Goal: Task Accomplishment & Management: Use online tool/utility

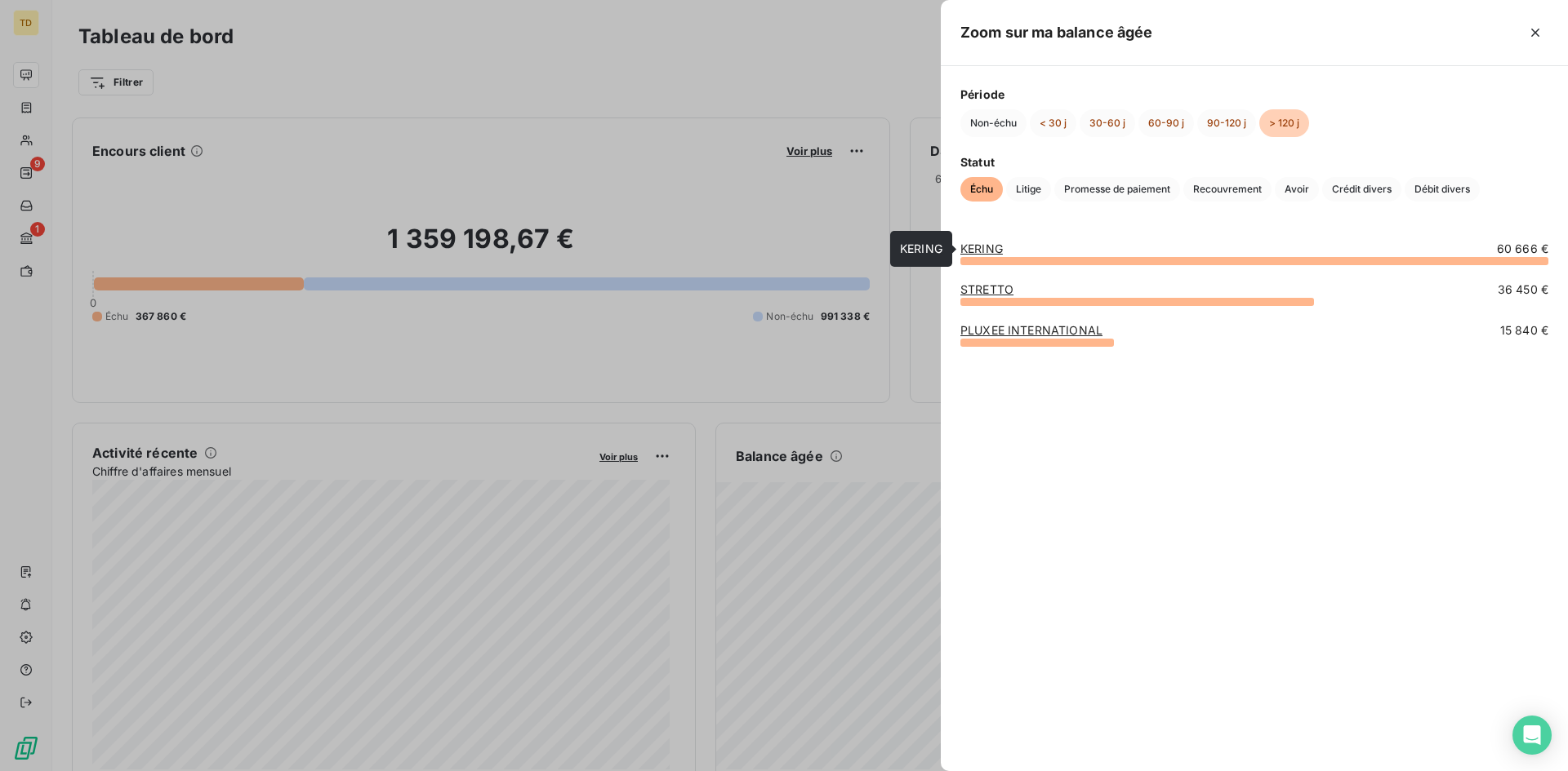
click at [970, 244] on link "KERING" at bounding box center [982, 248] width 43 height 14
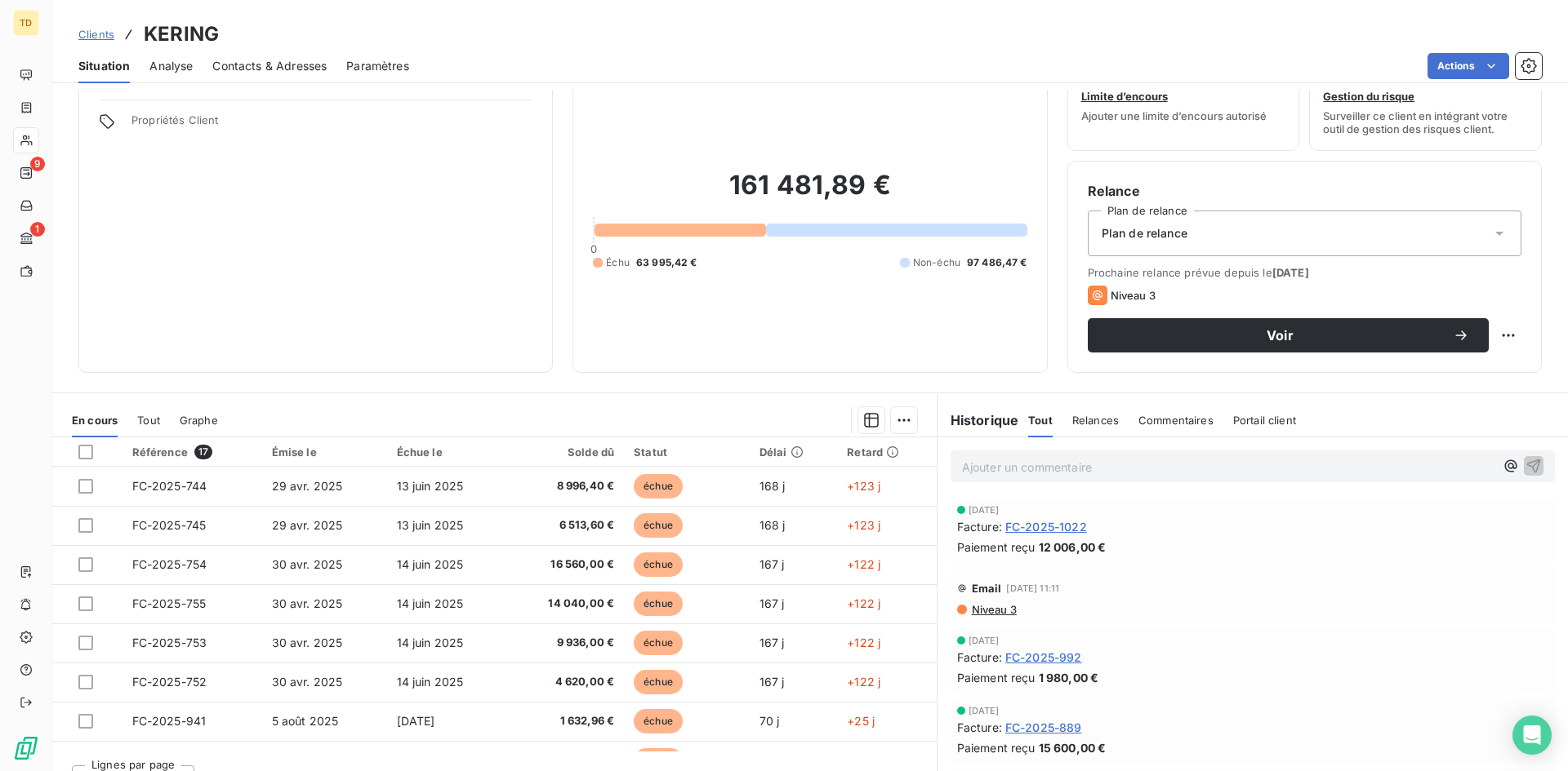
scroll to position [82, 0]
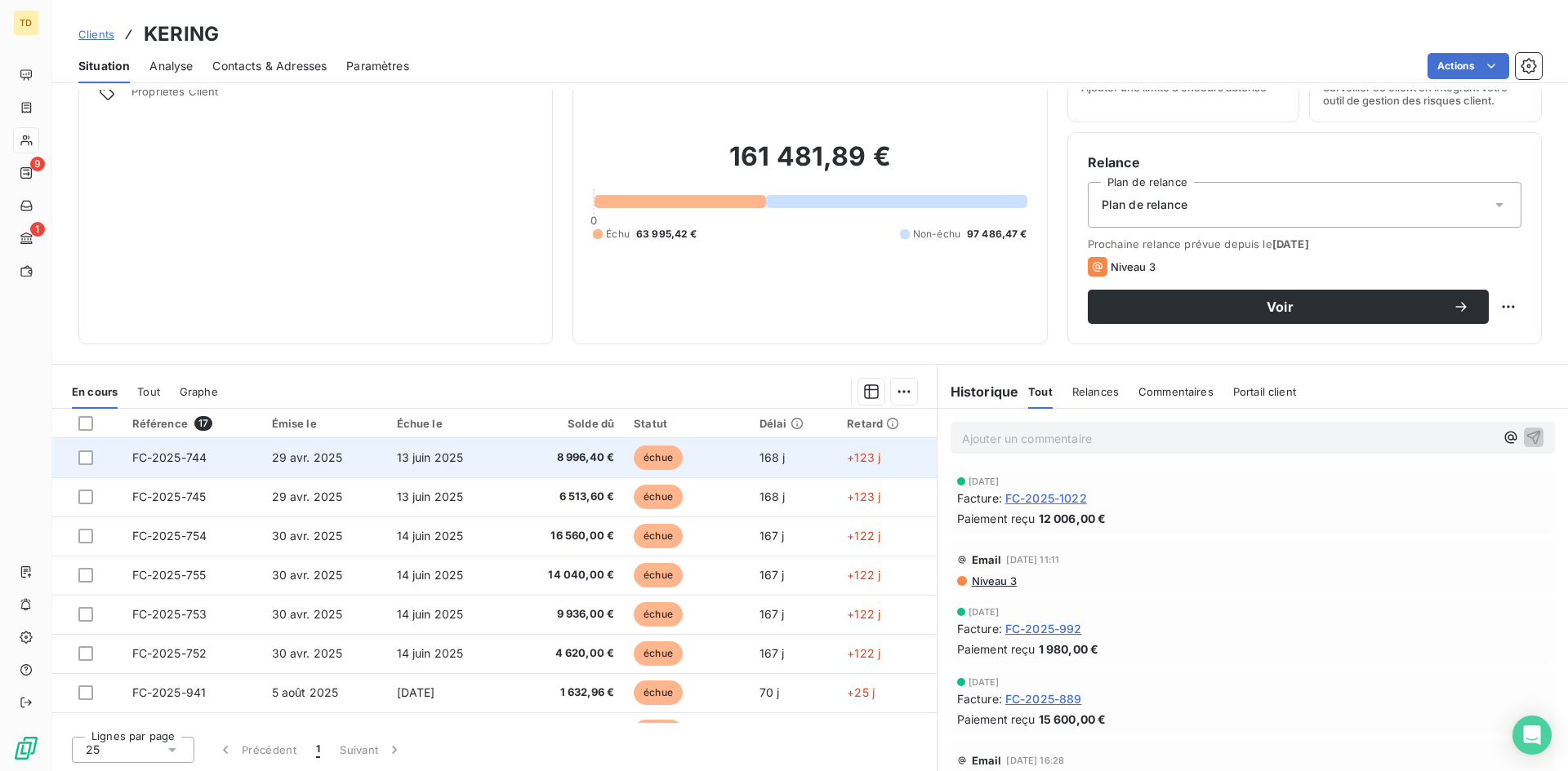
click at [242, 460] on td "FC-2025-744" at bounding box center [193, 458] width 140 height 39
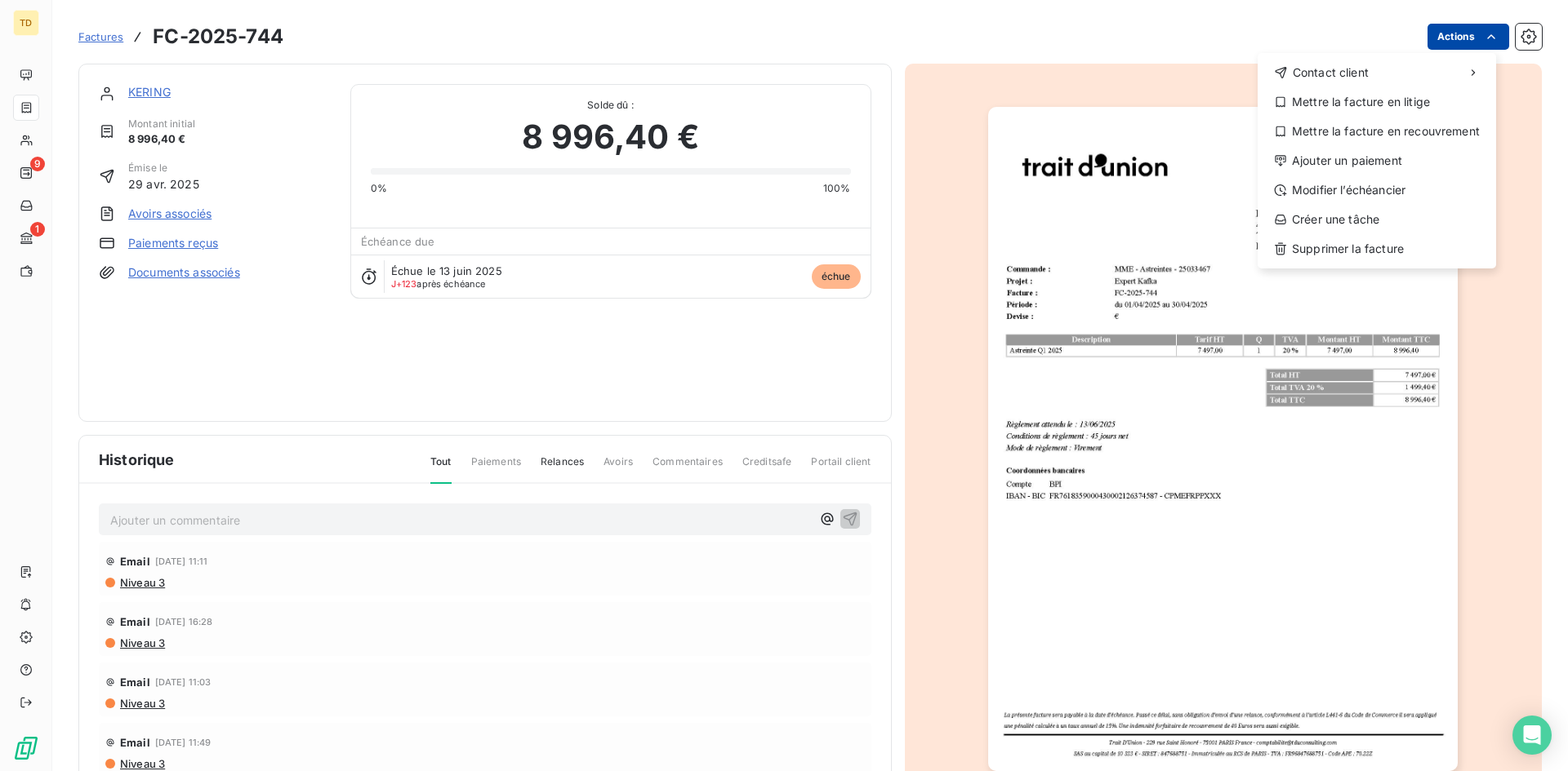
click at [1465, 39] on html "TD 9 1 Factures FC-2025-744 Actions Contact client Mettre la facture en litige …" at bounding box center [784, 385] width 1568 height 771
click at [1310, 153] on div "Ajouter un paiement" at bounding box center [1377, 161] width 225 height 26
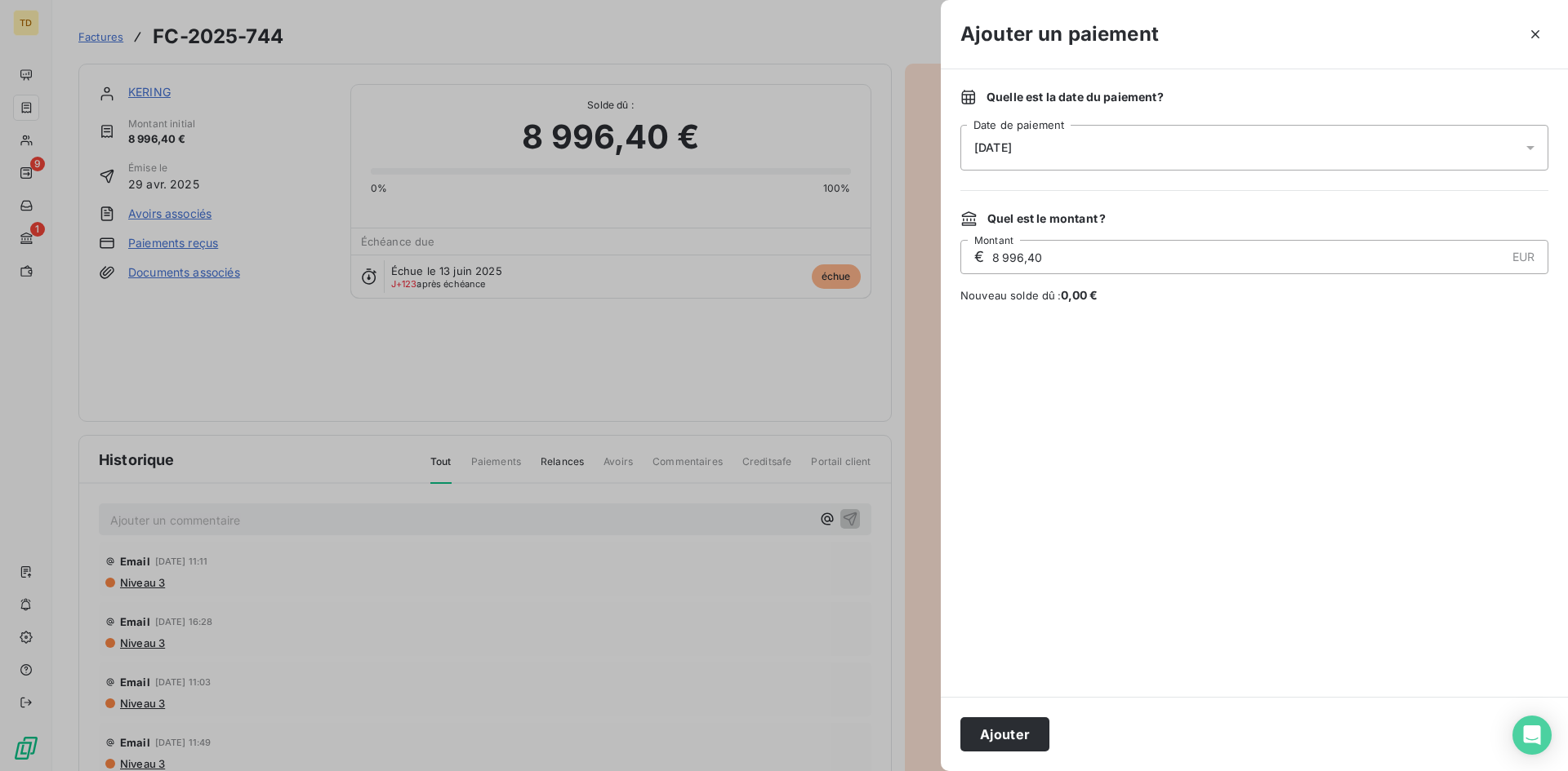
click at [1183, 130] on div "[DATE]" at bounding box center [1254, 147] width 588 height 46
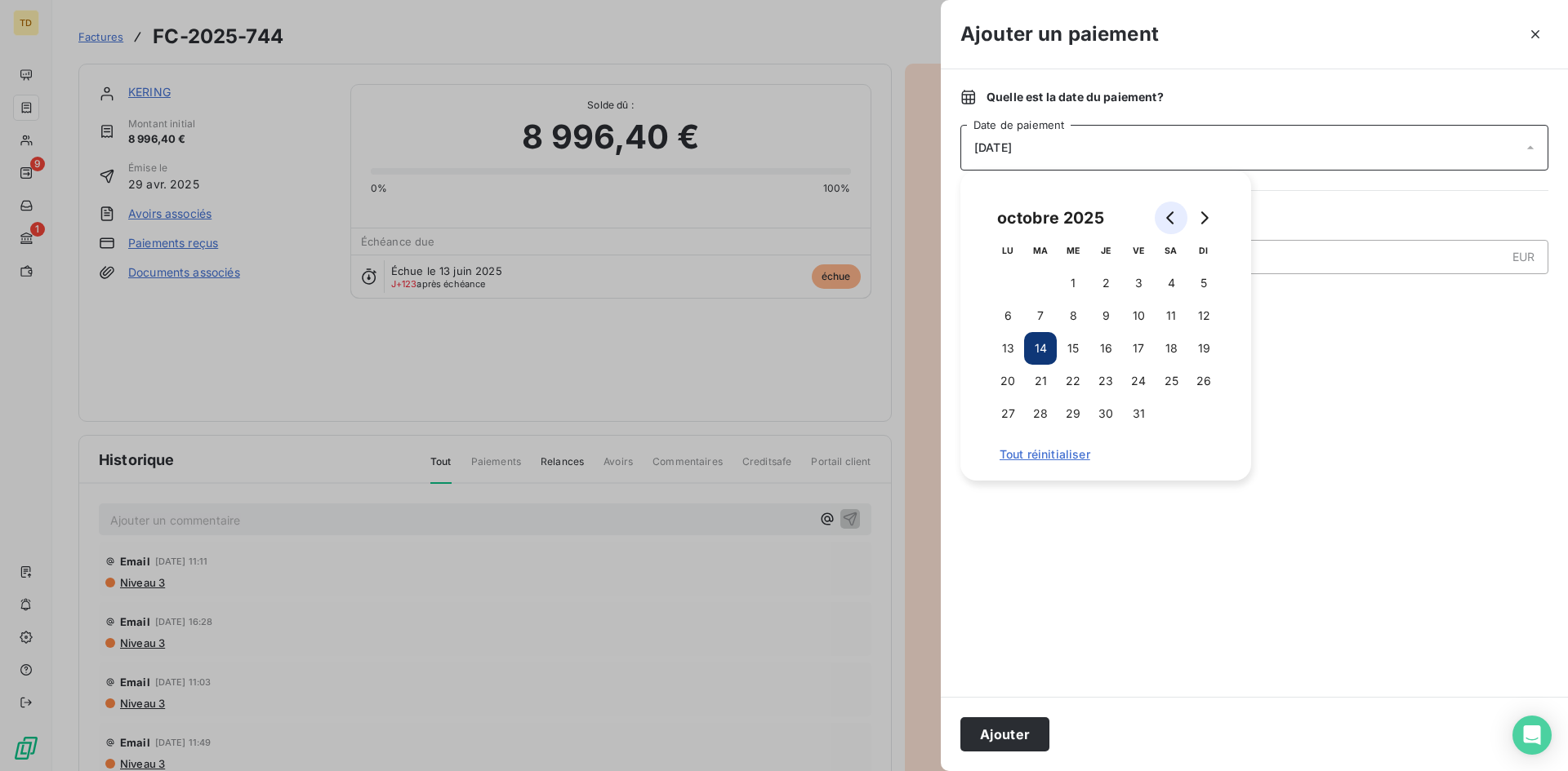
click at [1161, 217] on button "Go to previous month" at bounding box center [1171, 218] width 33 height 33
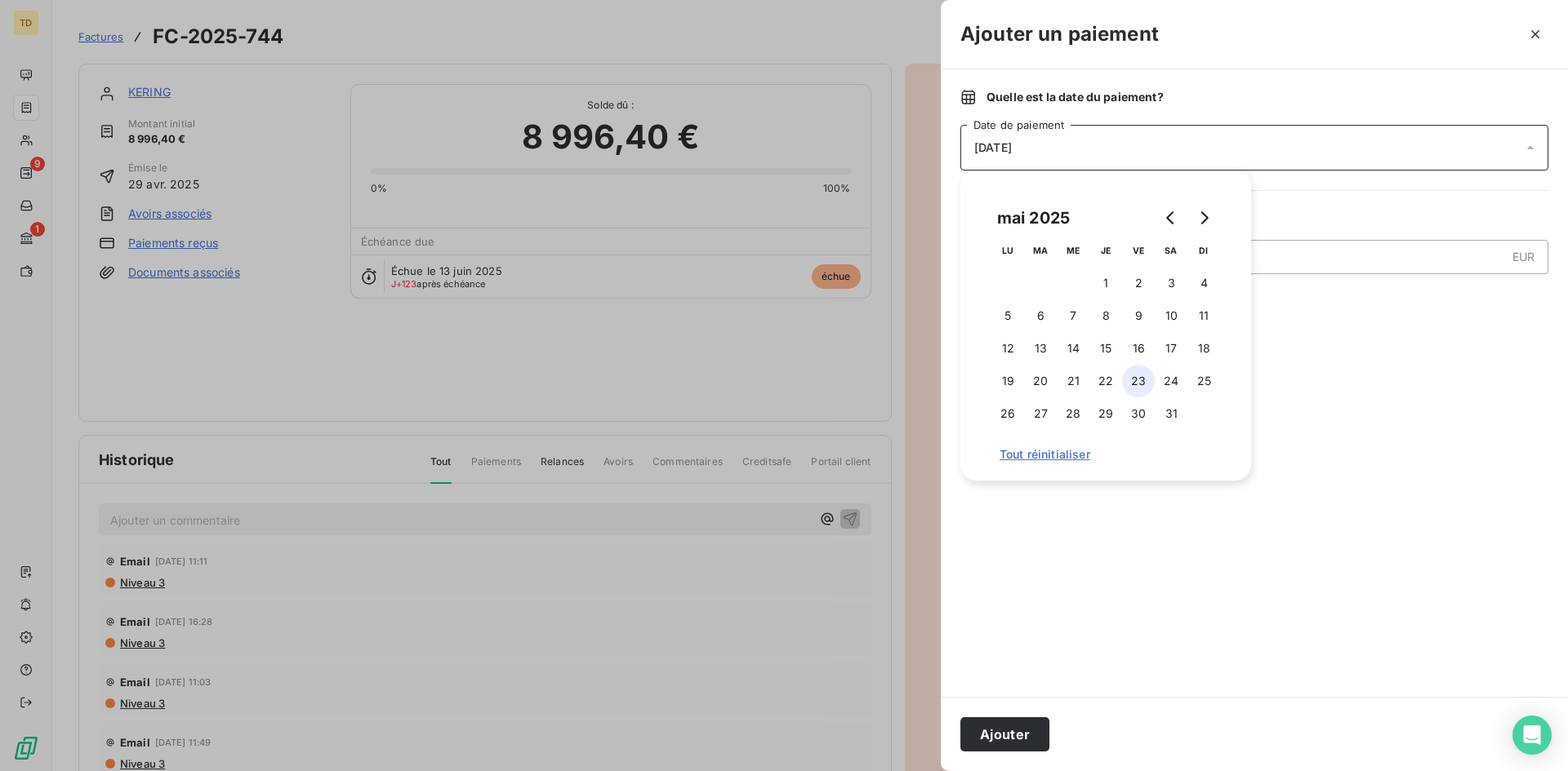
click at [1135, 379] on button "23" at bounding box center [1138, 380] width 33 height 33
click at [1009, 727] on button "Ajouter" at bounding box center [1005, 735] width 89 height 34
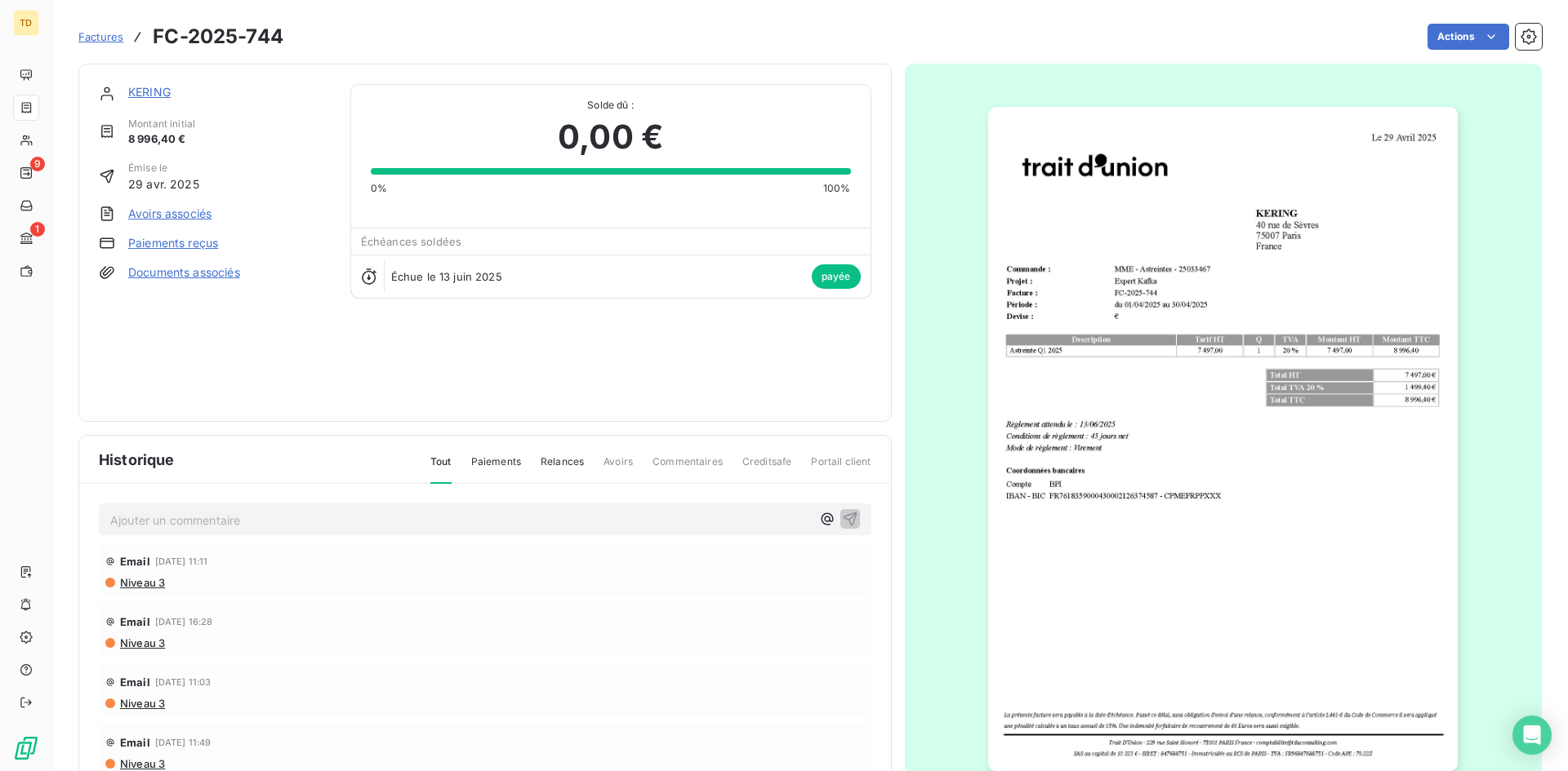
click at [110, 43] on span "Factures" at bounding box center [101, 36] width 45 height 13
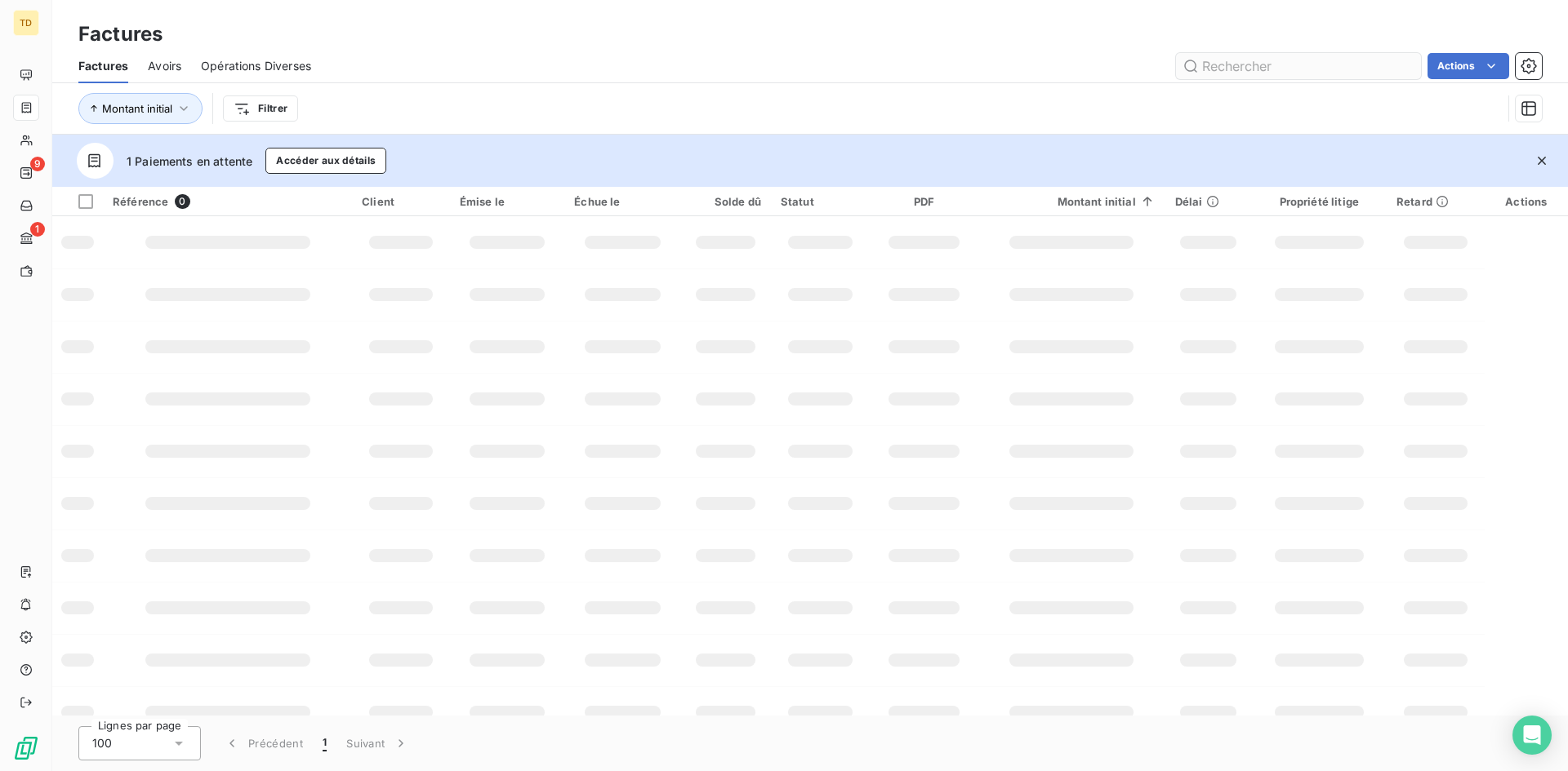
click at [1291, 73] on input "text" at bounding box center [1298, 66] width 245 height 26
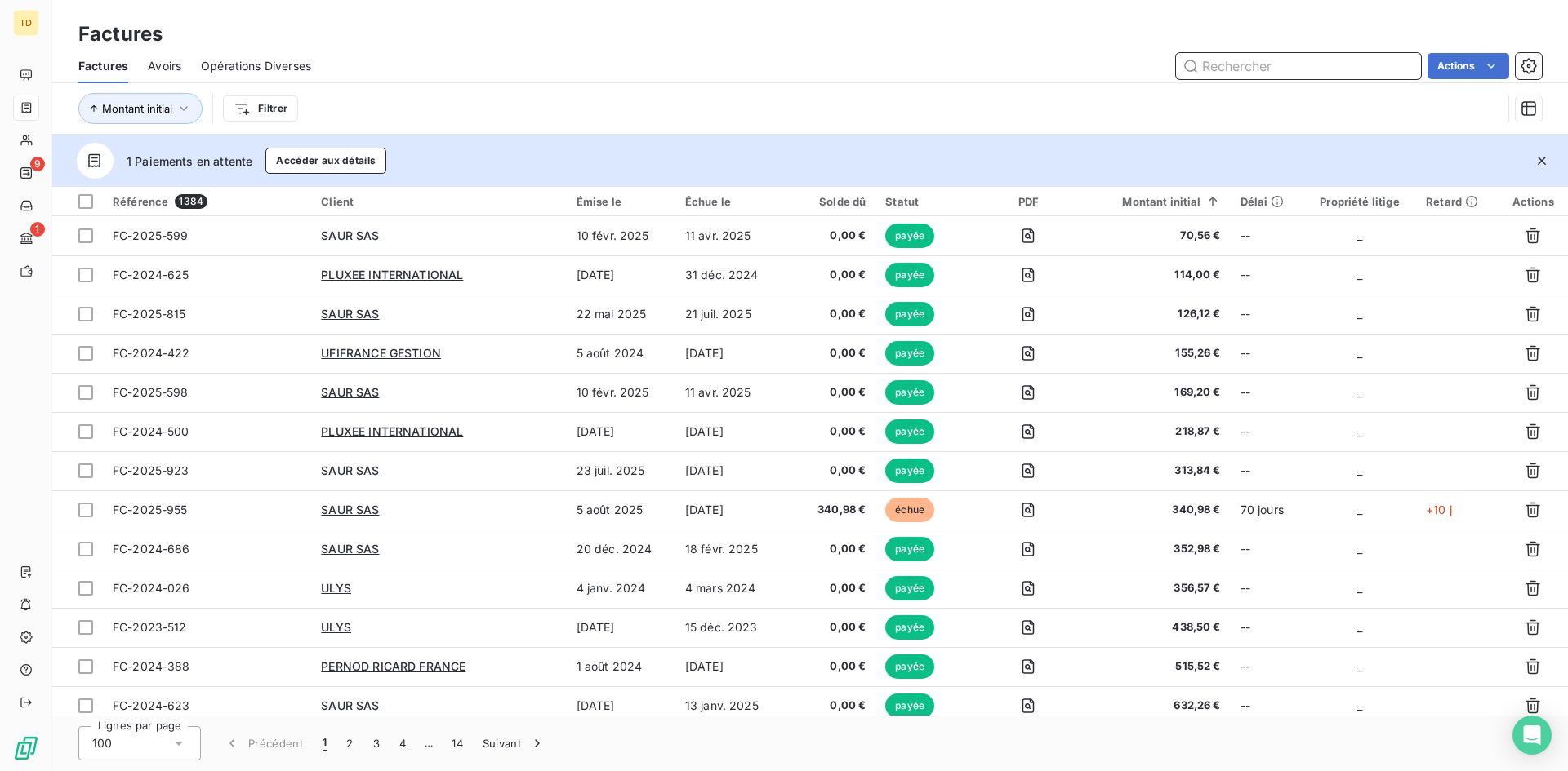
click at [1216, 61] on input "text" at bounding box center [1298, 66] width 245 height 26
paste input "FC-2025-755"
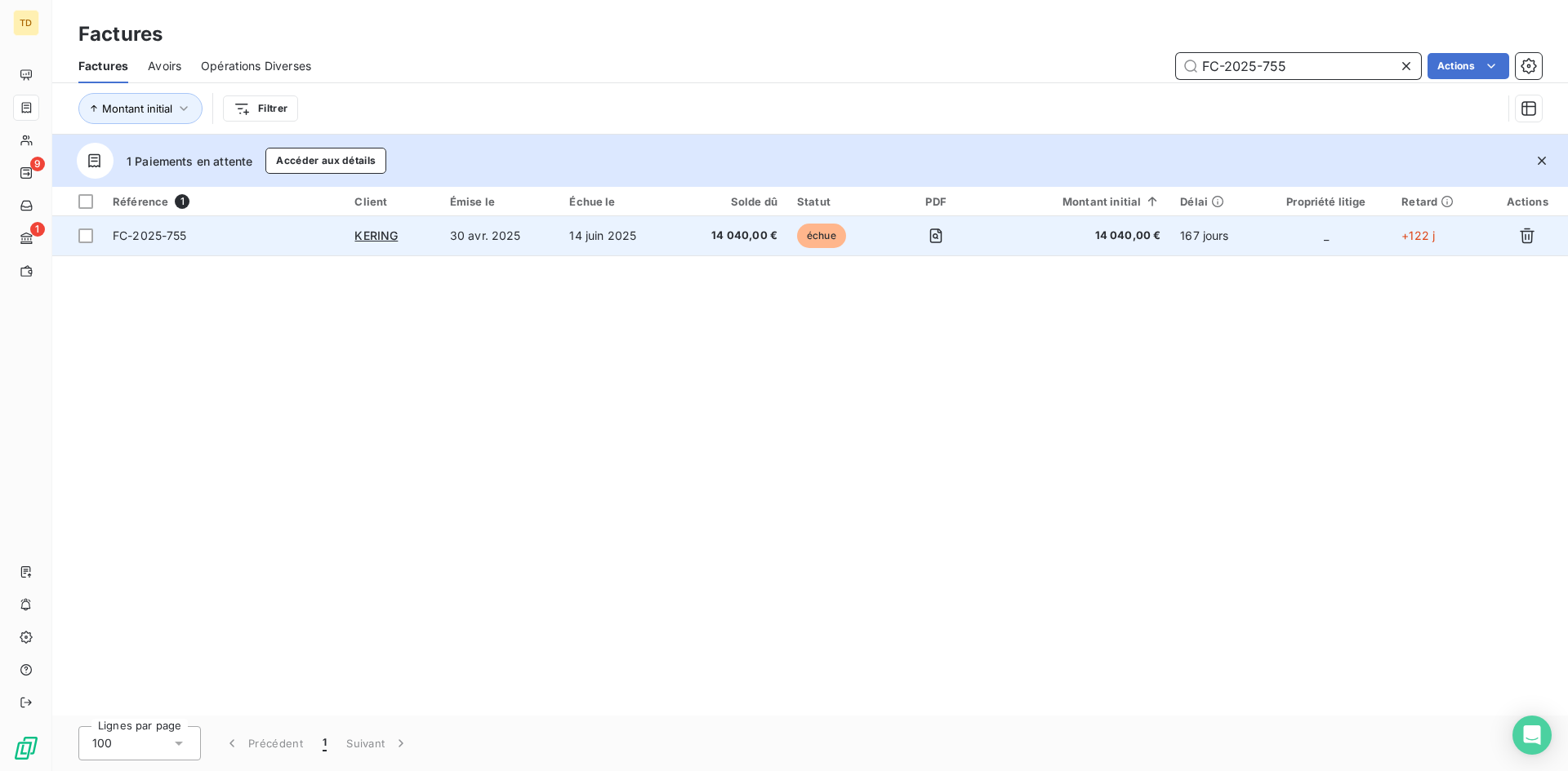
type input "FC-2025-755"
click at [696, 226] on td "14 040,00 €" at bounding box center [730, 236] width 114 height 39
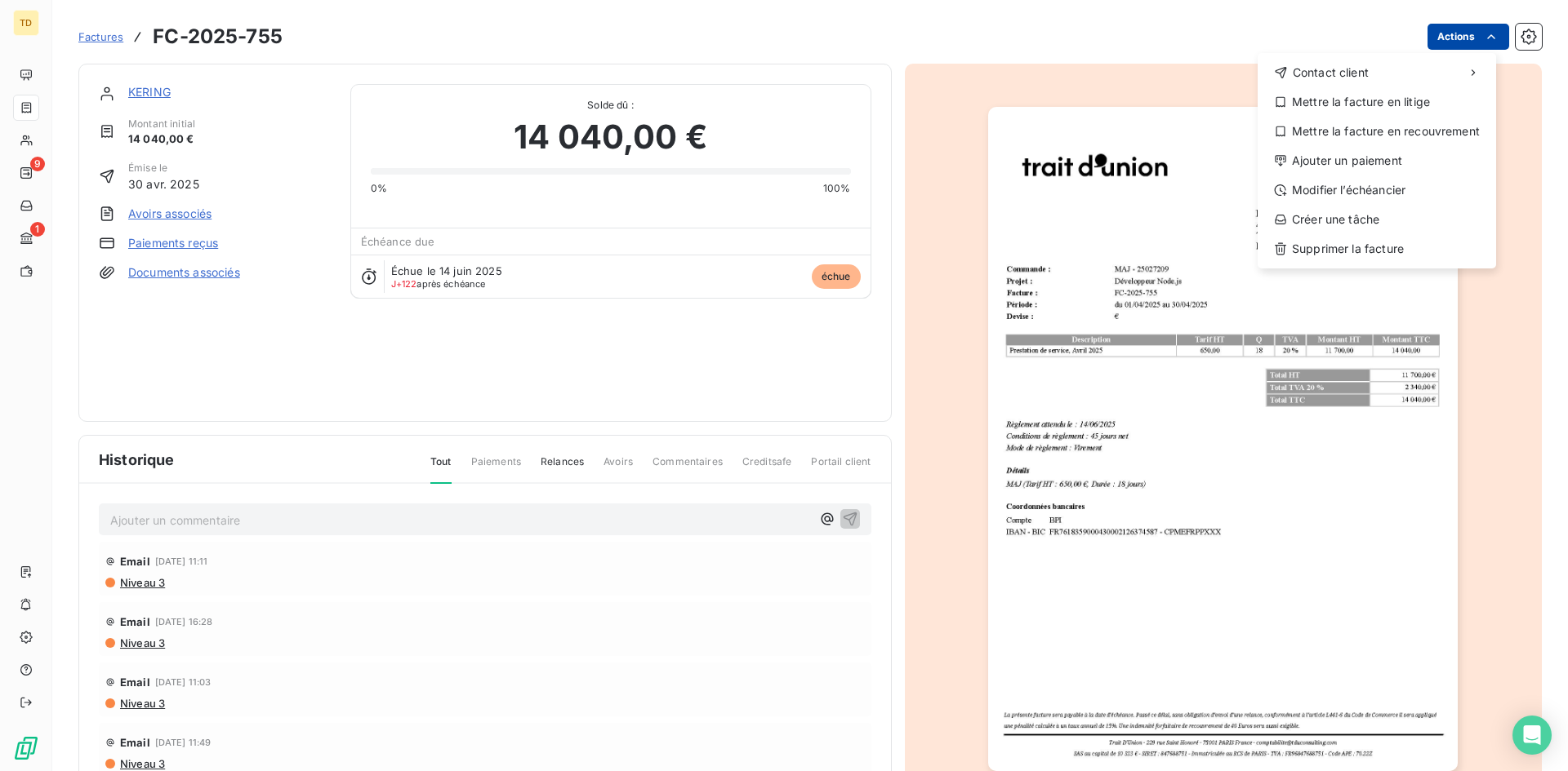
click at [1464, 40] on html "TD 9 1 Factures FC-2025-755 Actions Contact client Mettre la facture en litige …" at bounding box center [784, 385] width 1568 height 771
click at [1389, 153] on div "Ajouter un paiement" at bounding box center [1377, 161] width 225 height 26
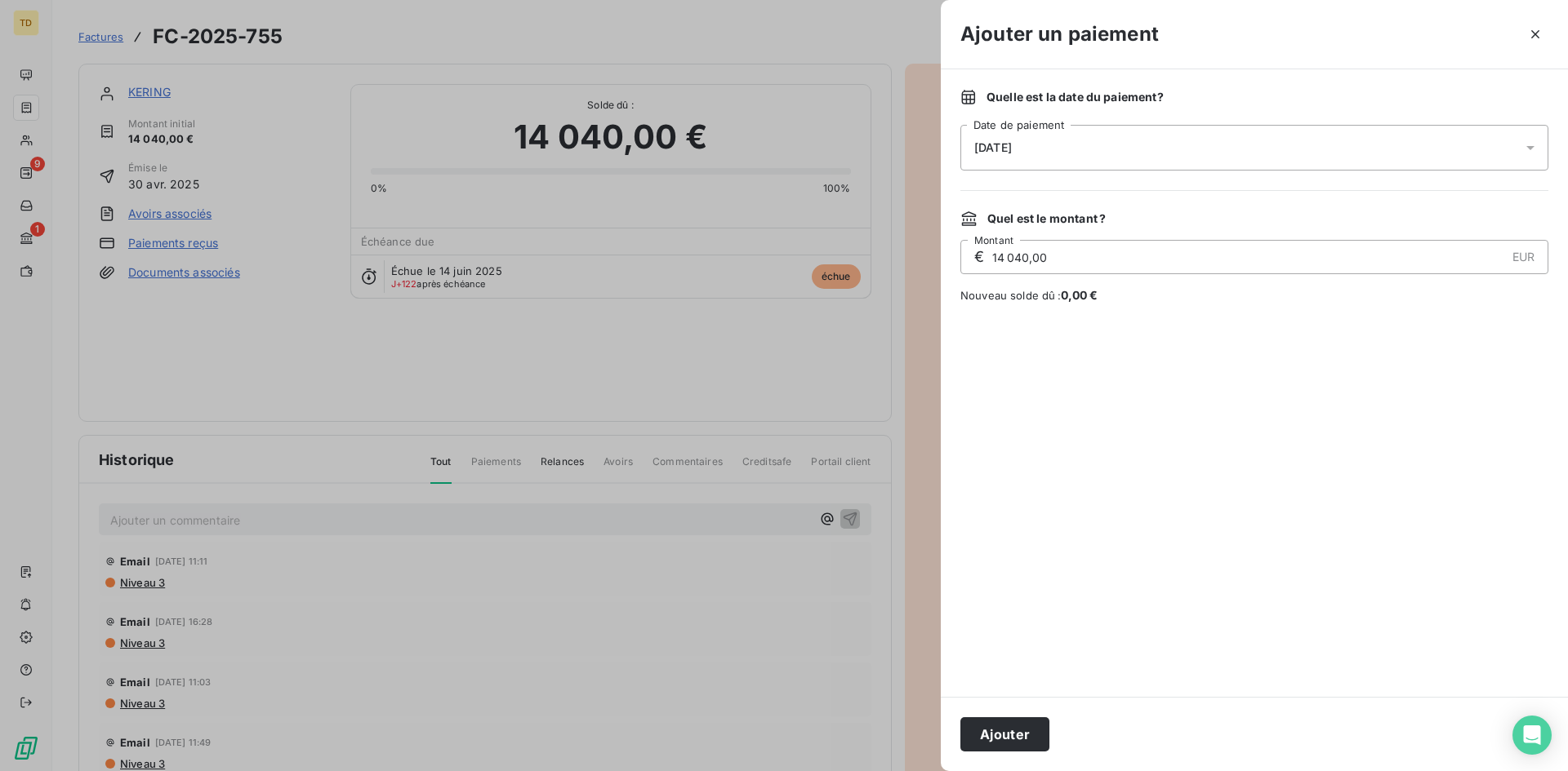
click at [1011, 148] on span "[DATE]" at bounding box center [993, 148] width 37 height 13
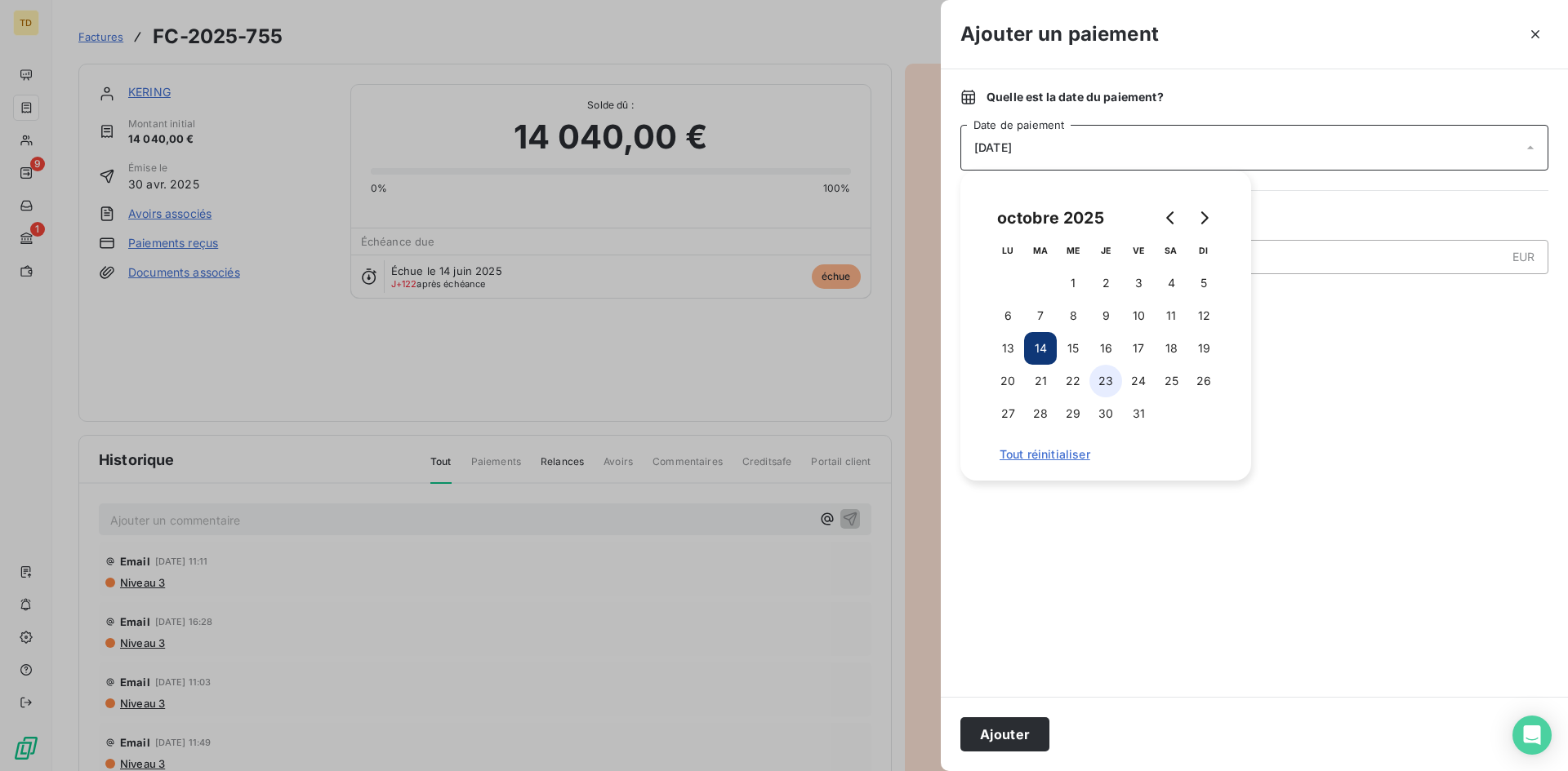
click at [1097, 382] on button "23" at bounding box center [1106, 380] width 33 height 33
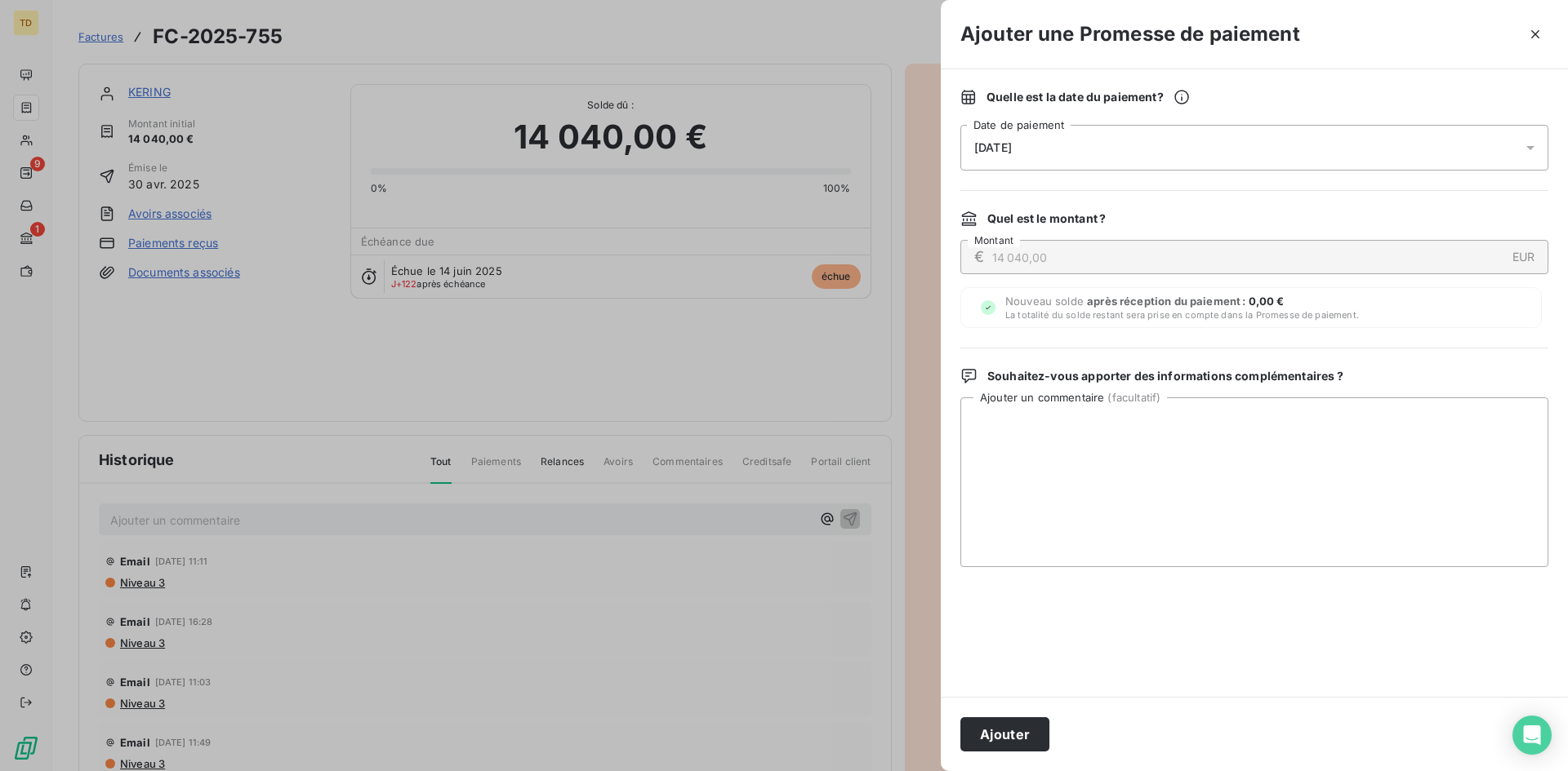
click at [1200, 638] on div at bounding box center [1254, 631] width 588 height 90
click at [1089, 138] on div "[DATE]" at bounding box center [1254, 147] width 588 height 46
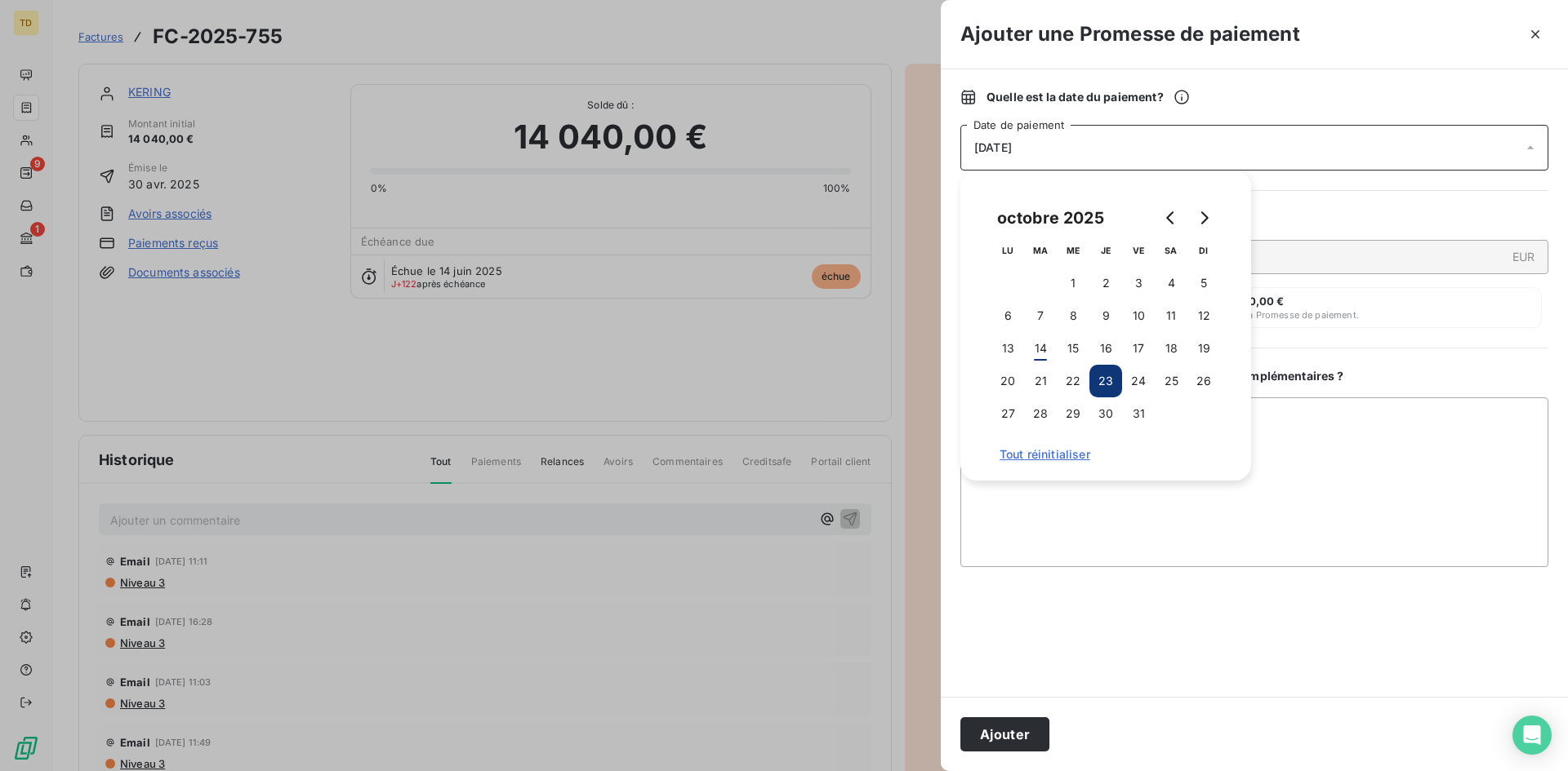
click at [1012, 141] on span "[DATE]" at bounding box center [993, 148] width 37 height 13
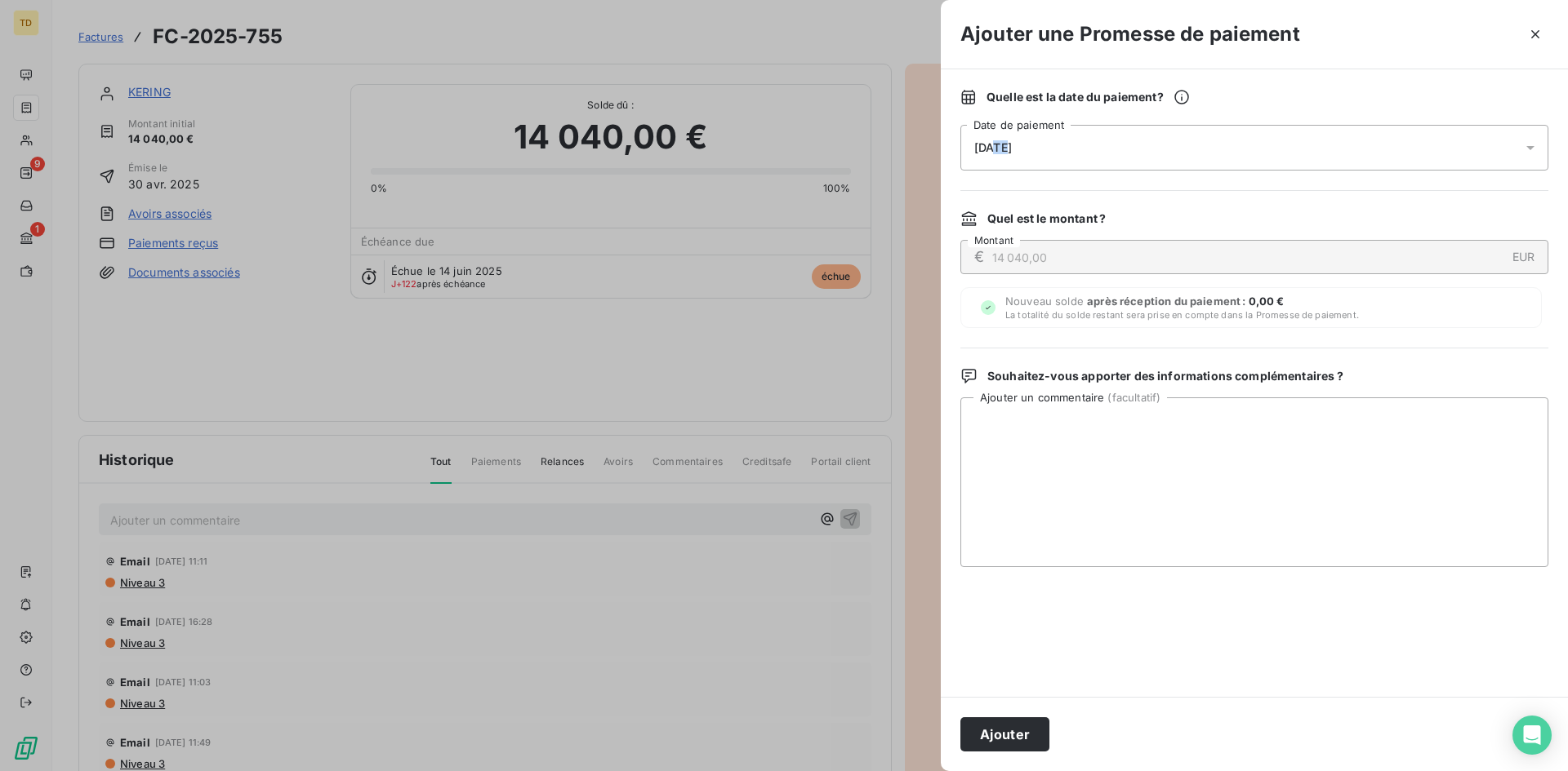
drag, startPoint x: 1006, startPoint y: 143, endPoint x: 994, endPoint y: 148, distance: 13.0
click at [994, 148] on span "[DATE]" at bounding box center [993, 148] width 37 height 13
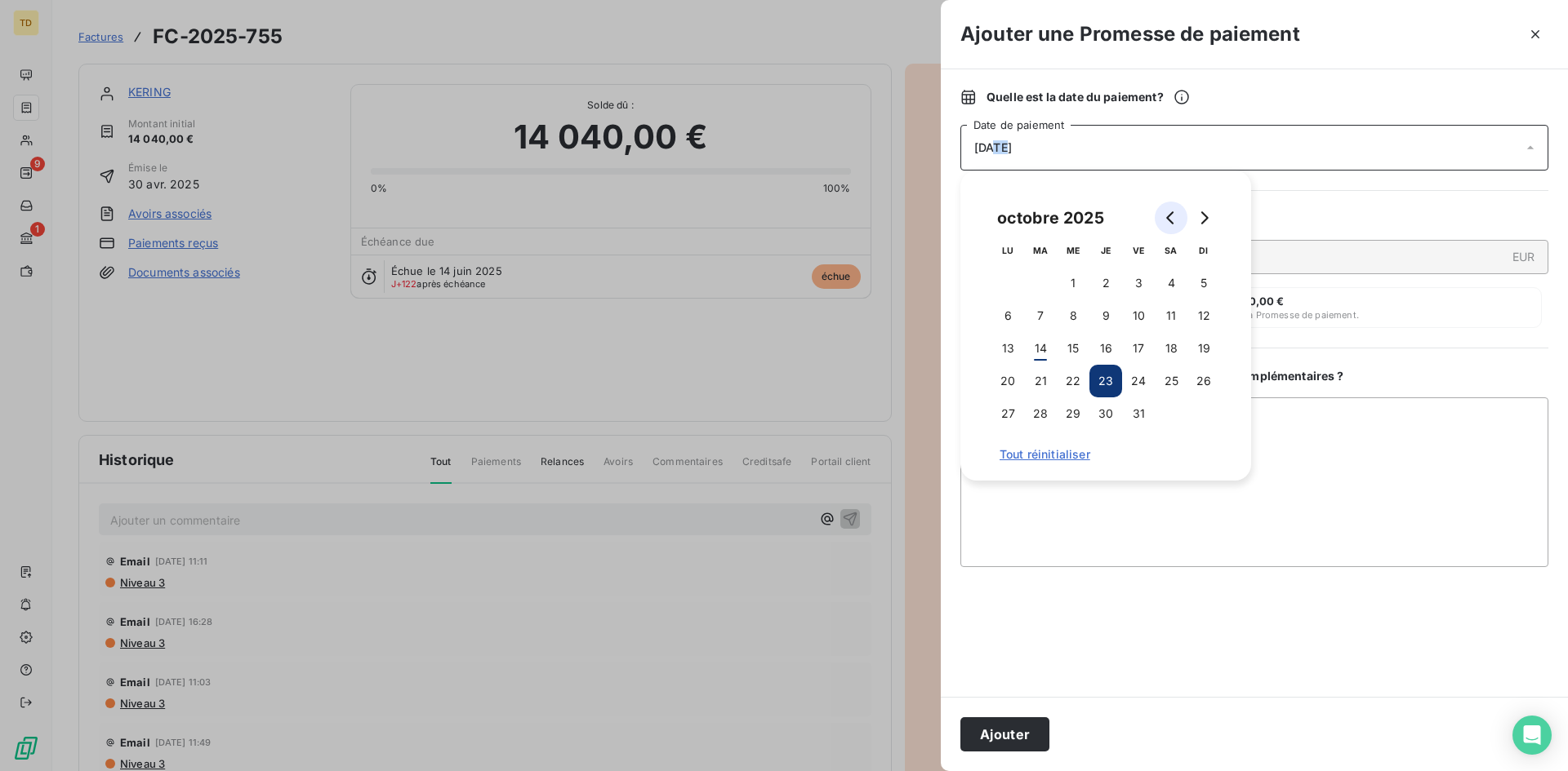
click at [1181, 217] on button "Go to previous month" at bounding box center [1171, 218] width 33 height 33
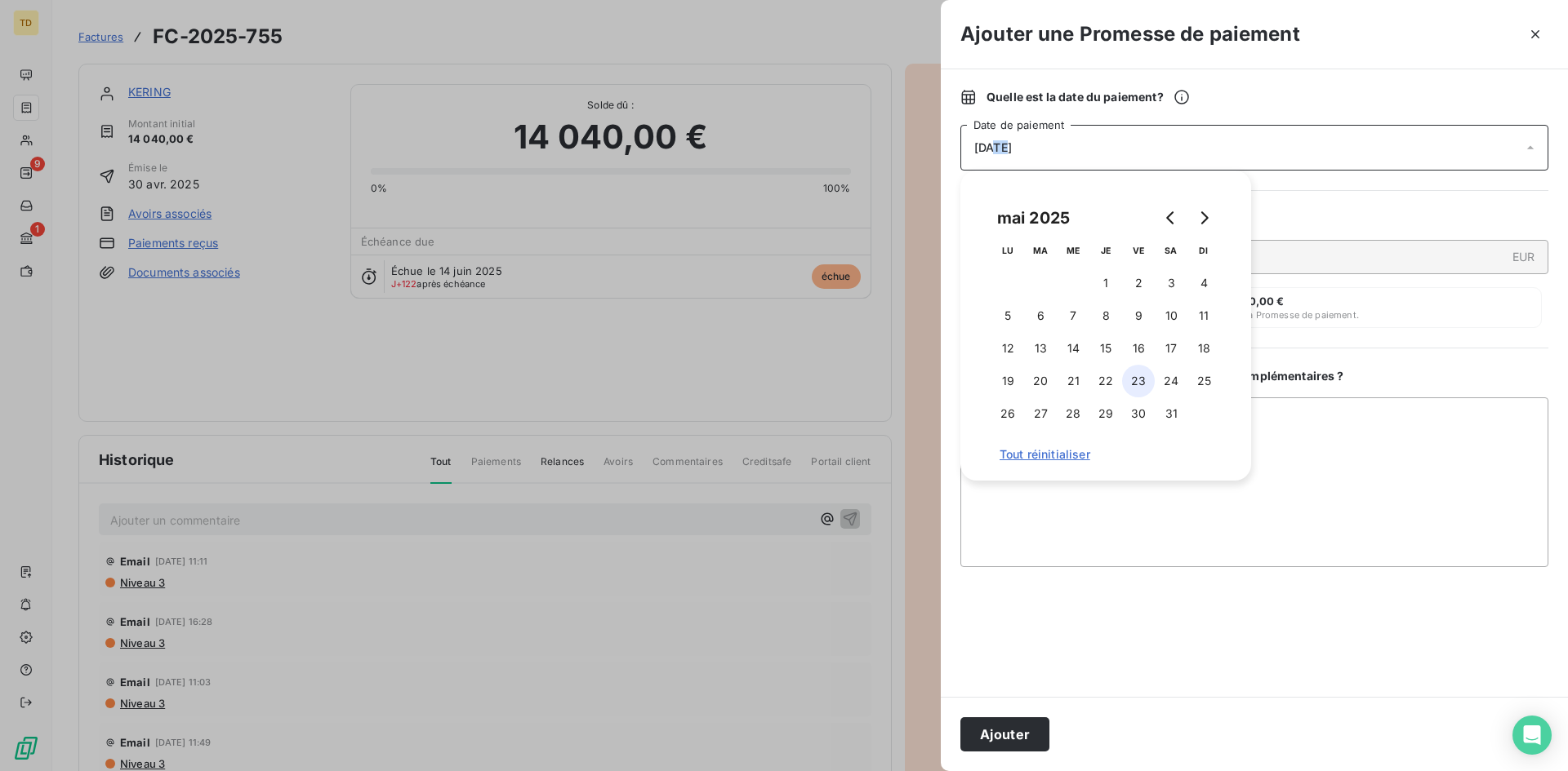
click at [1139, 379] on button "23" at bounding box center [1138, 380] width 33 height 33
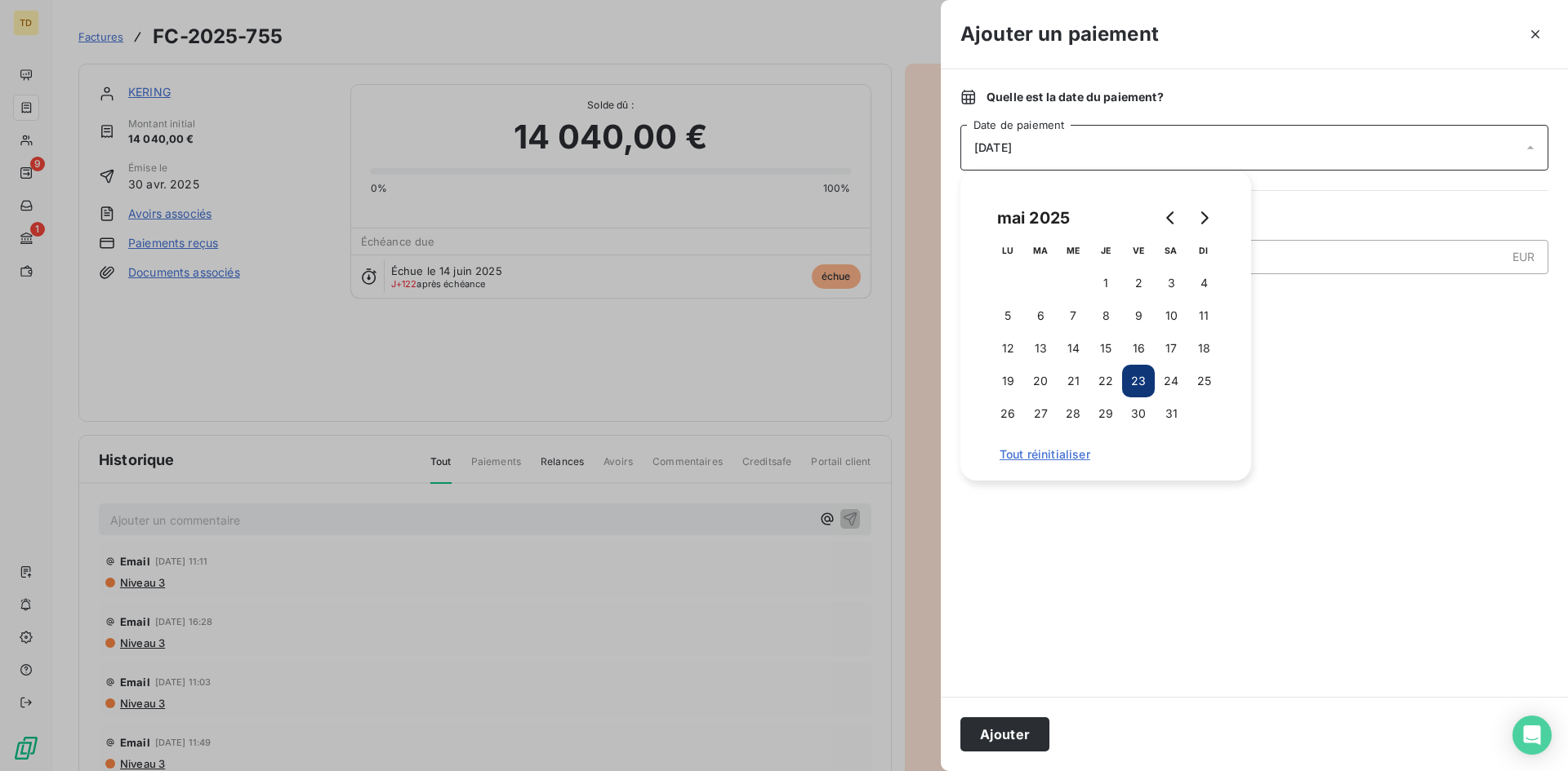
click at [1224, 36] on div at bounding box center [1354, 34] width 390 height 26
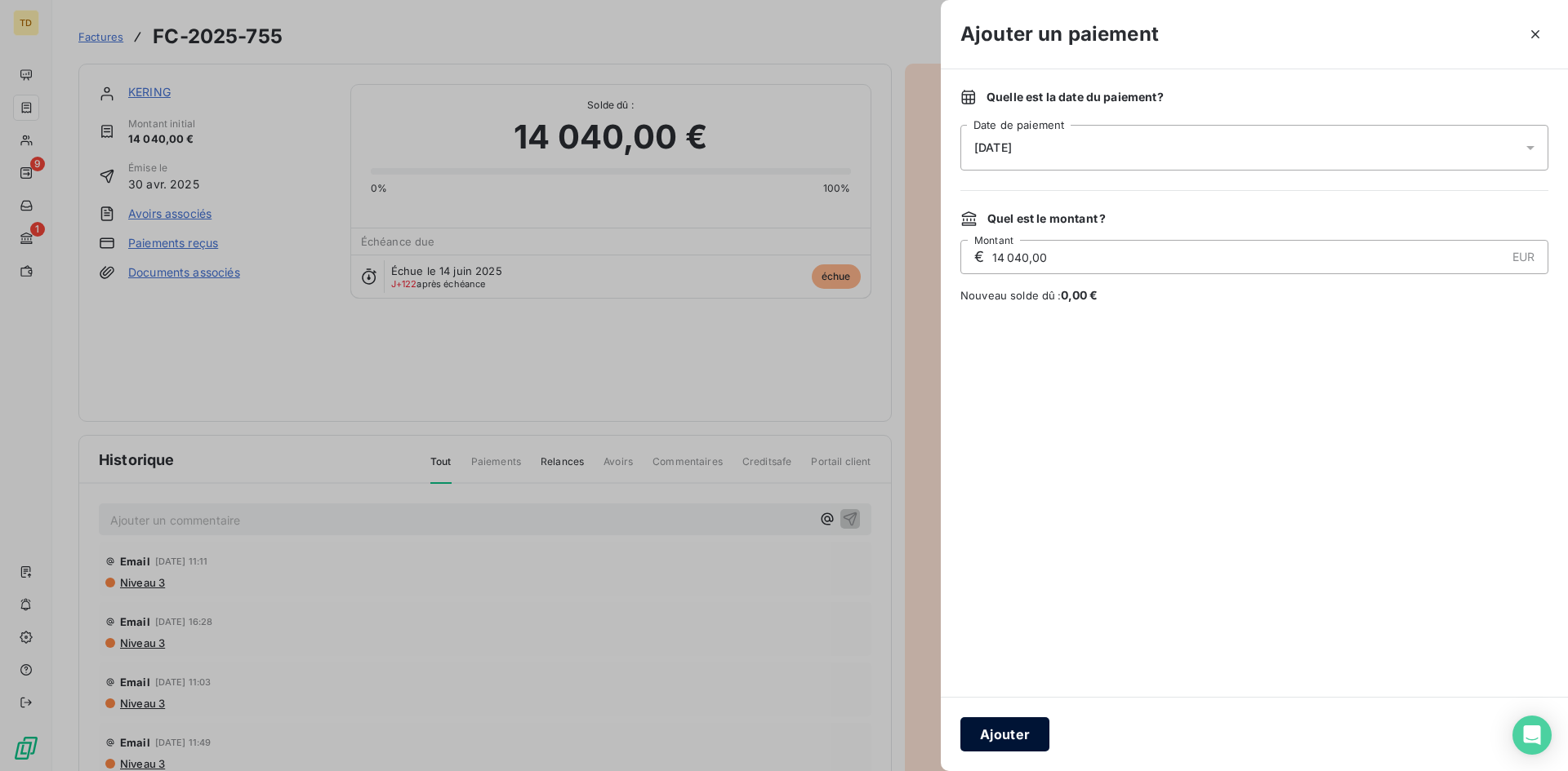
click at [998, 738] on button "Ajouter" at bounding box center [1005, 735] width 89 height 34
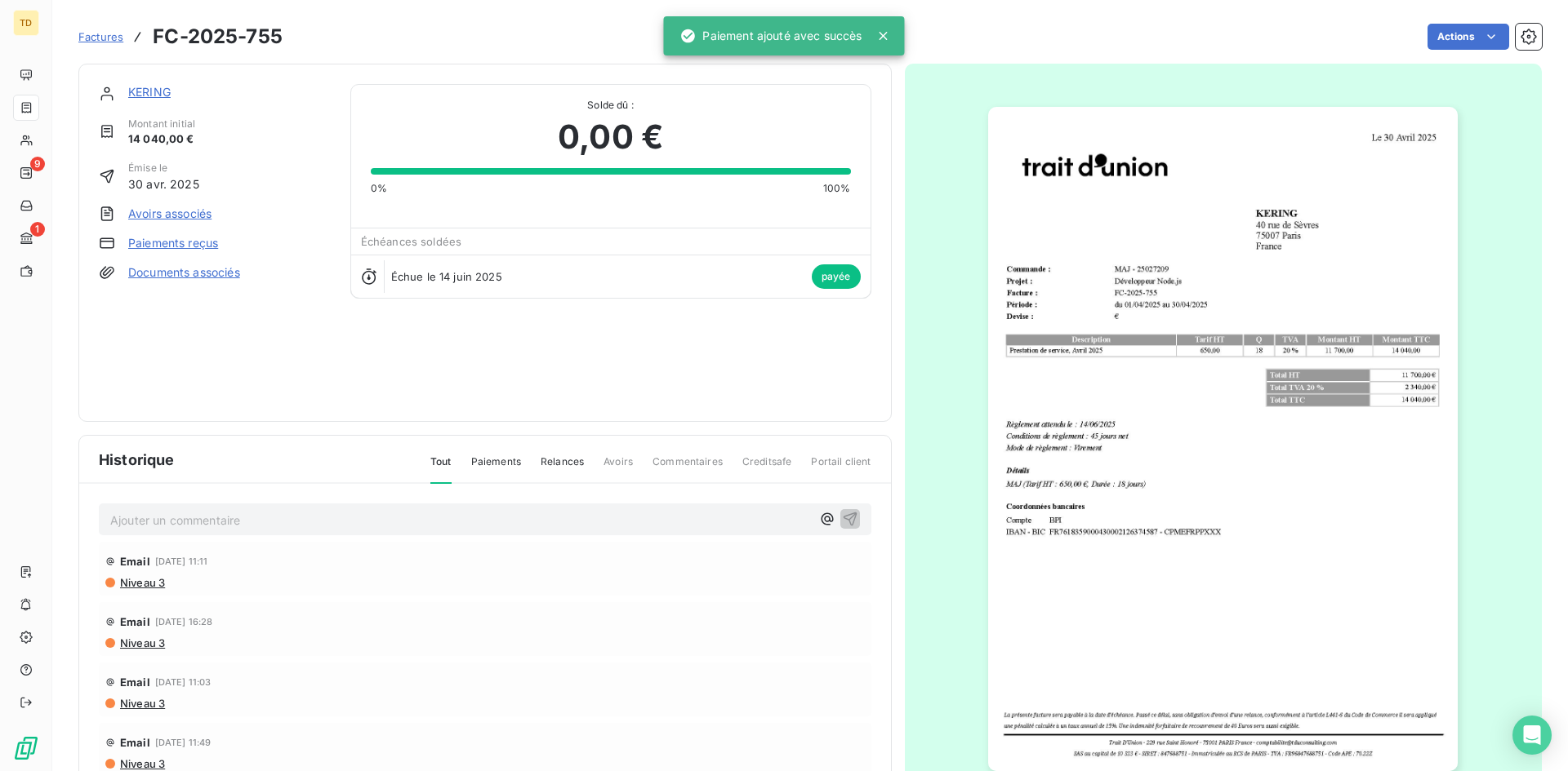
click at [105, 36] on span "Factures" at bounding box center [101, 36] width 45 height 13
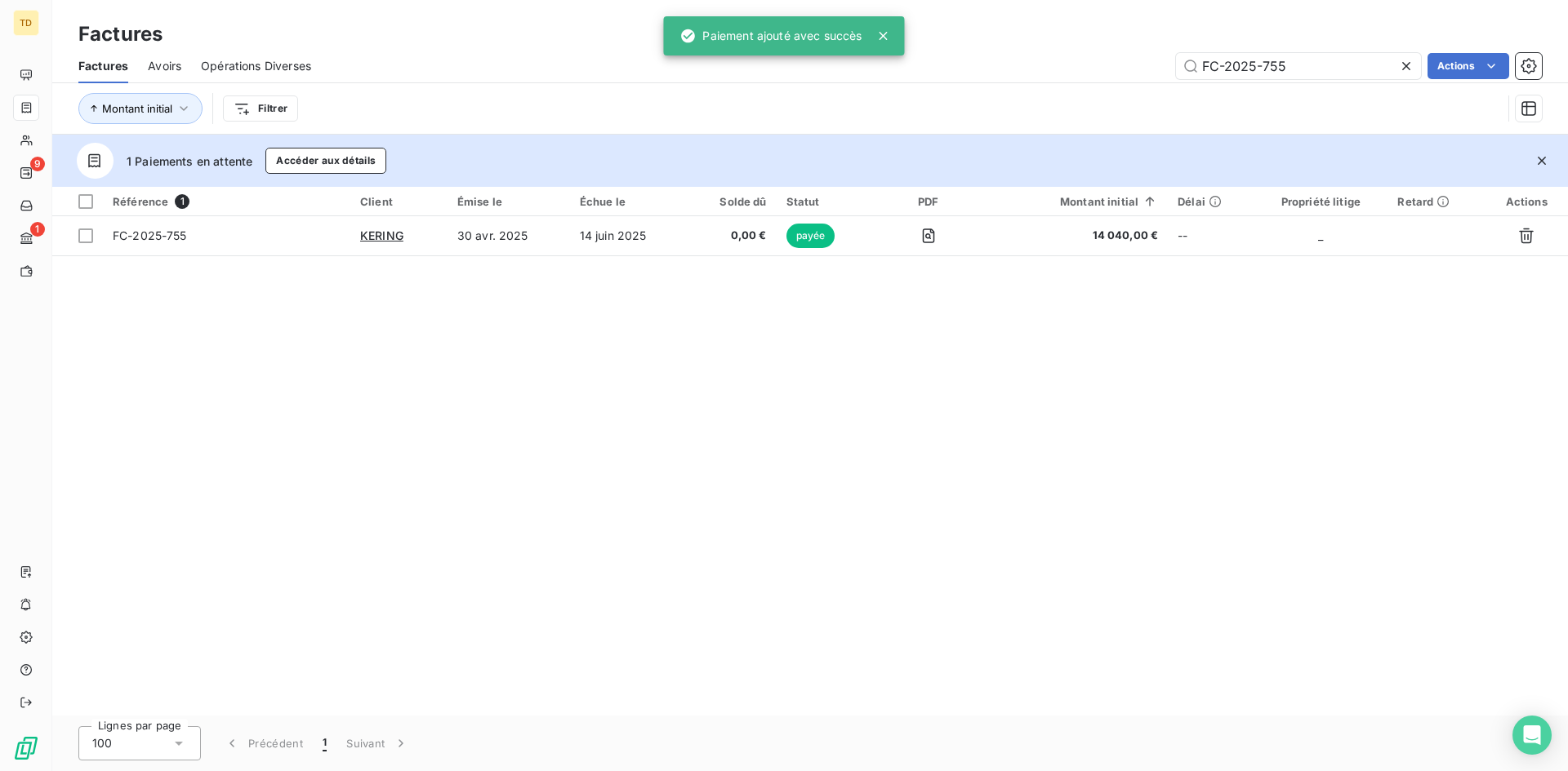
drag, startPoint x: 1311, startPoint y: 69, endPoint x: 1043, endPoint y: 69, distance: 268.0
click at [1043, 69] on div "FC-2025-755 Actions" at bounding box center [936, 66] width 1212 height 26
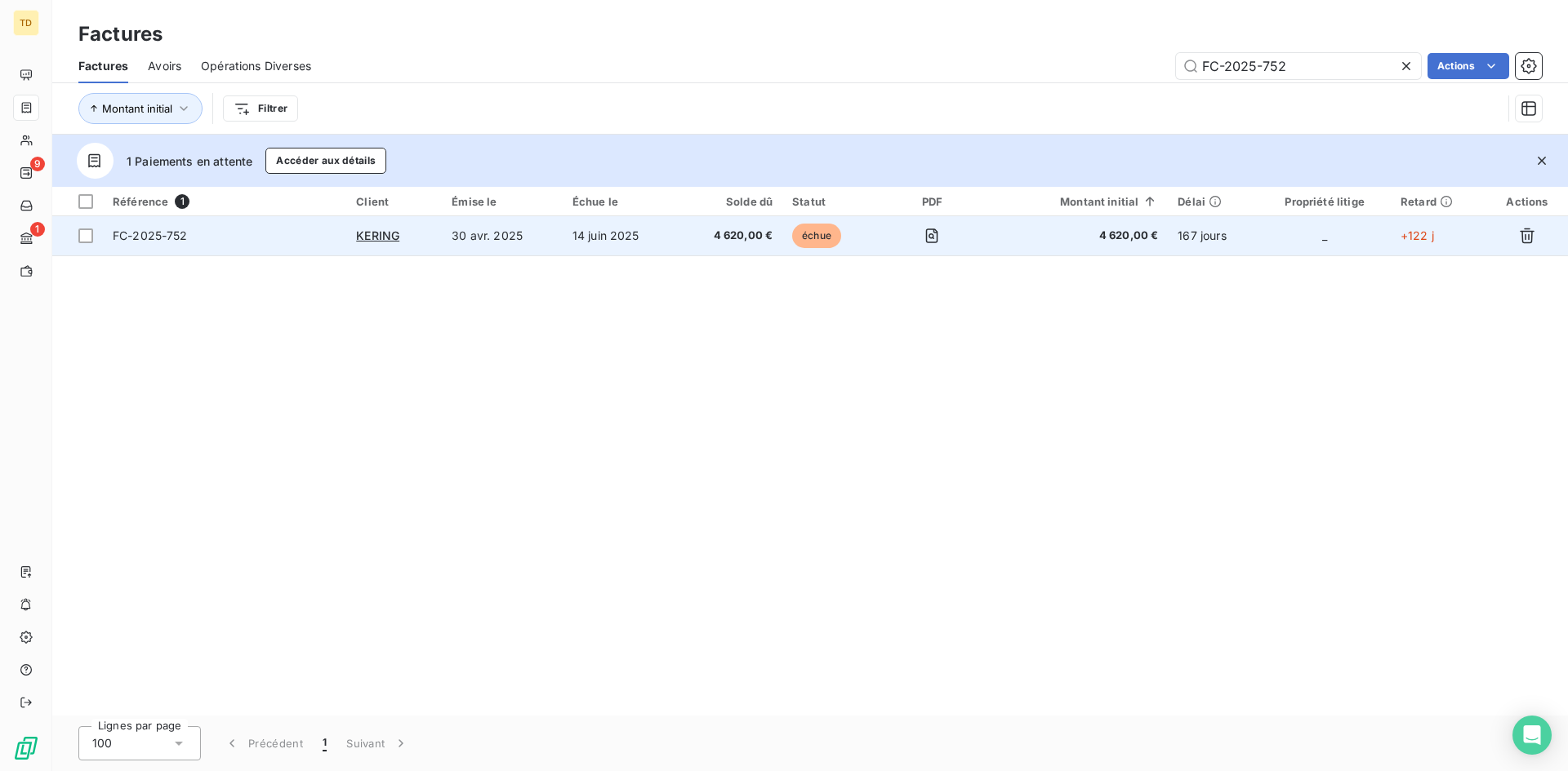
type input "FC-2025-752"
click at [883, 240] on td at bounding box center [932, 236] width 106 height 39
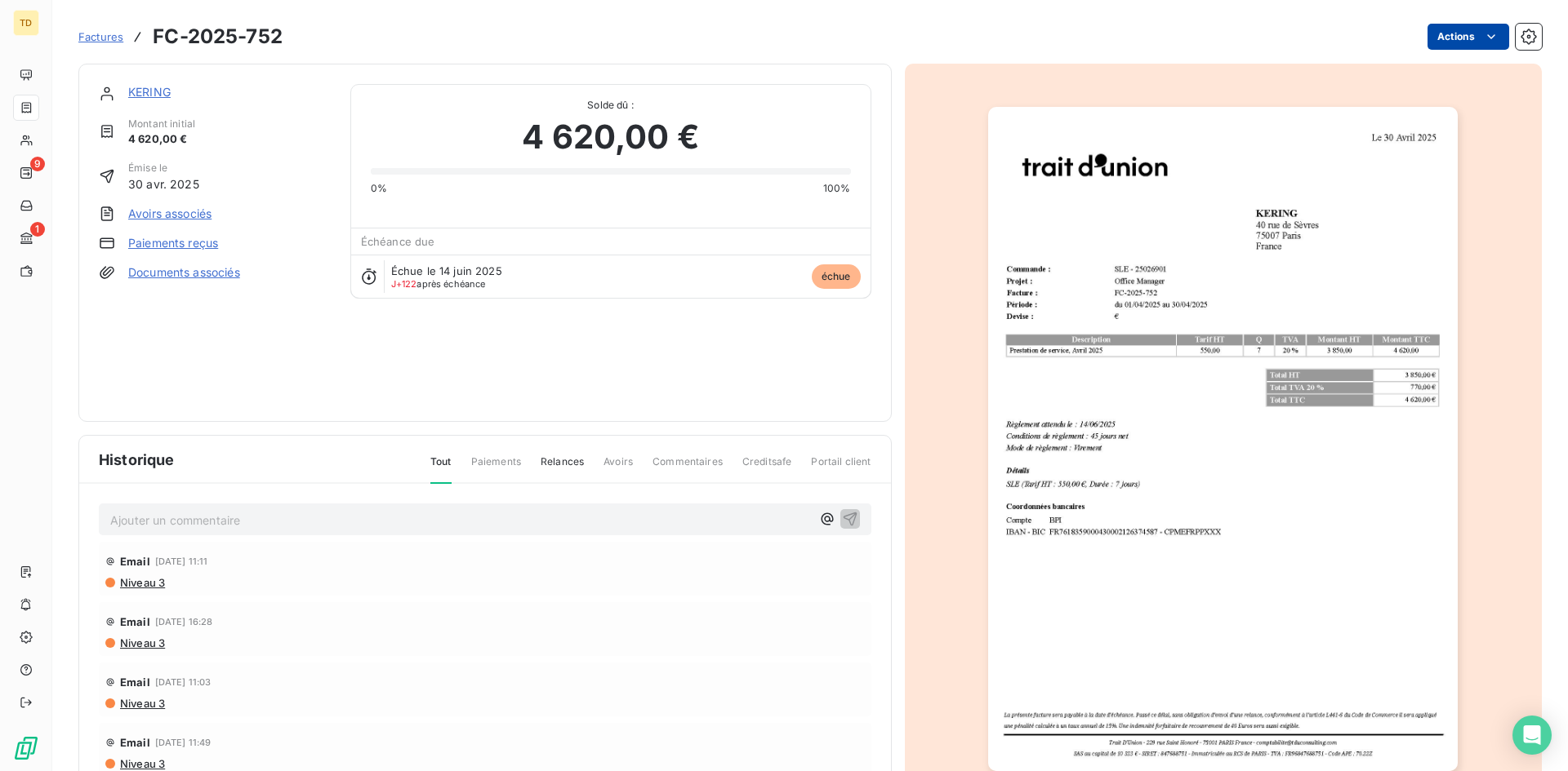
click at [1450, 39] on html "TD 9 1 Factures FC-2025-752 Actions KERING Montant initial 4 620,00 € Émise le …" at bounding box center [784, 385] width 1568 height 771
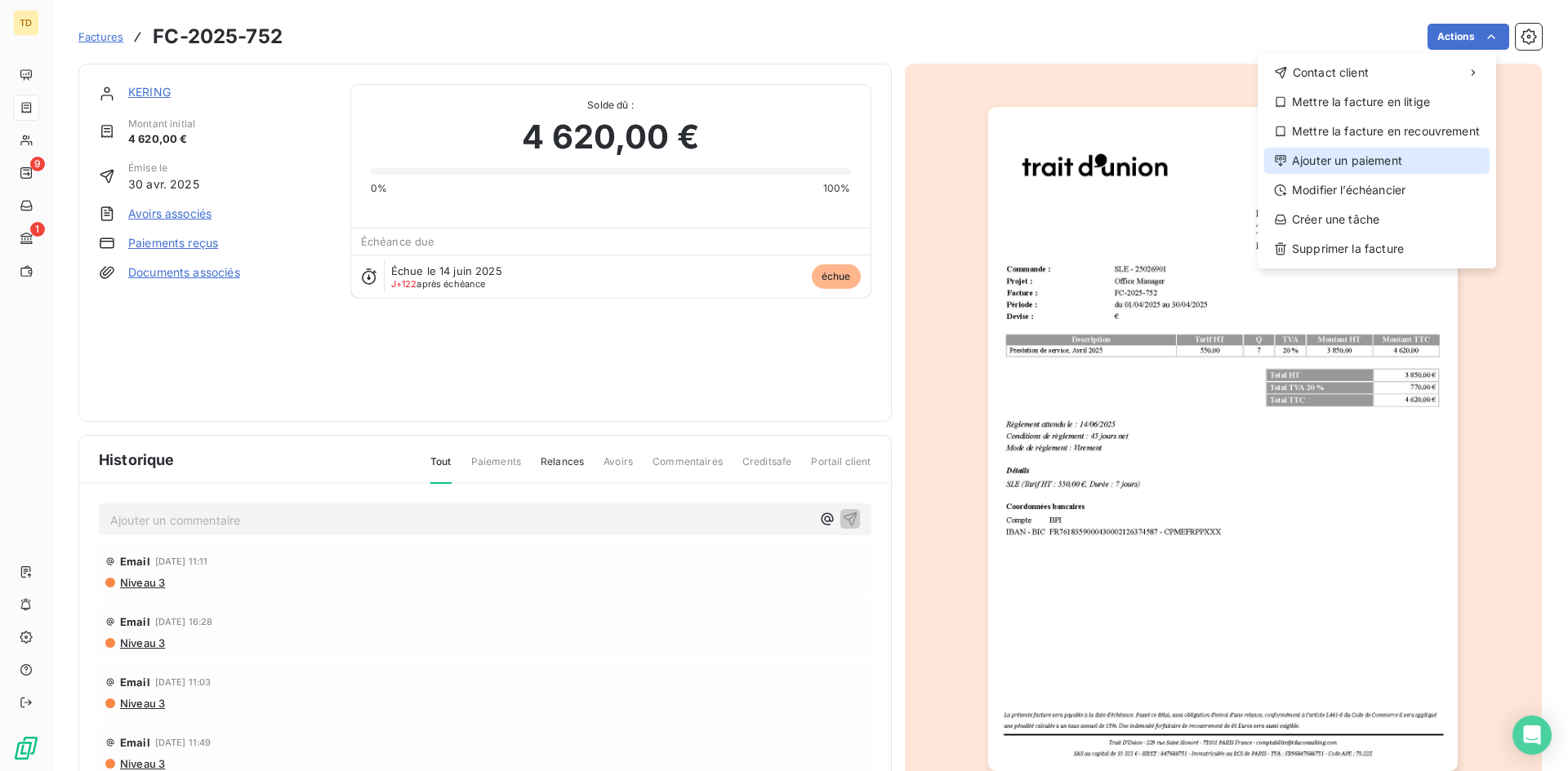
click at [1329, 164] on div "Ajouter un paiement" at bounding box center [1377, 161] width 225 height 26
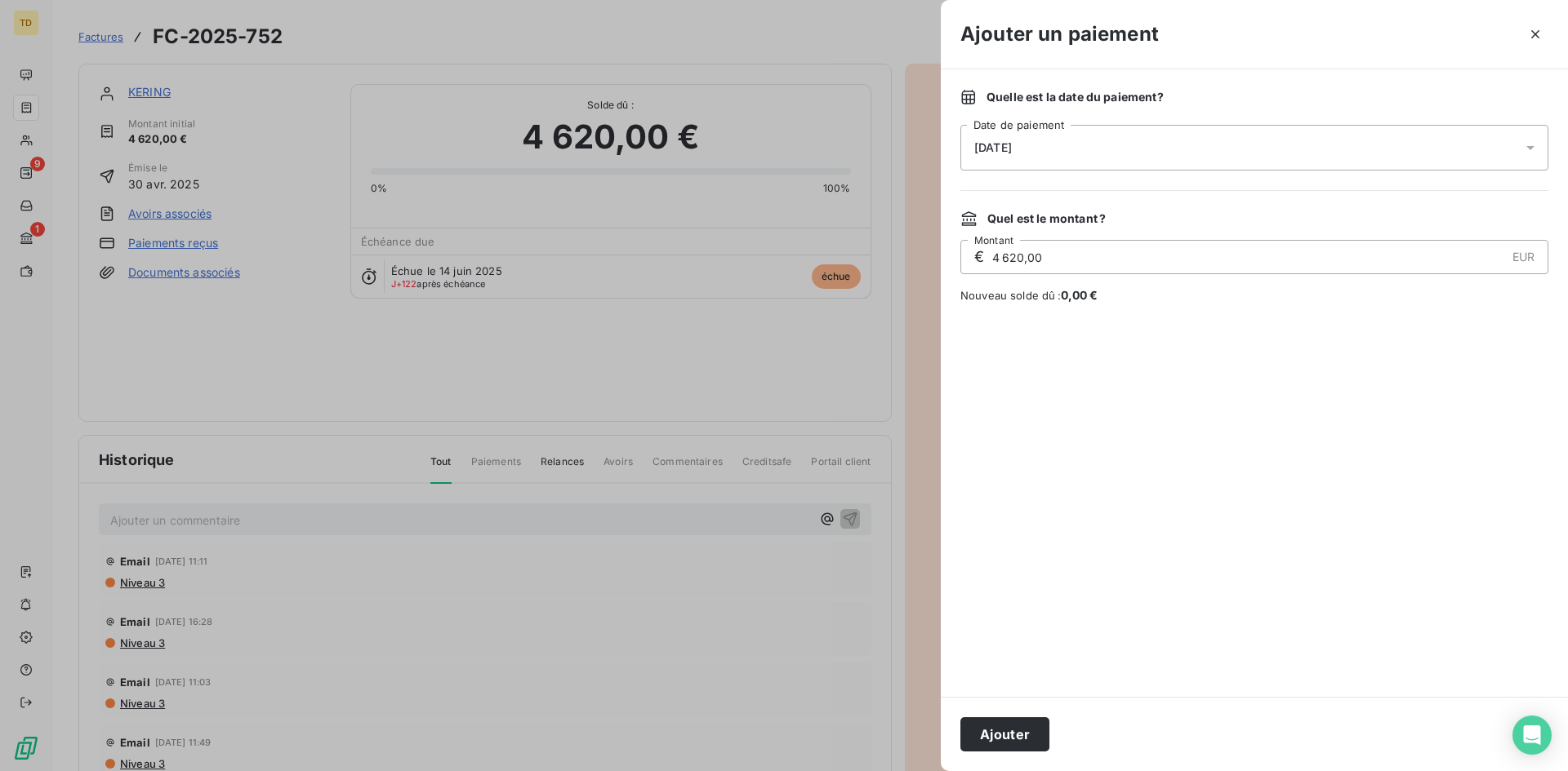
click at [1085, 145] on div "[DATE]" at bounding box center [1254, 147] width 588 height 46
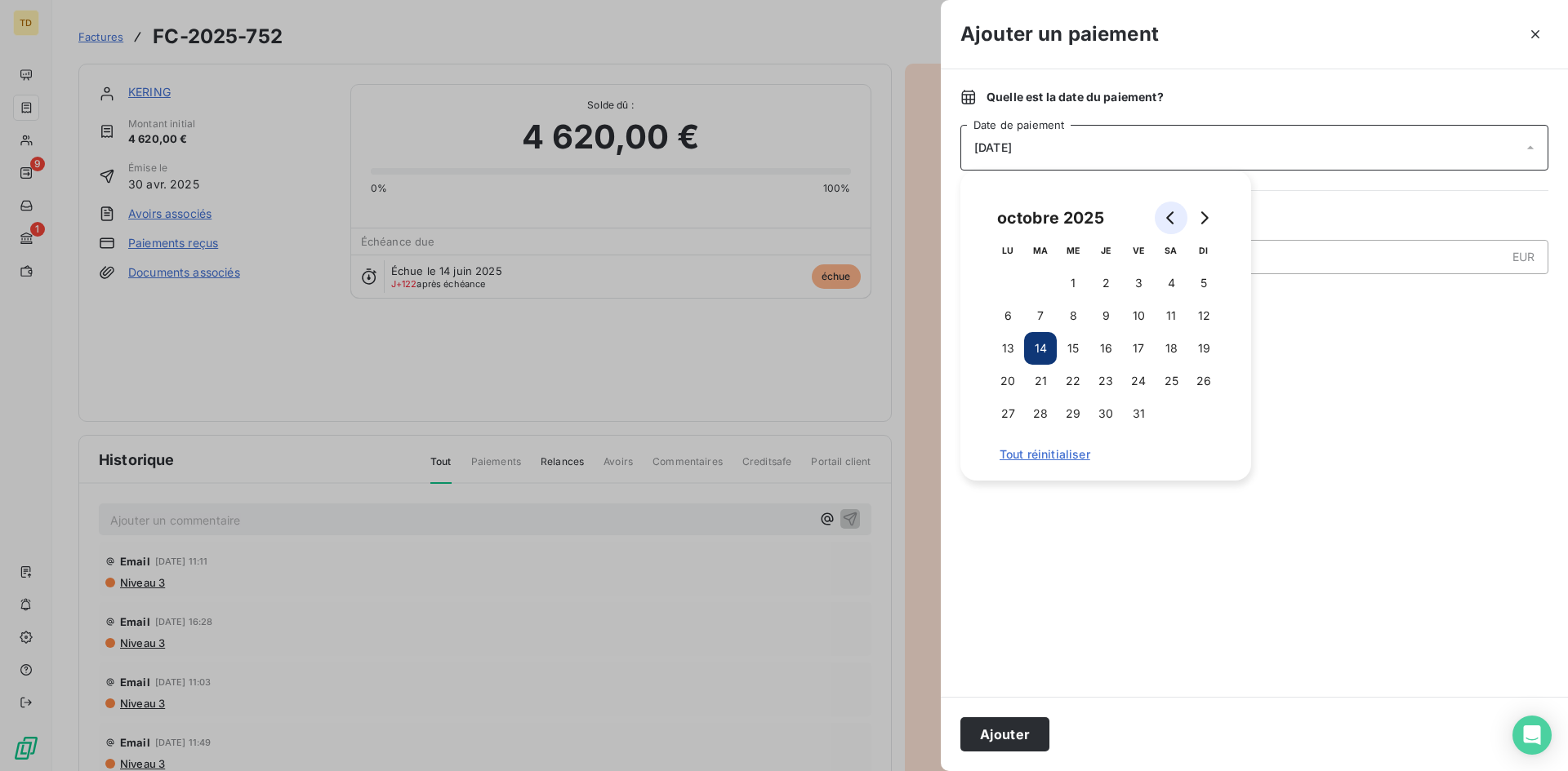
click at [1161, 225] on button "Go to previous month" at bounding box center [1171, 218] width 33 height 33
click at [1163, 221] on button "Go to previous month" at bounding box center [1171, 218] width 33 height 33
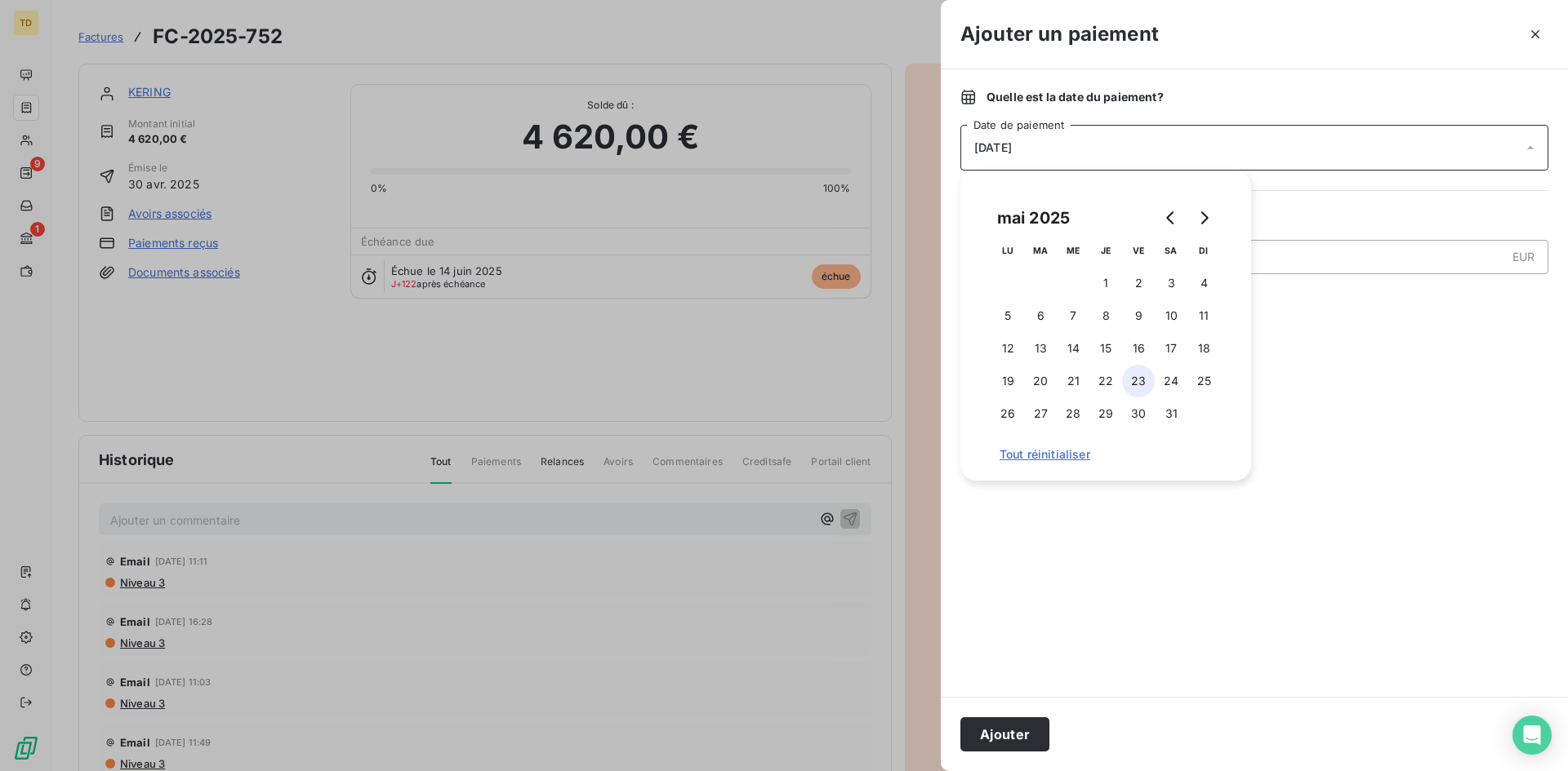
click at [1141, 374] on button "23" at bounding box center [1138, 380] width 33 height 33
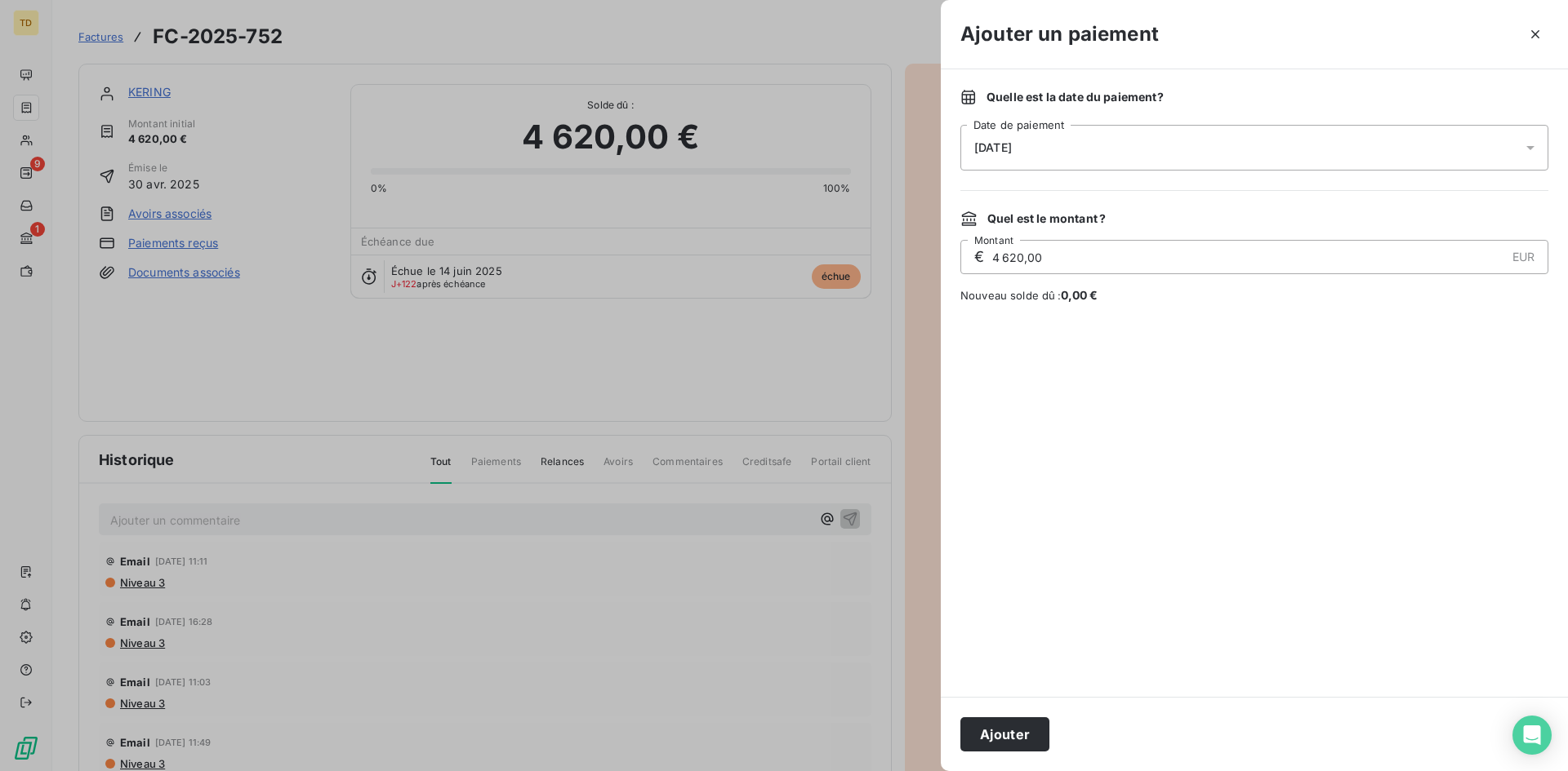
click at [1346, 408] on div at bounding box center [1254, 500] width 588 height 354
click at [1028, 731] on button "Ajouter" at bounding box center [1005, 735] width 89 height 34
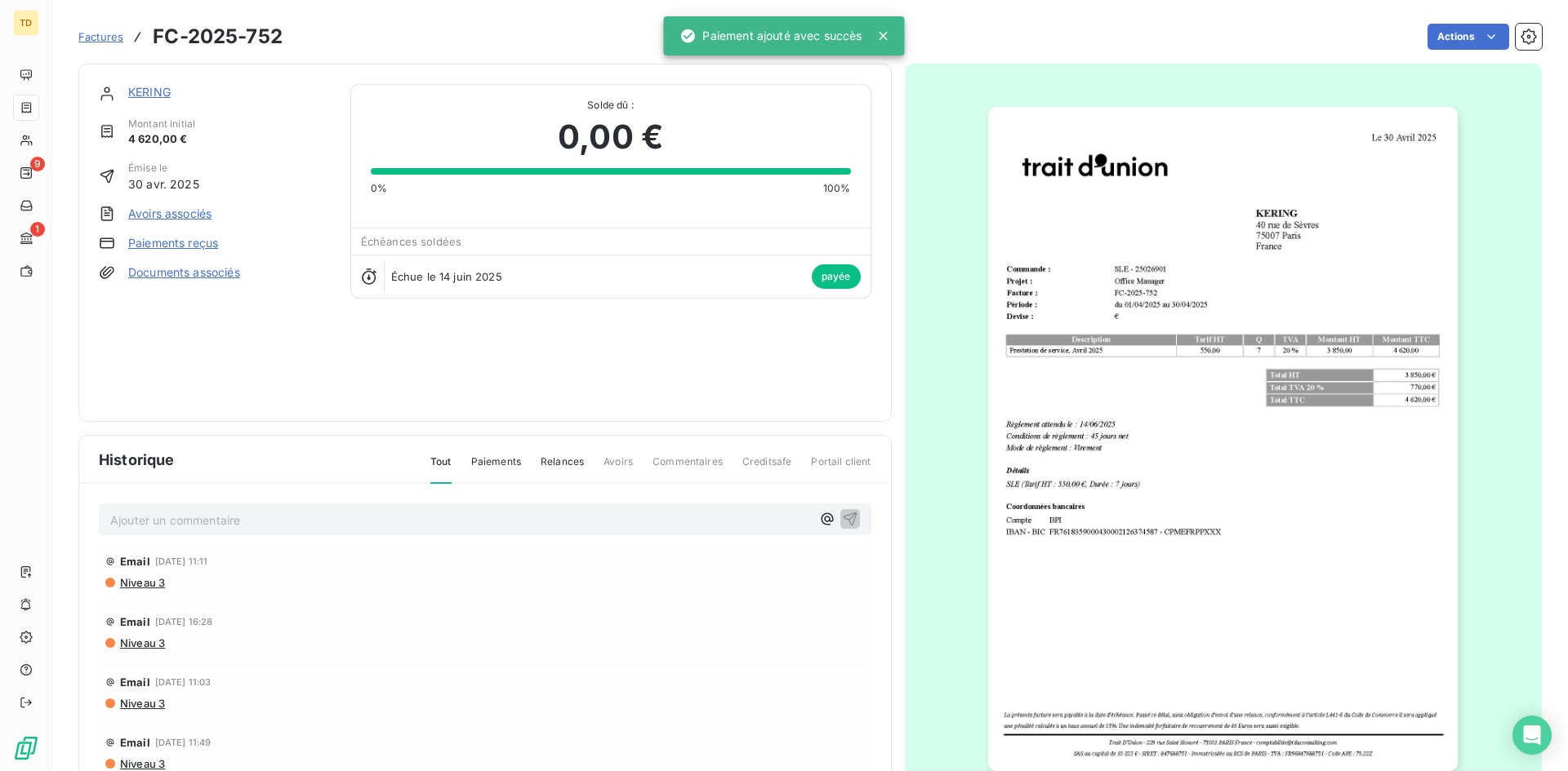
click at [97, 37] on span "Factures" at bounding box center [101, 36] width 45 height 13
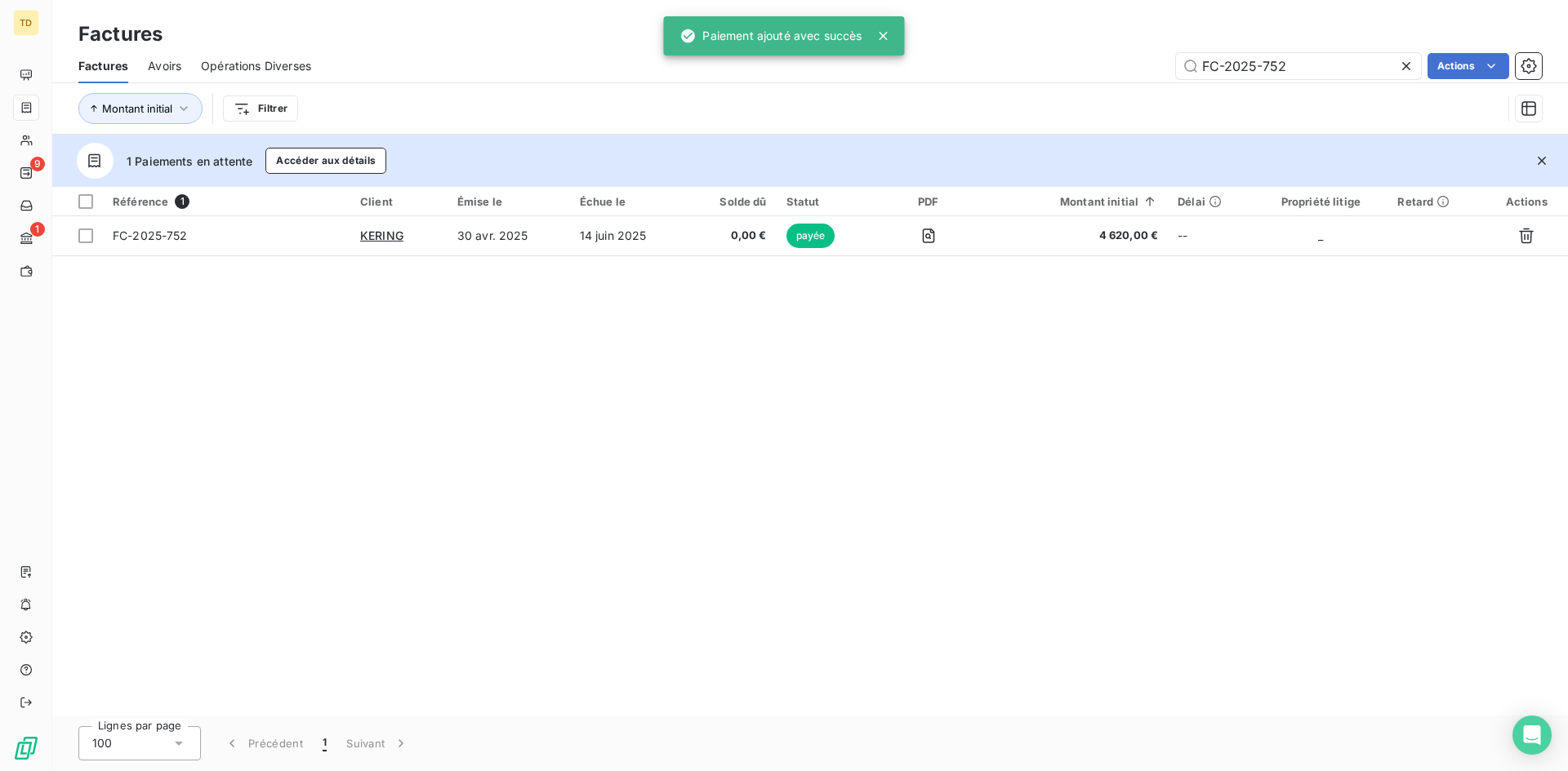
drag, startPoint x: 1159, startPoint y: 67, endPoint x: 1077, endPoint y: 67, distance: 82.0
click at [1077, 67] on div "FC-2025-752 Actions" at bounding box center [936, 66] width 1212 height 26
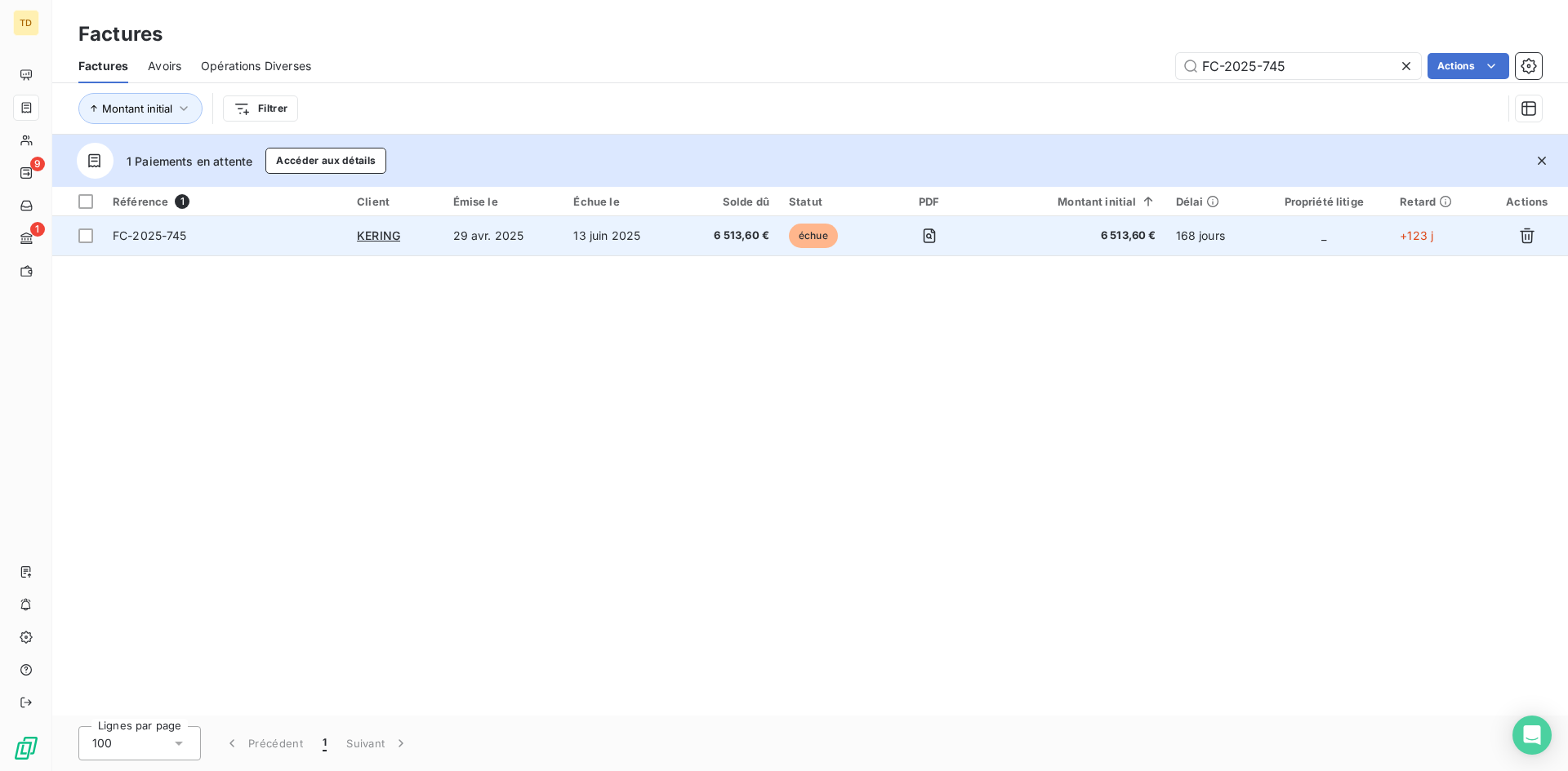
type input "FC-2025-745"
click at [668, 229] on td "13 juin 2025" at bounding box center [622, 236] width 115 height 39
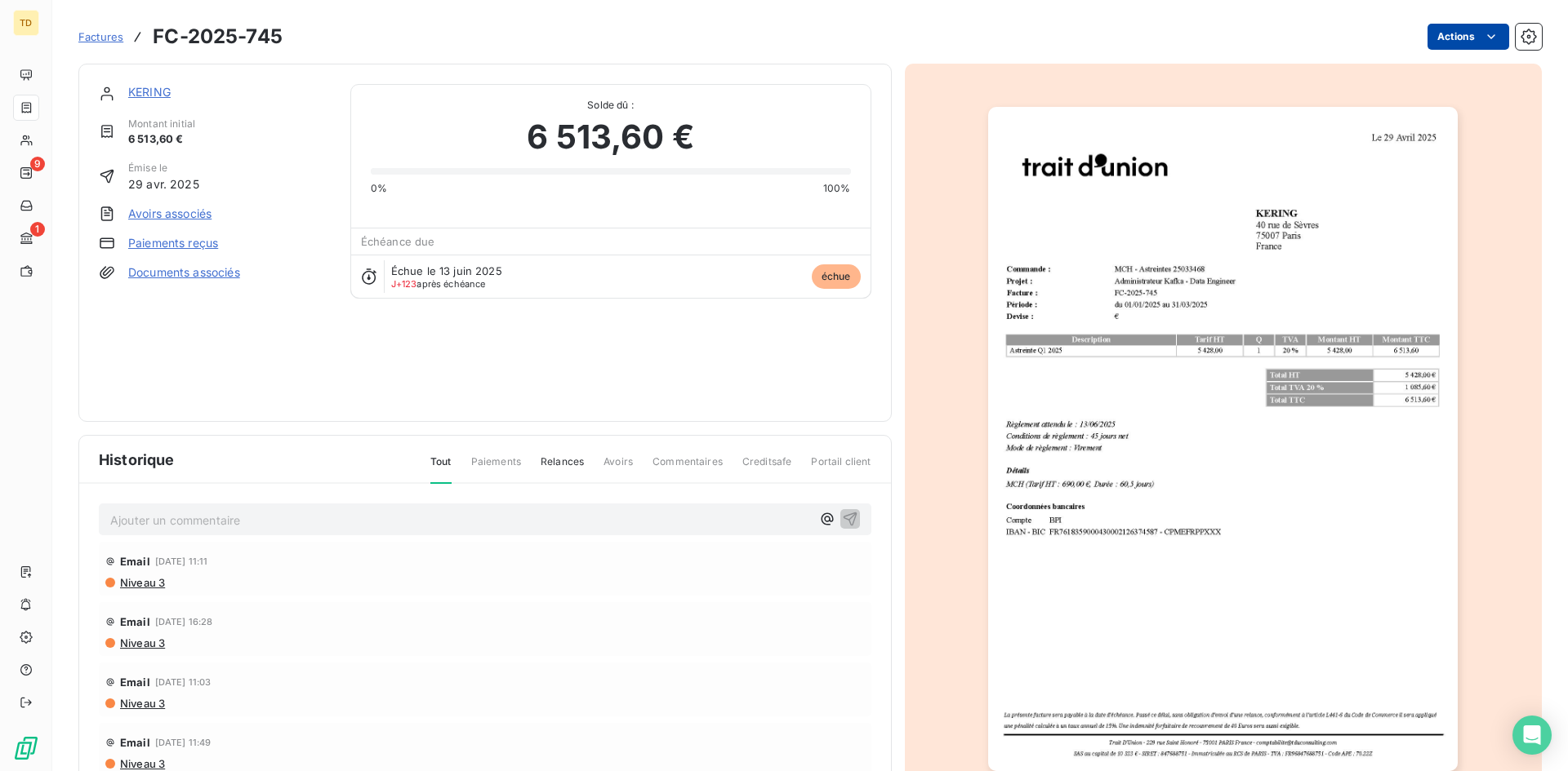
click at [1470, 31] on html "TD 9 1 Factures FC-2025-745 Actions KERING Montant initial 6 513,60 € Émise le …" at bounding box center [784, 385] width 1568 height 771
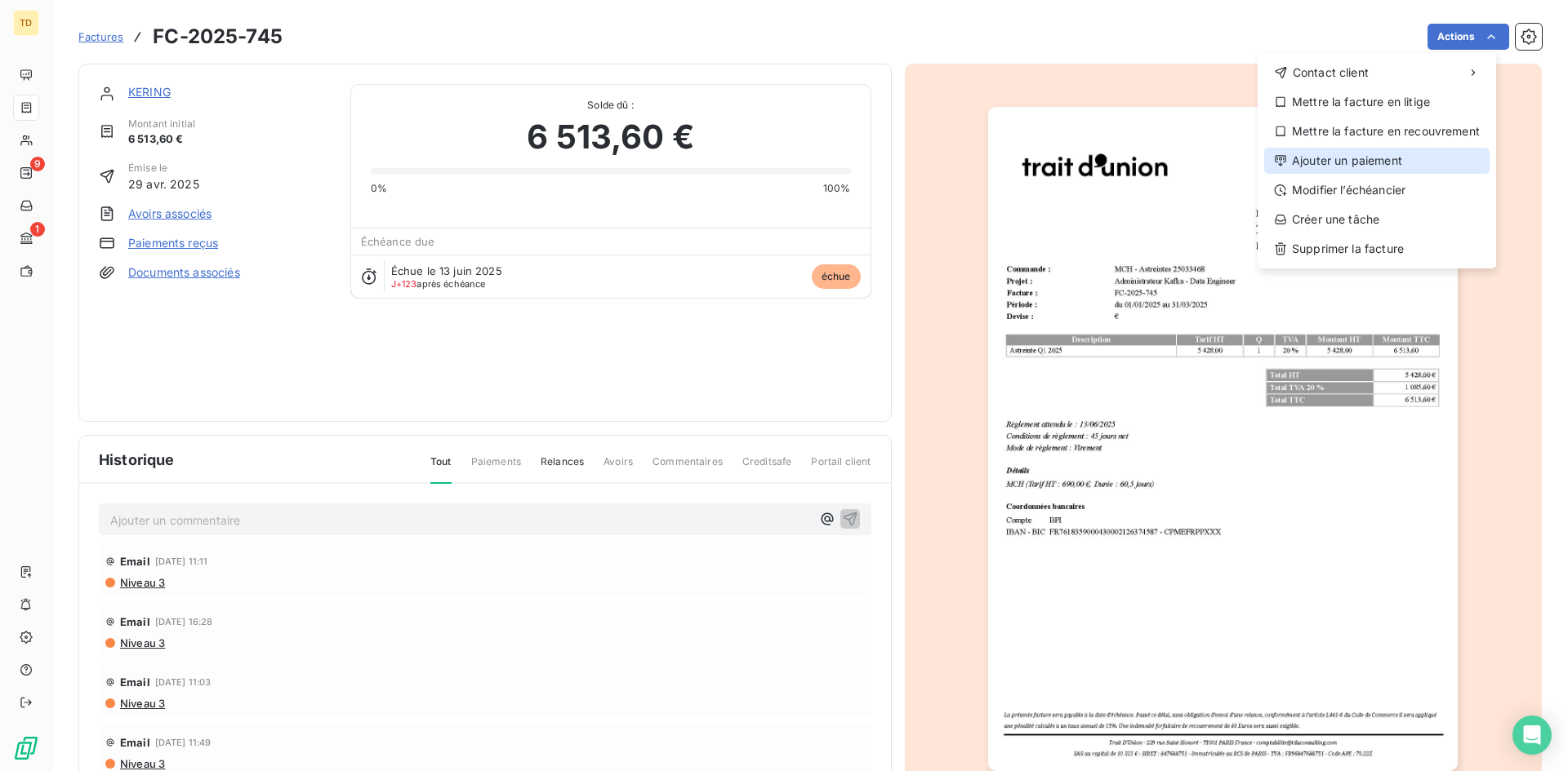
click at [1340, 165] on div "Ajouter un paiement" at bounding box center [1377, 161] width 225 height 26
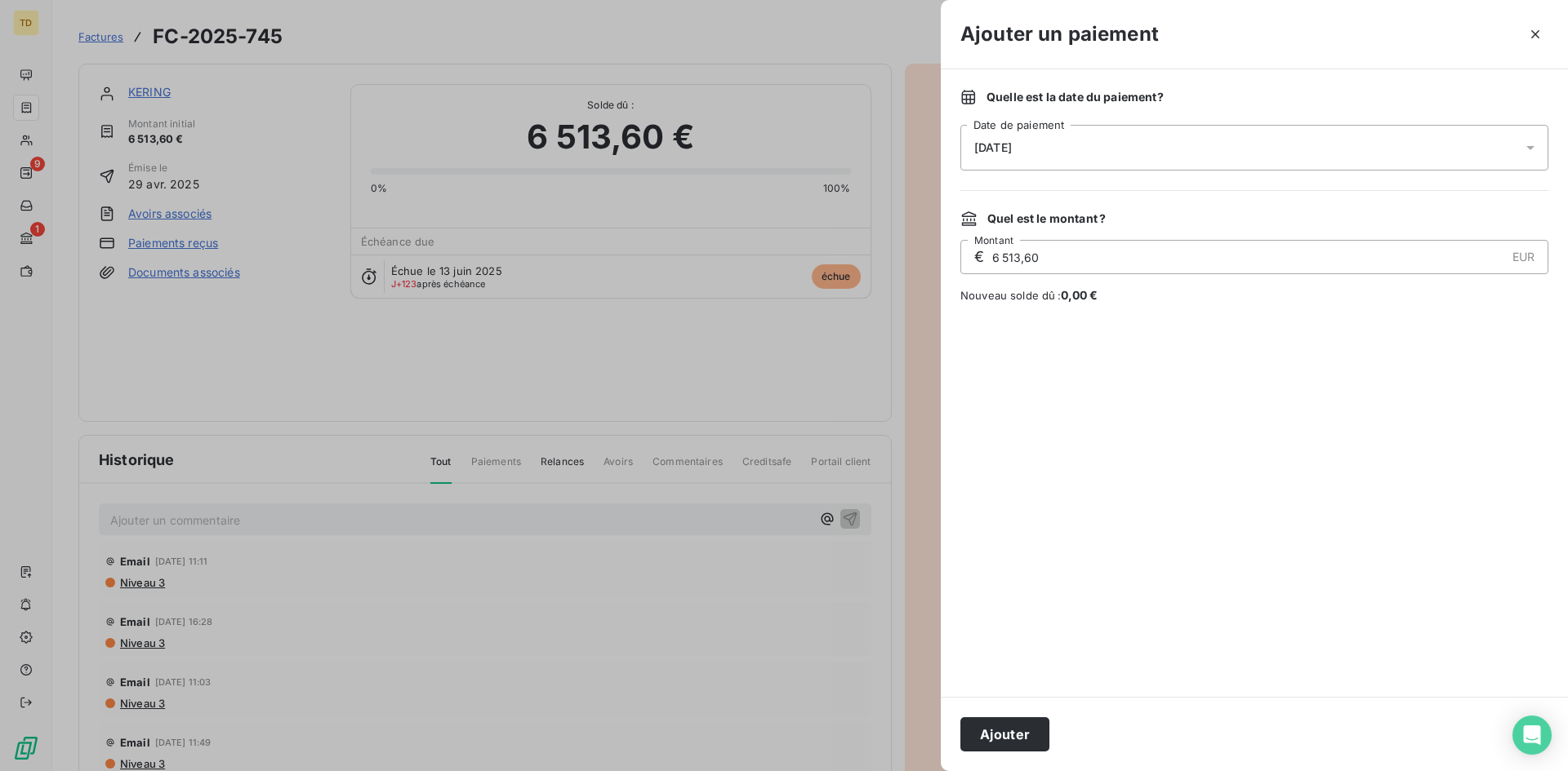
click at [1180, 154] on div "[DATE]" at bounding box center [1254, 147] width 588 height 46
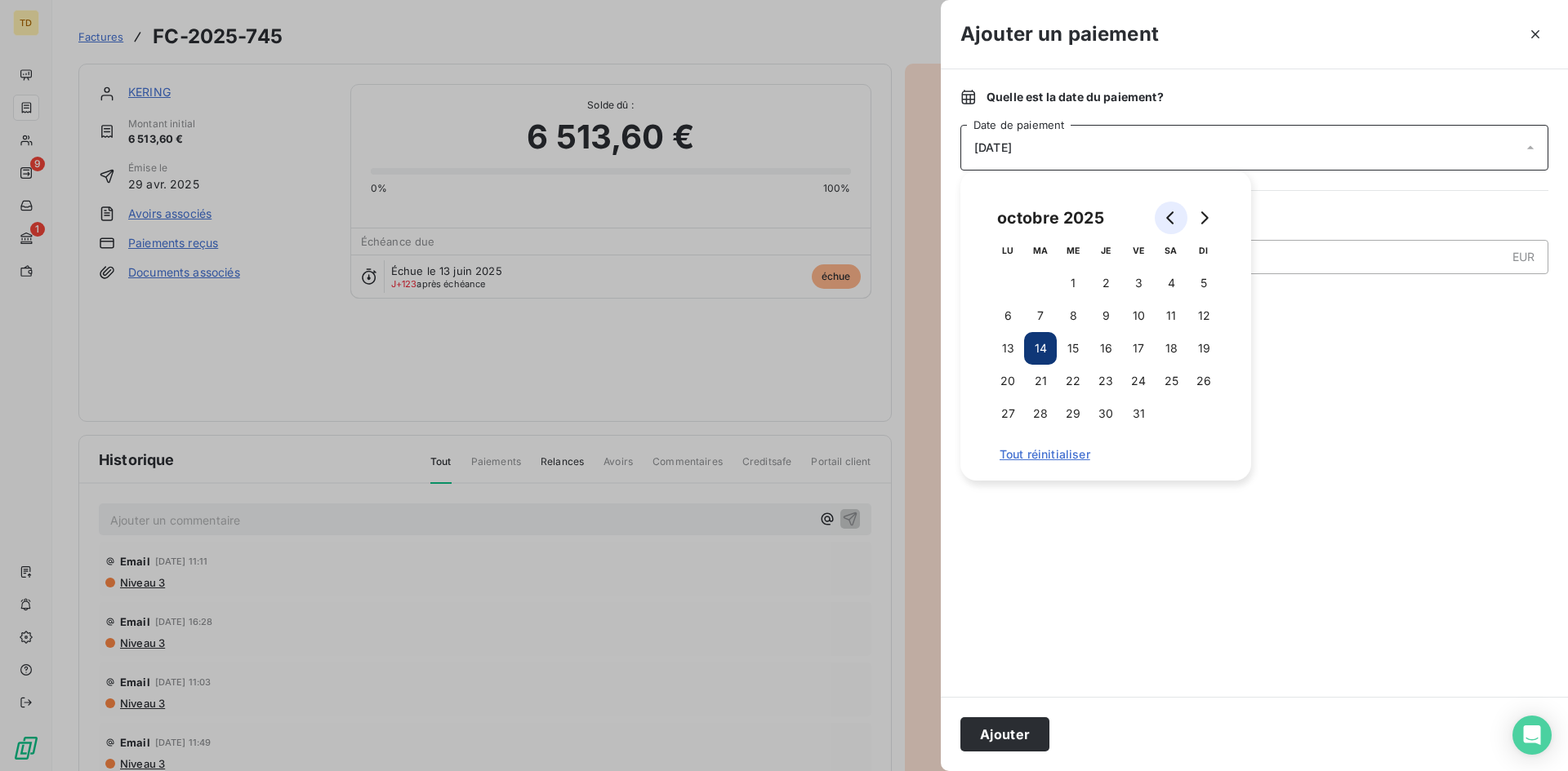
click at [1181, 215] on button "Go to previous month" at bounding box center [1171, 218] width 33 height 33
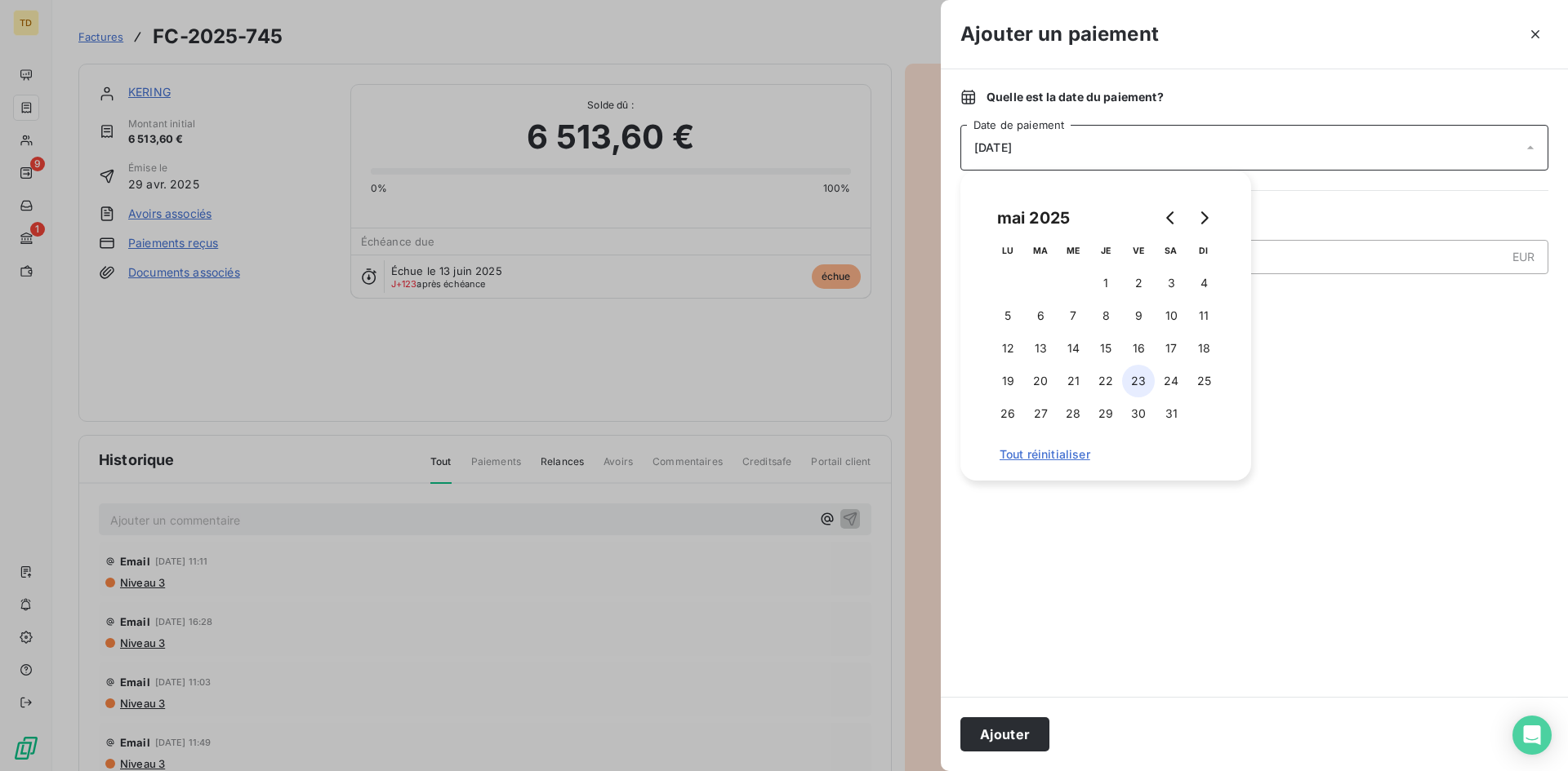
click at [1138, 375] on button "23" at bounding box center [1138, 380] width 33 height 33
click at [1386, 415] on div at bounding box center [1254, 500] width 588 height 354
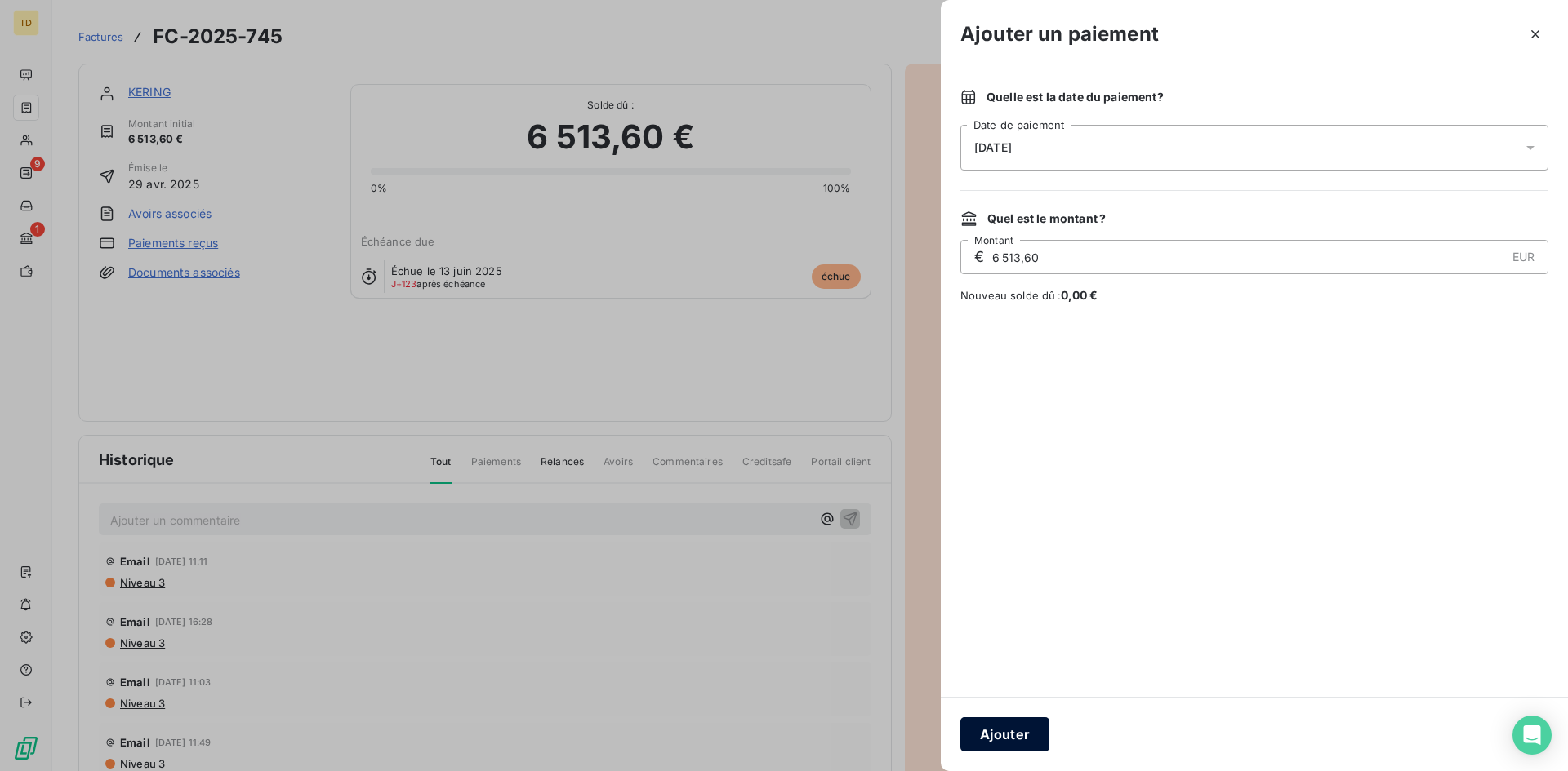
click at [1038, 740] on button "Ajouter" at bounding box center [1005, 735] width 89 height 34
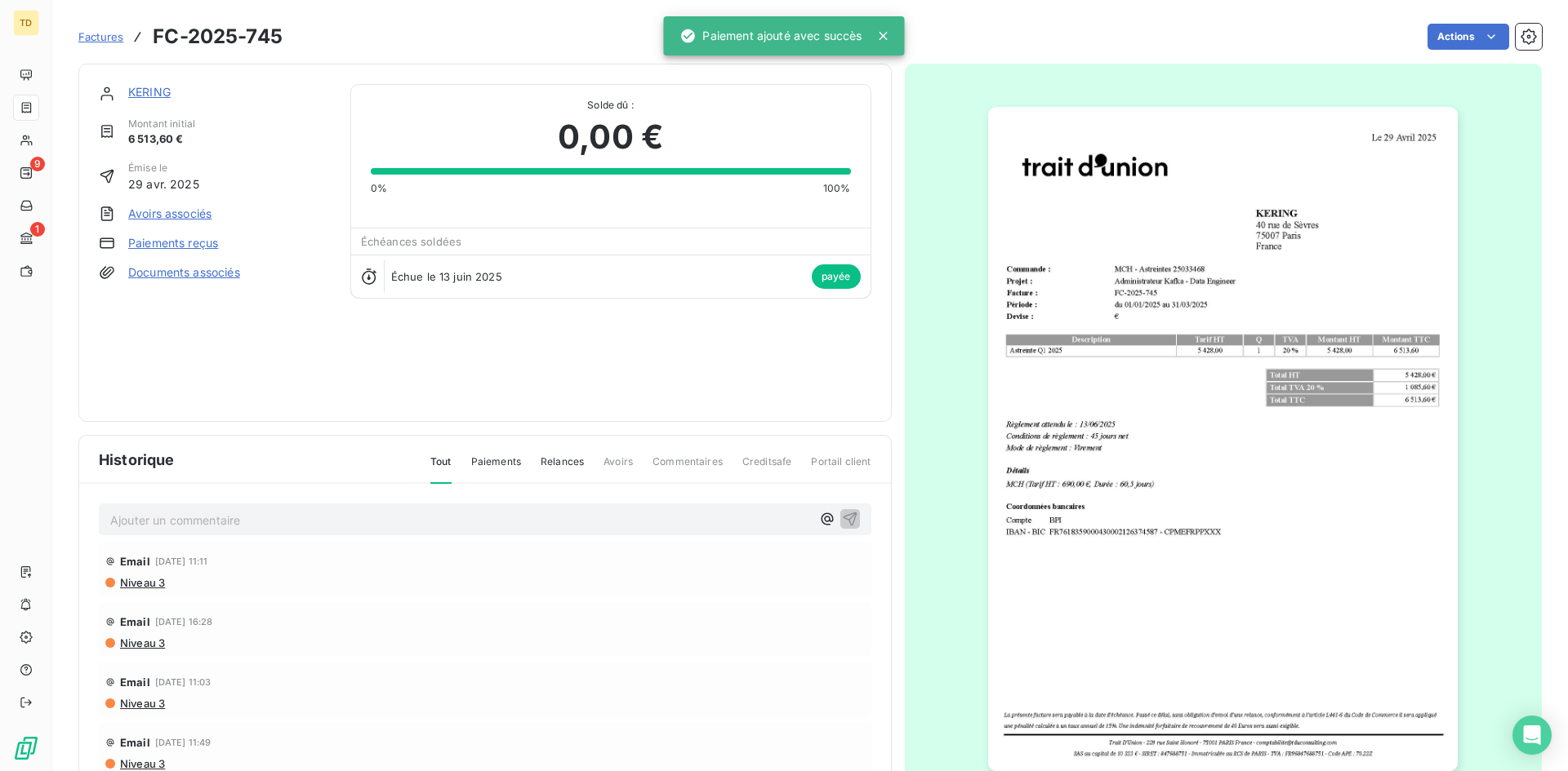
click at [106, 44] on link "Factures" at bounding box center [101, 37] width 45 height 17
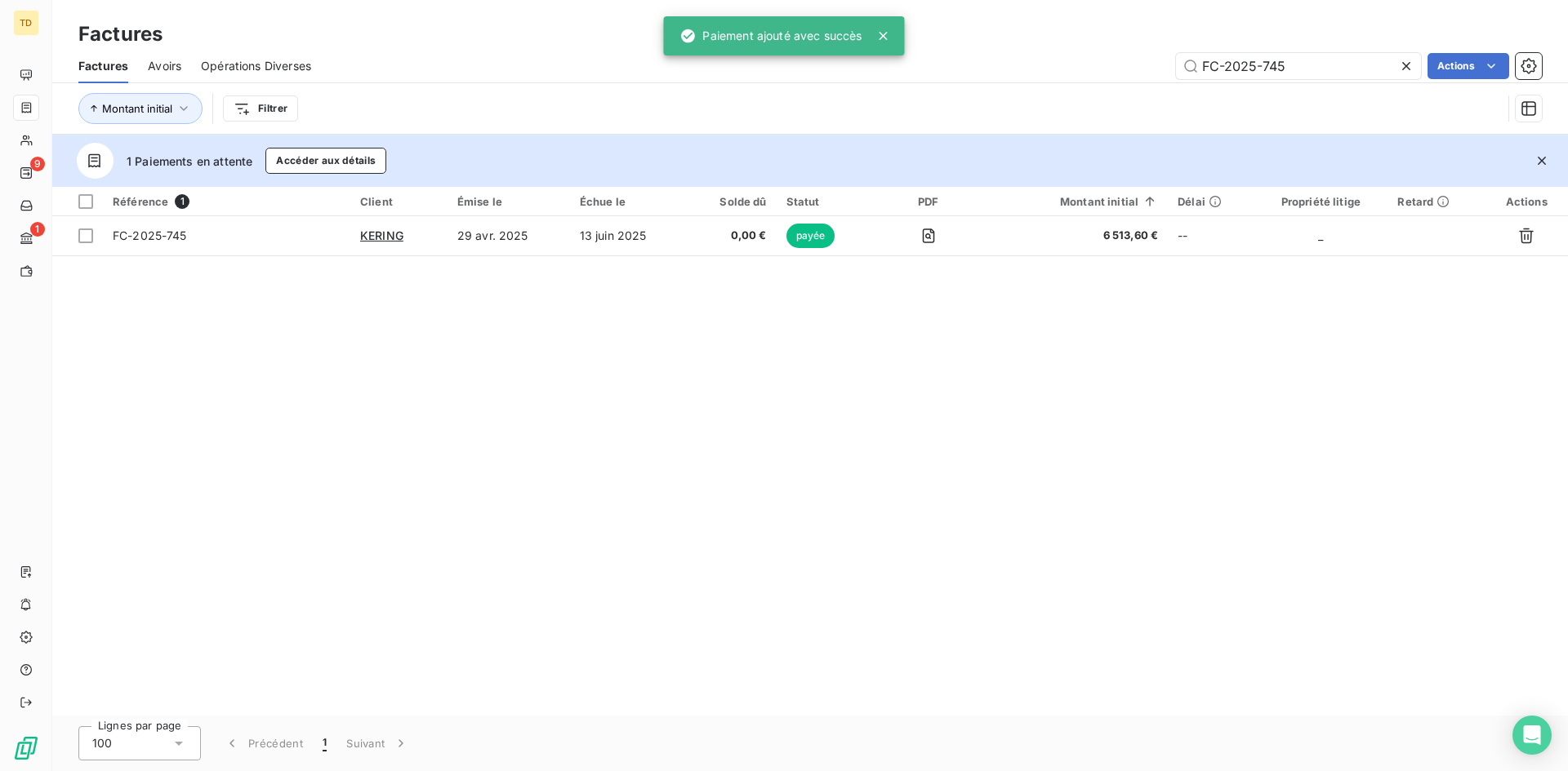
drag, startPoint x: 1285, startPoint y: 74, endPoint x: 1057, endPoint y: 74, distance: 228.0
click at [1057, 74] on div "FC-2025-745 Actions" at bounding box center [936, 66] width 1212 height 26
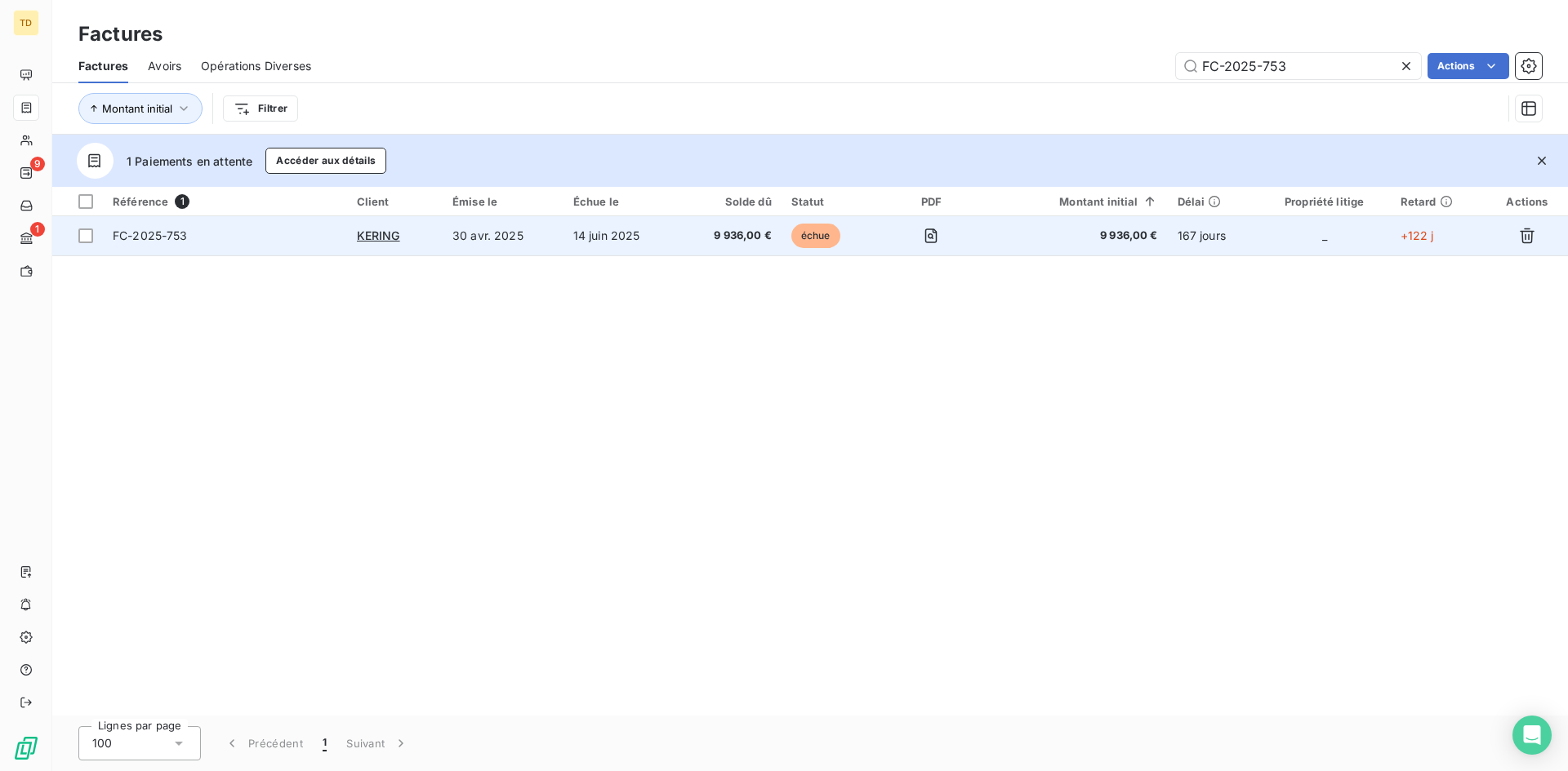
type input "FC-2025-753"
click at [877, 233] on td "échue" at bounding box center [830, 236] width 97 height 39
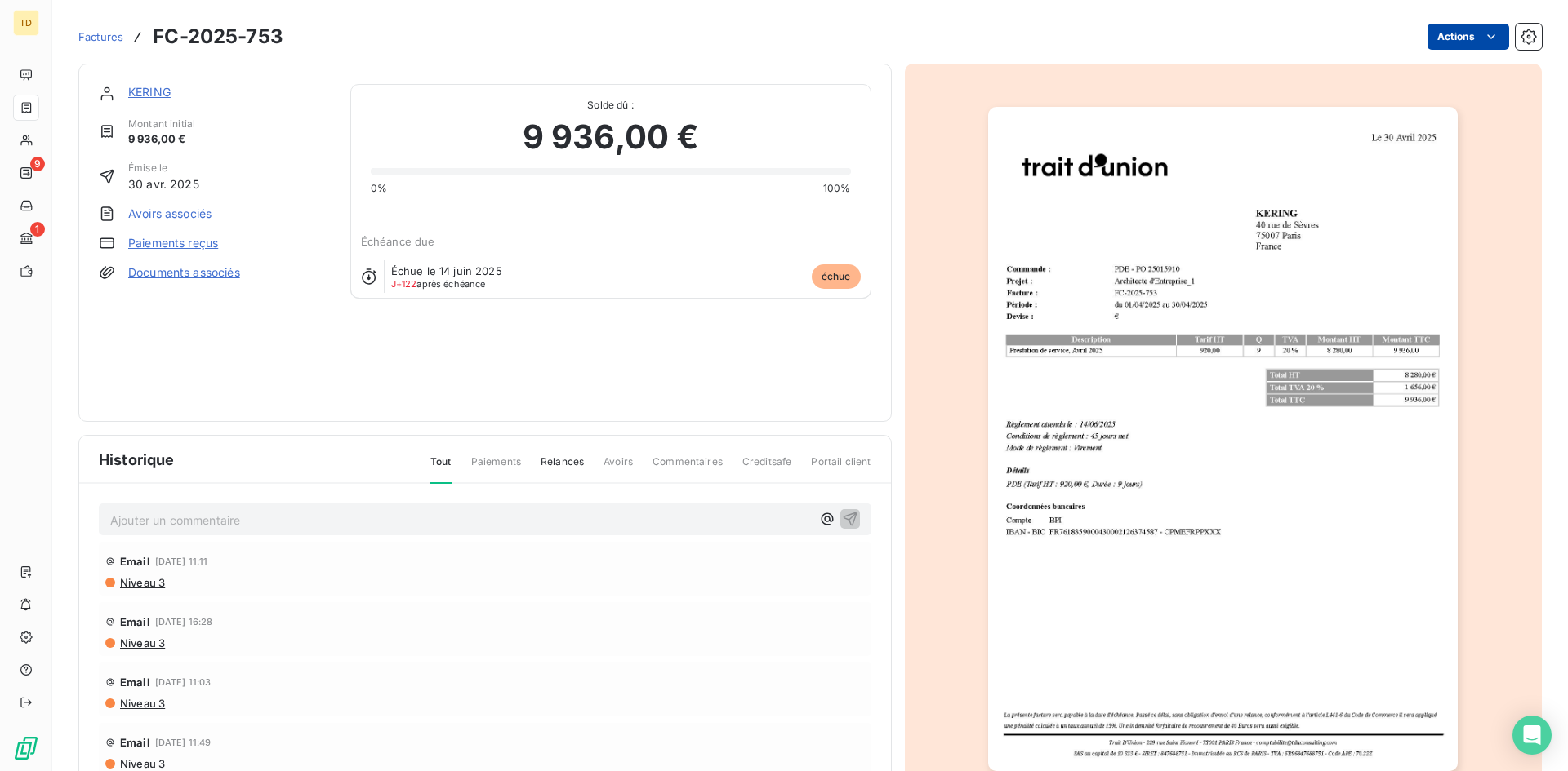
click at [1454, 44] on html "TD 9 1 Factures FC-2025-753 Actions KERING Montant initial 9 936,00 € Émise le …" at bounding box center [784, 385] width 1568 height 771
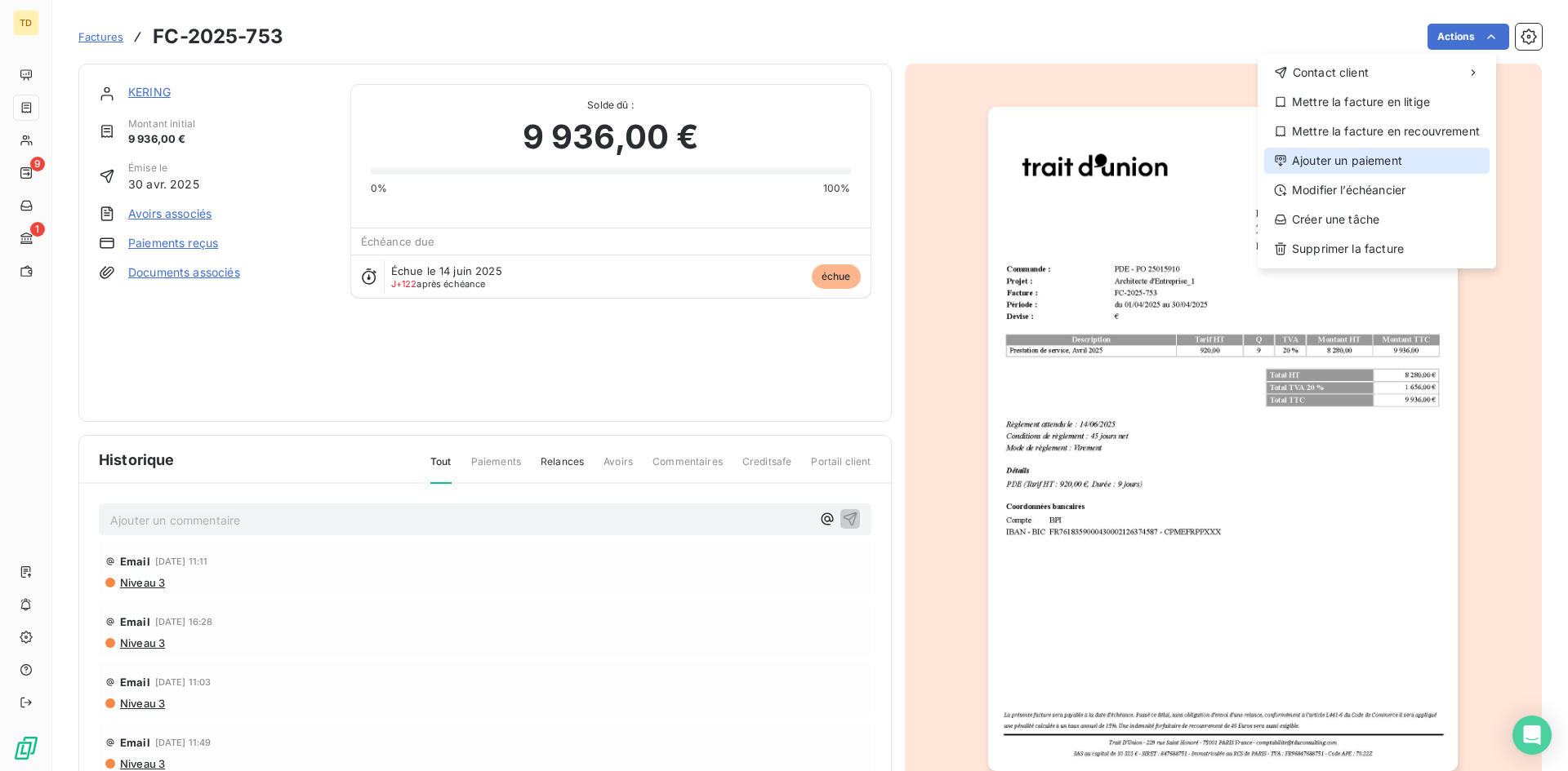
click at [1344, 157] on div "Ajouter un paiement" at bounding box center [1377, 161] width 225 height 26
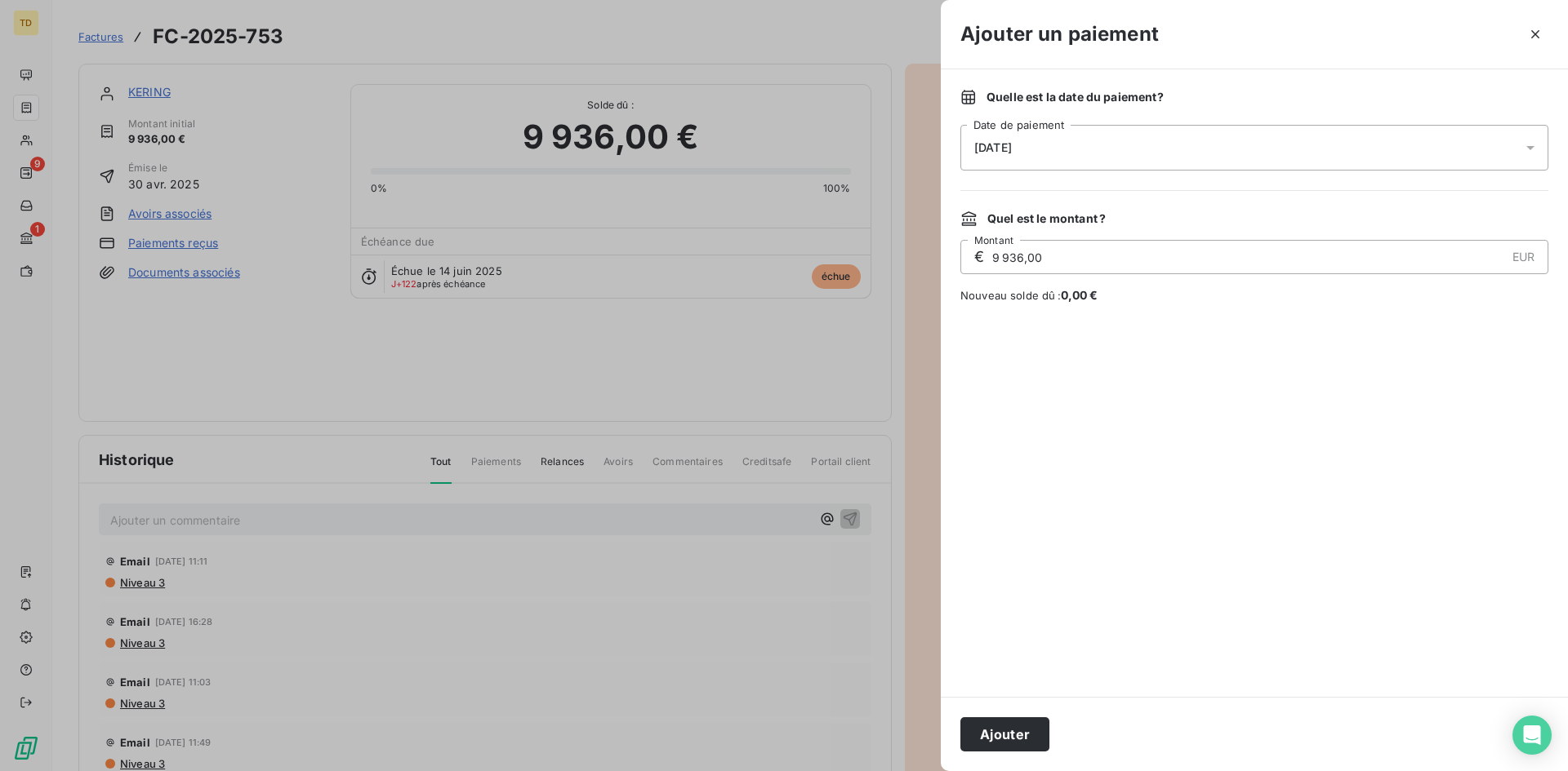
click at [1150, 140] on div "[DATE]" at bounding box center [1254, 147] width 588 height 46
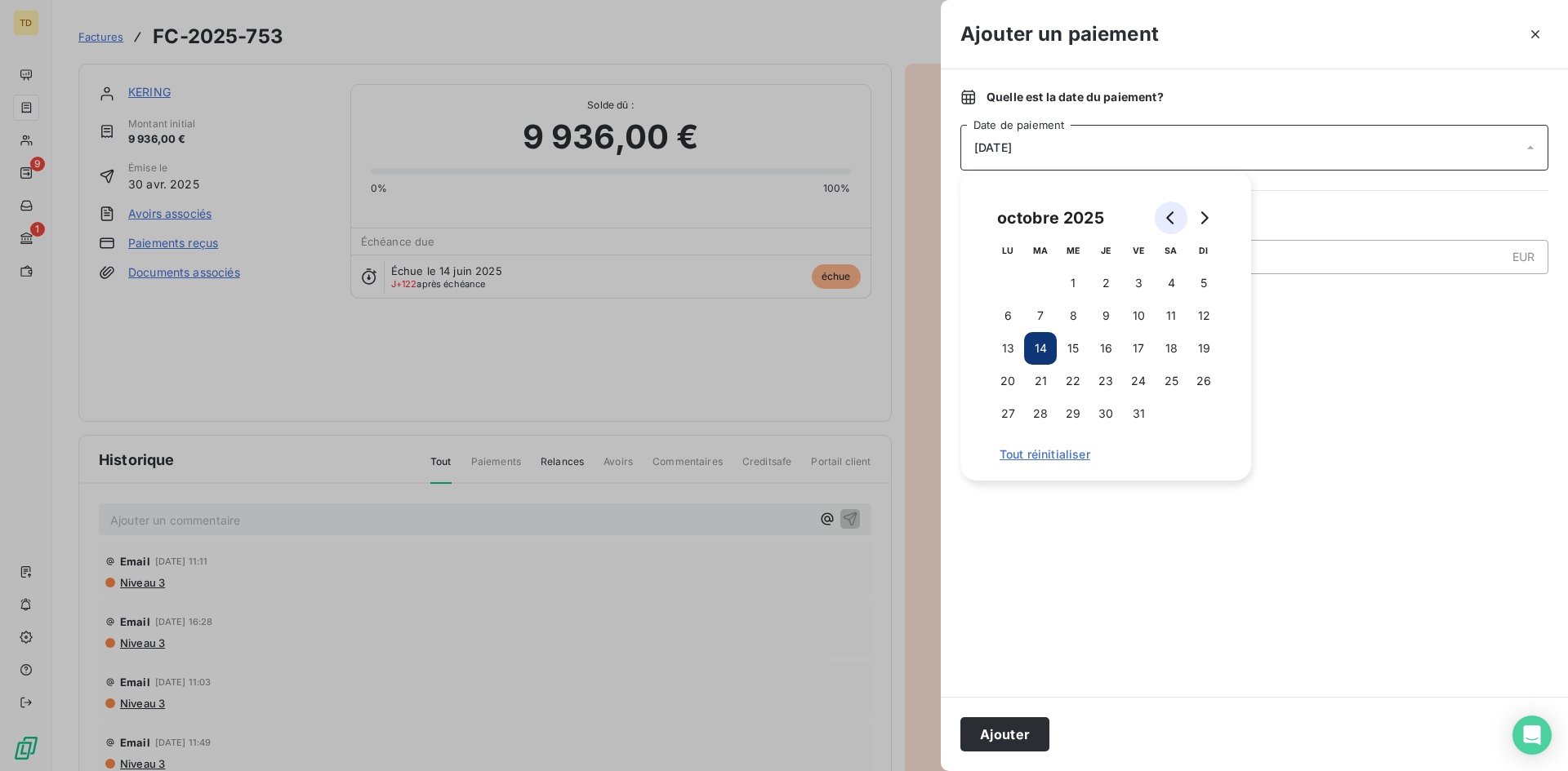
click at [1168, 222] on icon "Go to previous month" at bounding box center [1172, 218] width 13 height 13
click at [1170, 208] on button "Go to previous month" at bounding box center [1171, 218] width 33 height 33
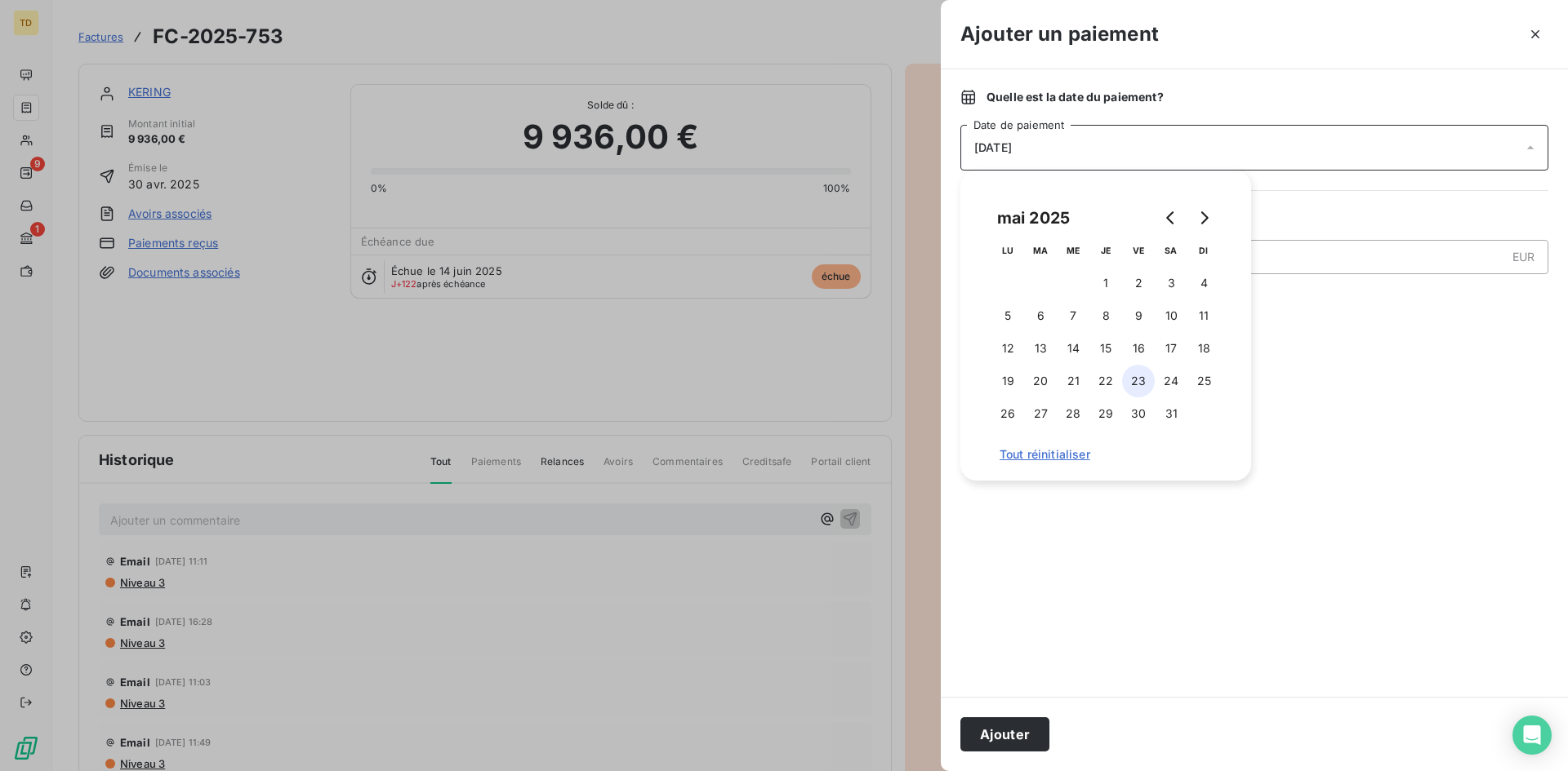
click at [1134, 377] on button "23" at bounding box center [1138, 380] width 33 height 33
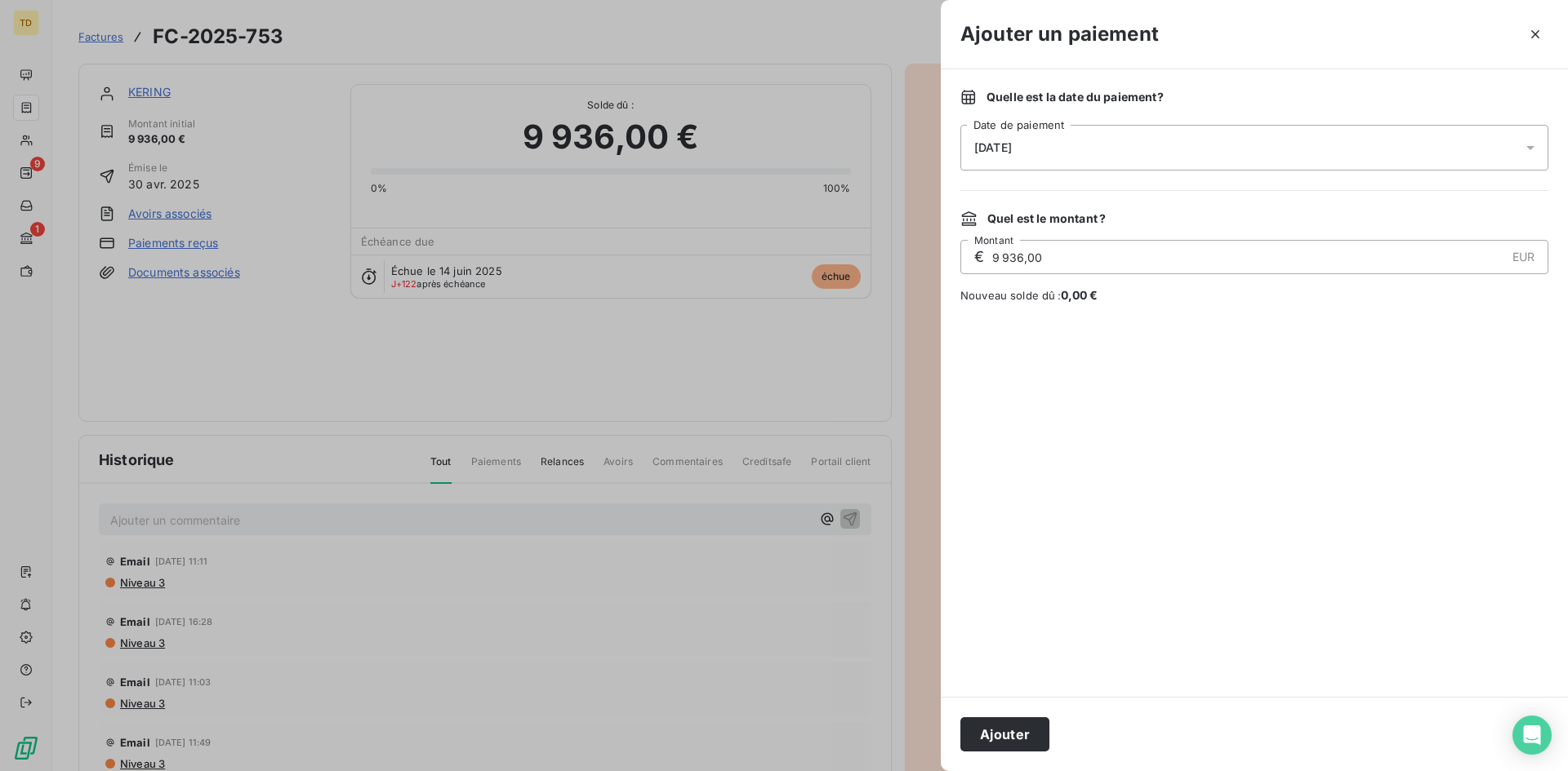
click at [1371, 424] on div at bounding box center [1254, 500] width 588 height 354
click at [1010, 742] on button "Ajouter" at bounding box center [1005, 735] width 89 height 34
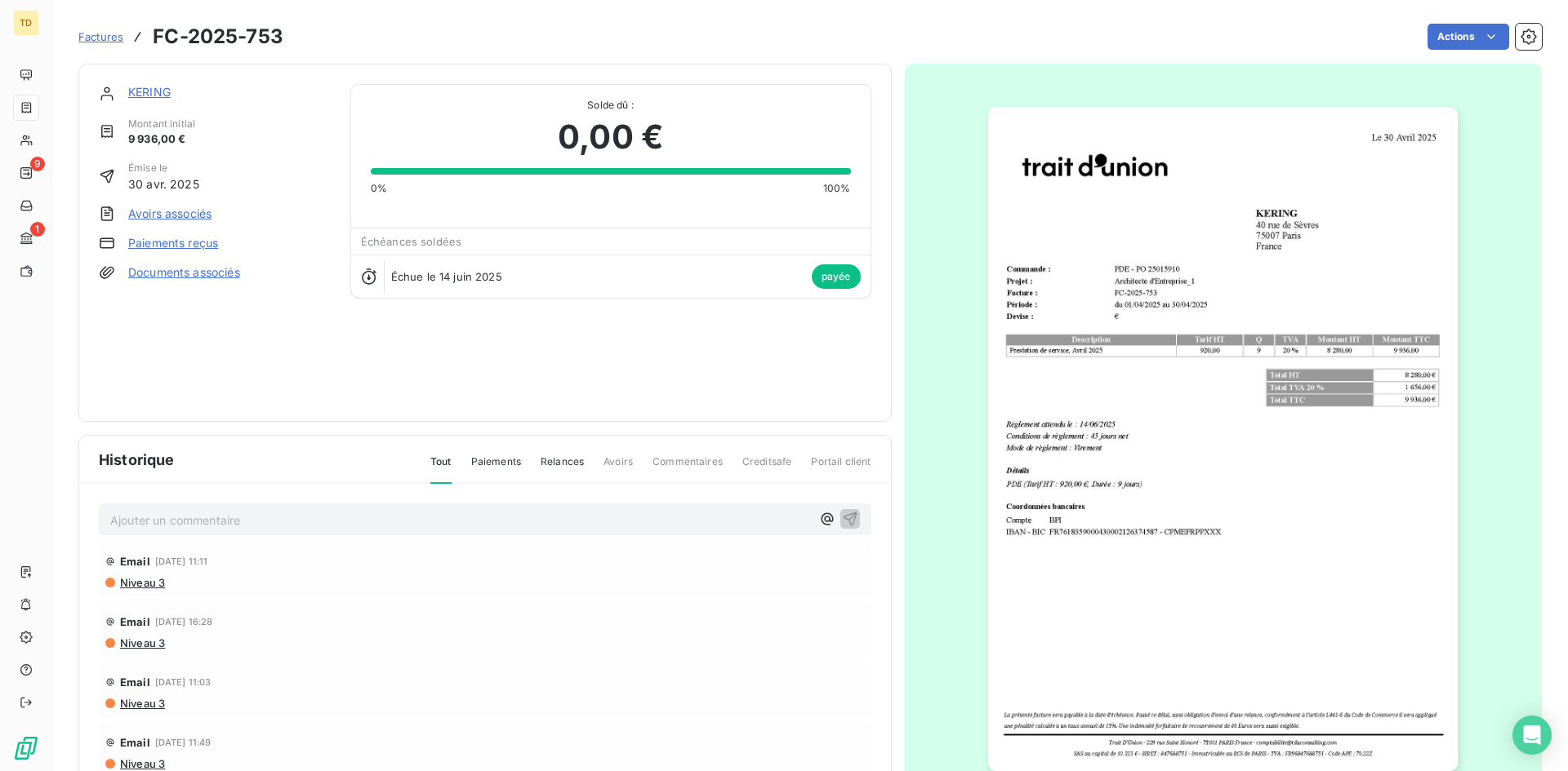
click at [97, 36] on span "Factures" at bounding box center [101, 36] width 45 height 13
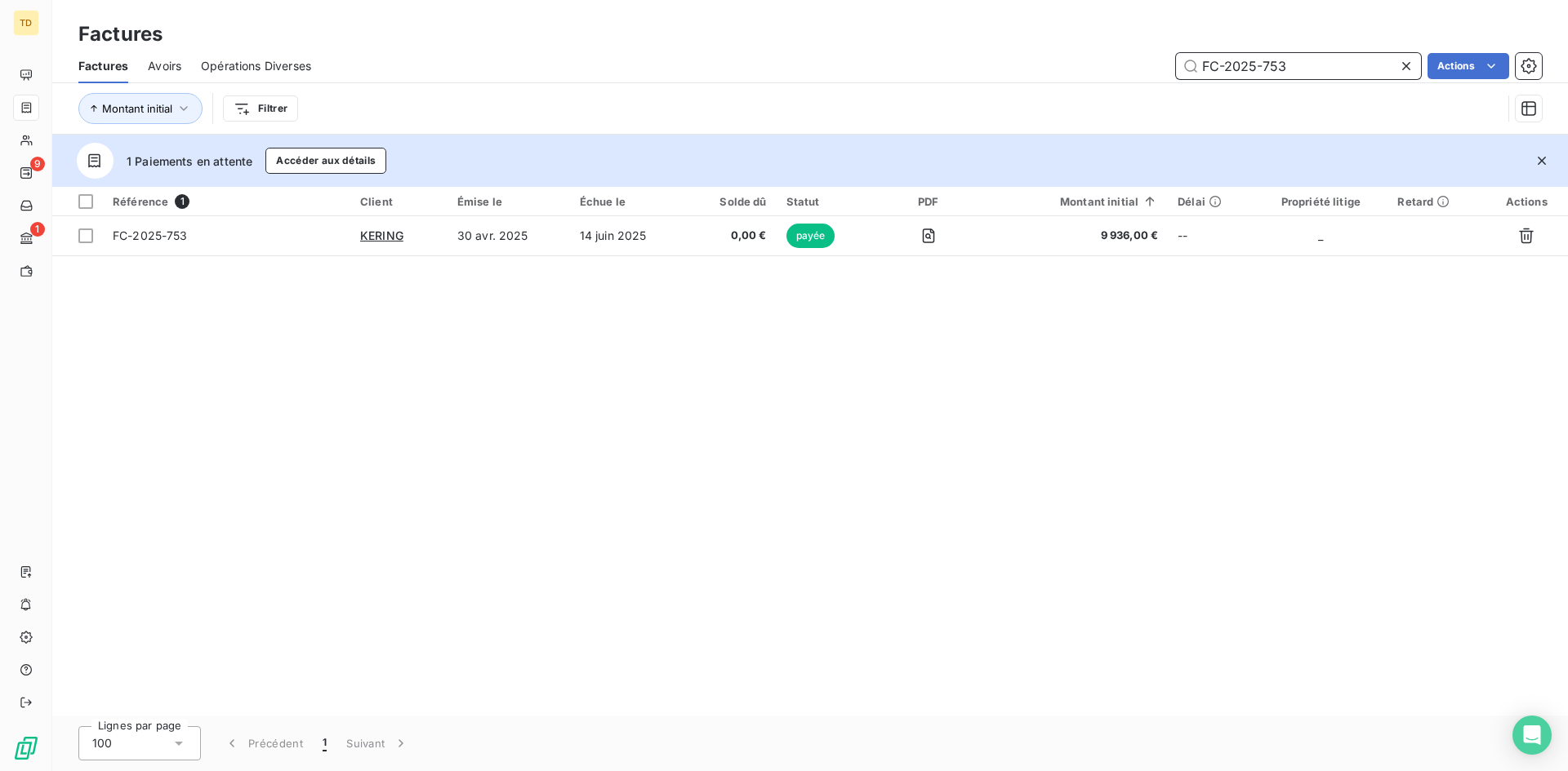
drag, startPoint x: 1326, startPoint y: 63, endPoint x: 1036, endPoint y: 63, distance: 290.0
click at [1036, 63] on div "FC-2025-753 Actions" at bounding box center [936, 66] width 1212 height 26
paste input "4"
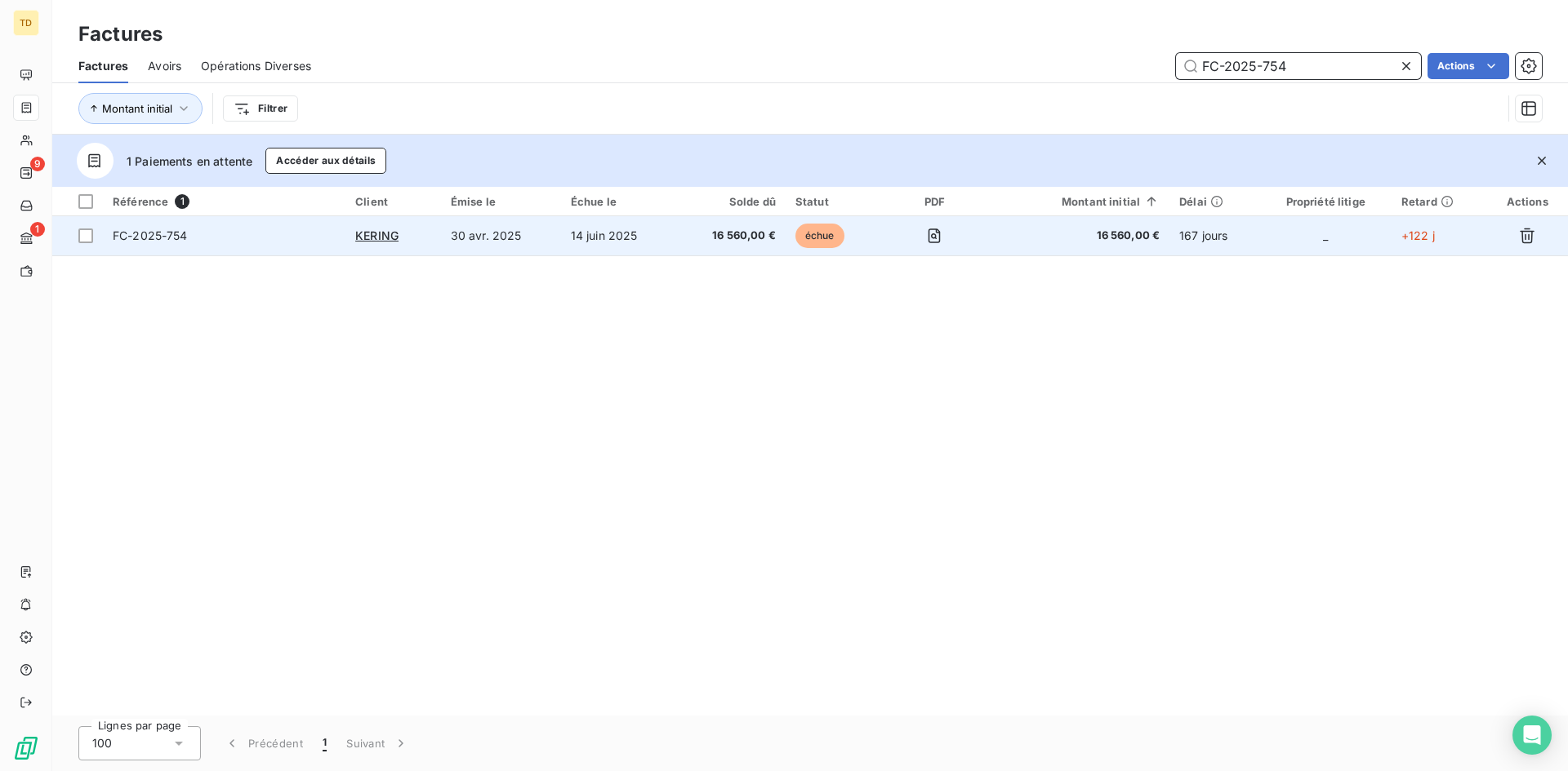
type input "FC-2025-754"
click at [858, 244] on td "échue" at bounding box center [834, 236] width 97 height 39
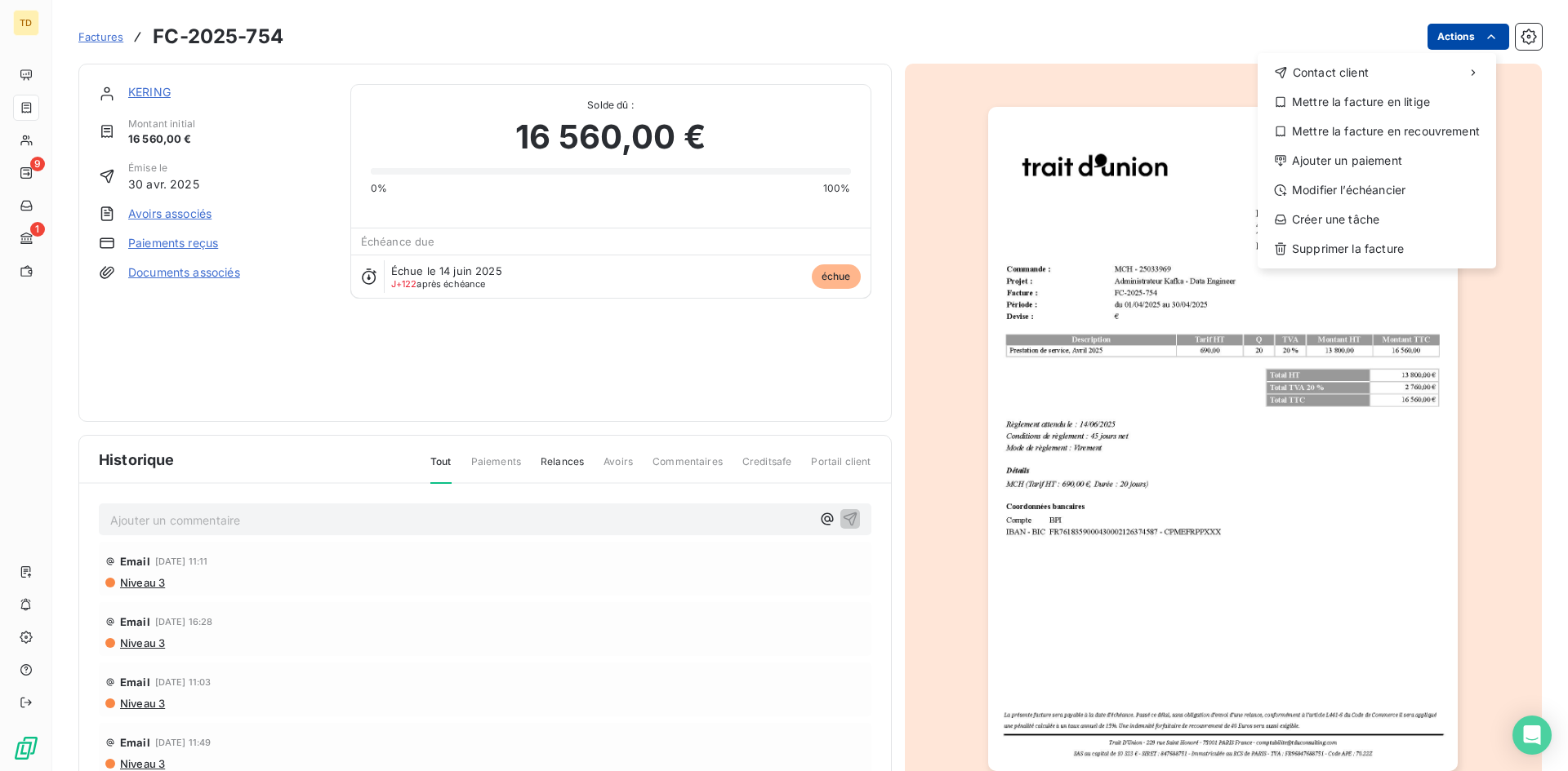
click at [1437, 27] on html "TD 9 1 Factures FC-2025-754 Actions Contact client Mettre la facture en litige …" at bounding box center [784, 385] width 1568 height 771
click at [1340, 162] on div "Ajouter un paiement" at bounding box center [1377, 161] width 225 height 26
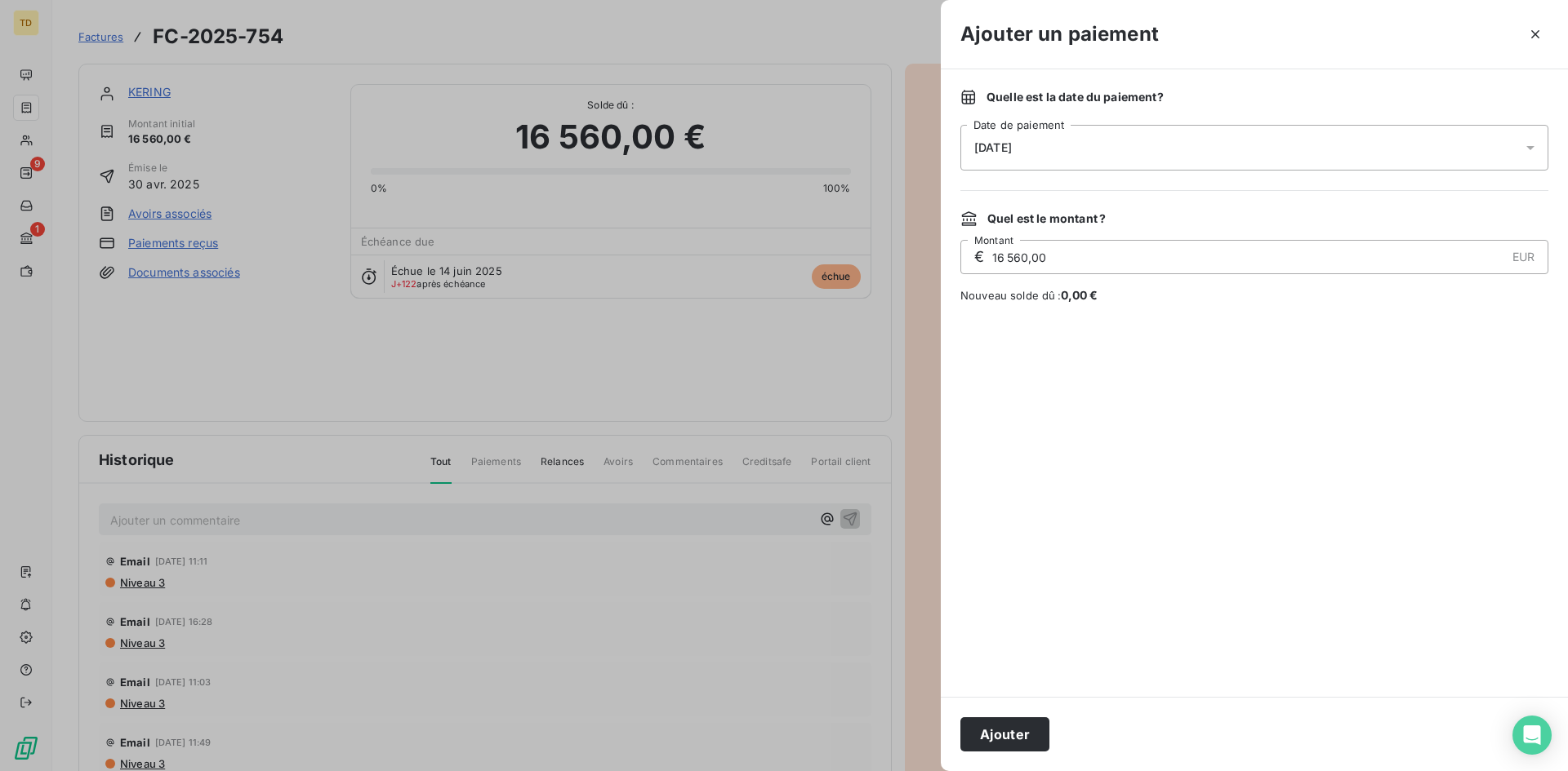
click at [1153, 143] on div "[DATE]" at bounding box center [1254, 147] width 588 height 46
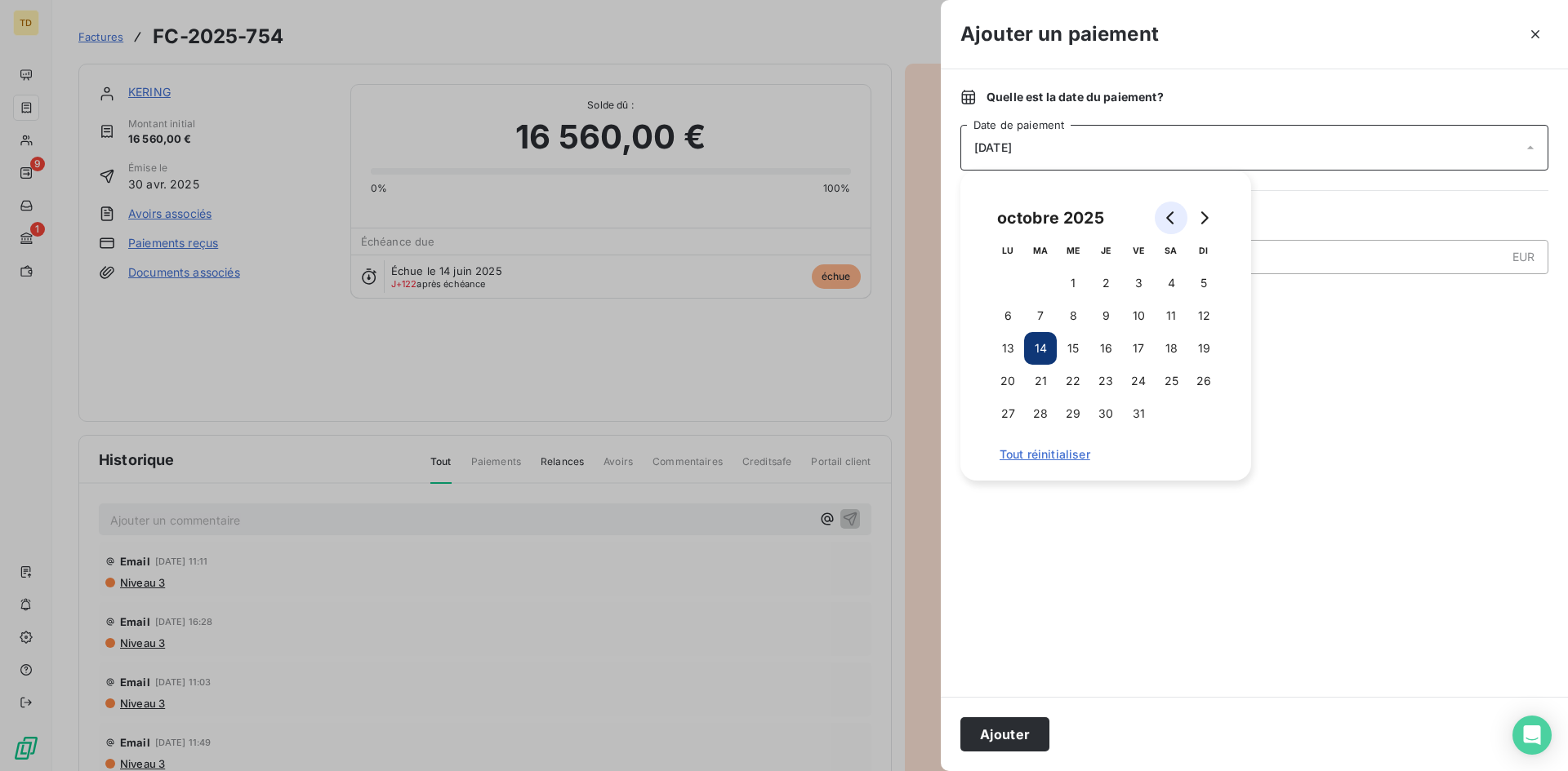
click at [1159, 218] on button "Go to previous month" at bounding box center [1171, 218] width 33 height 33
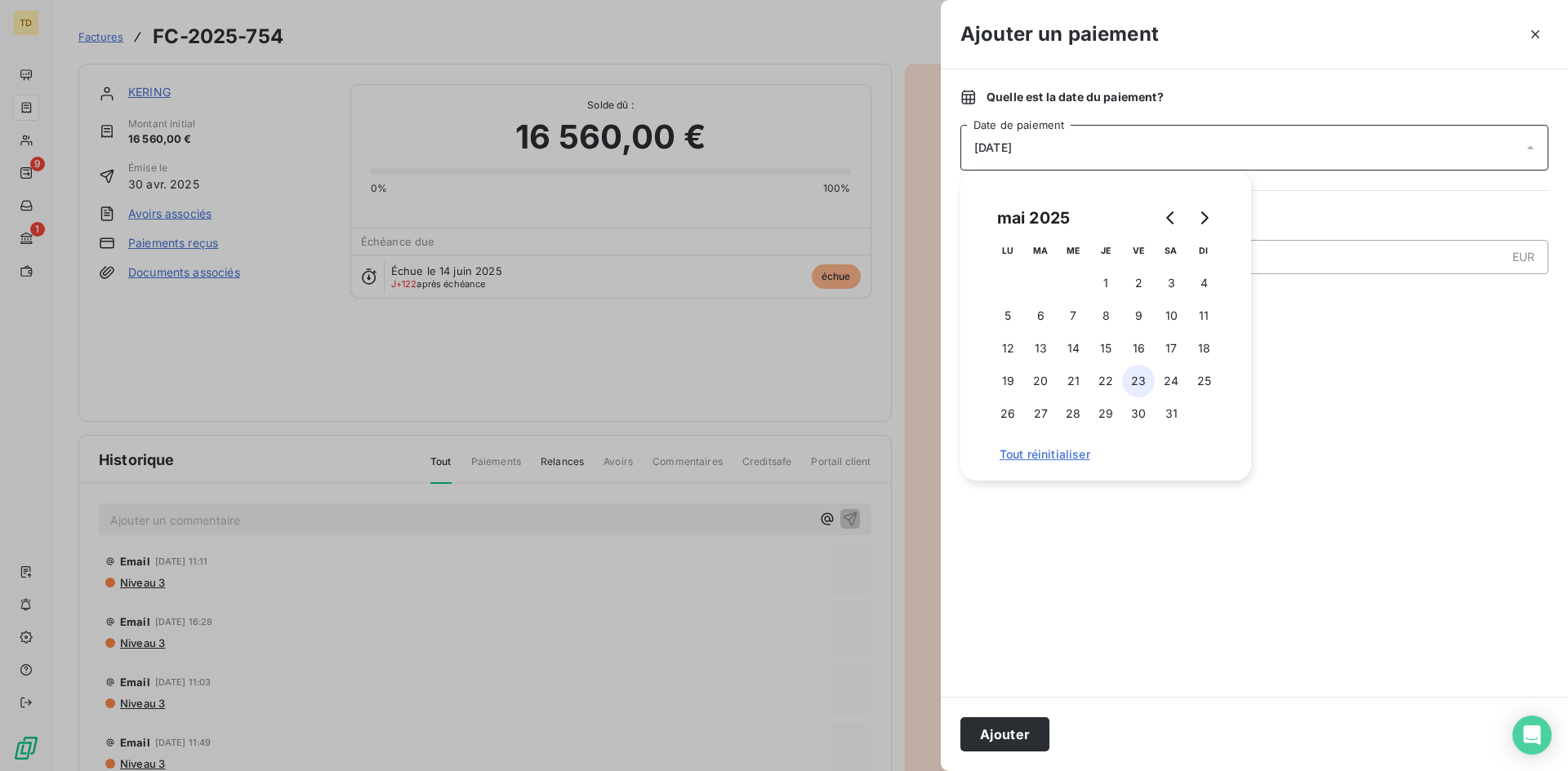
click at [1128, 386] on button "23" at bounding box center [1138, 380] width 33 height 33
click at [1301, 498] on div at bounding box center [1254, 500] width 588 height 354
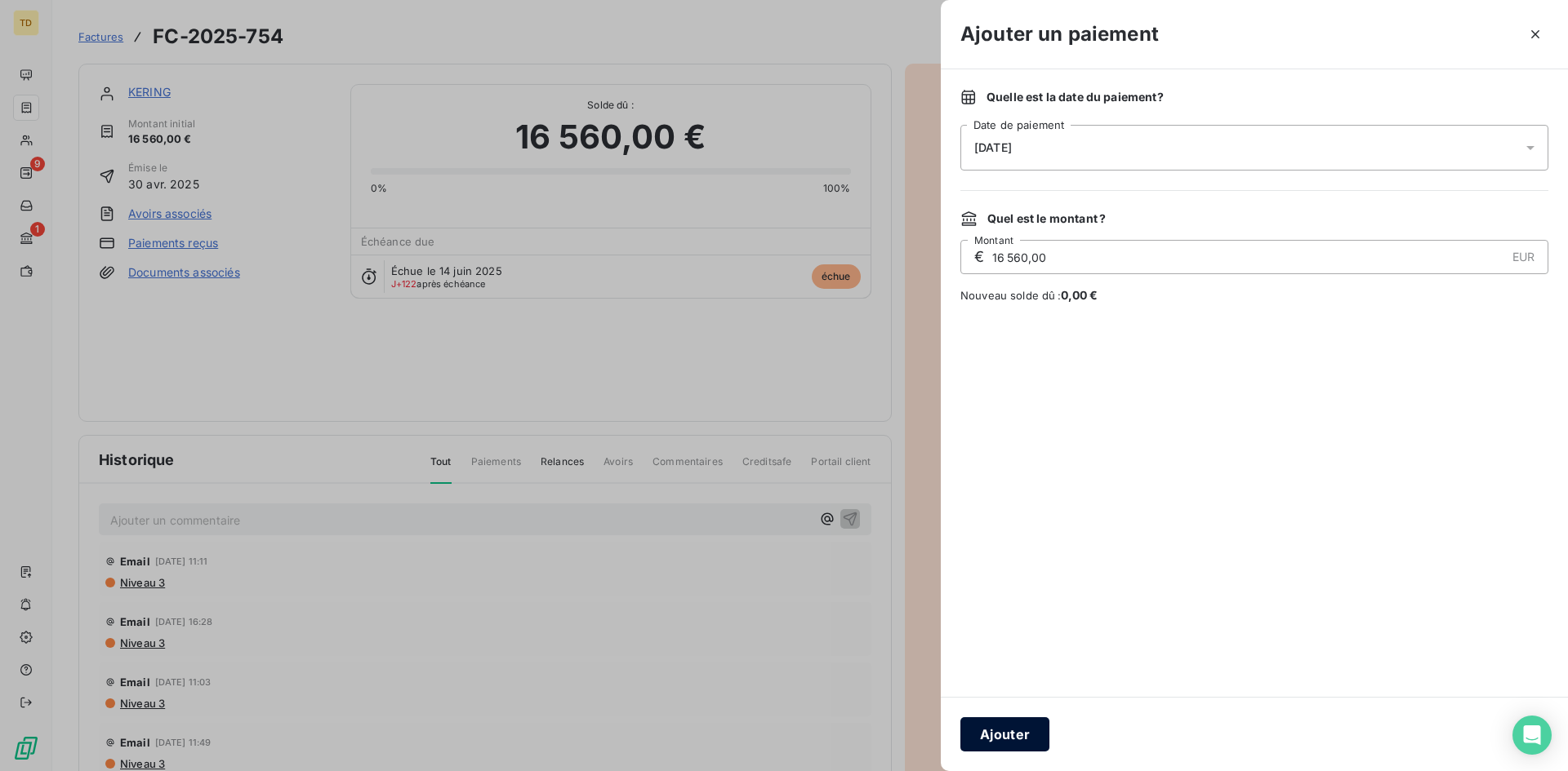
click at [1019, 718] on button "Ajouter" at bounding box center [1005, 735] width 89 height 34
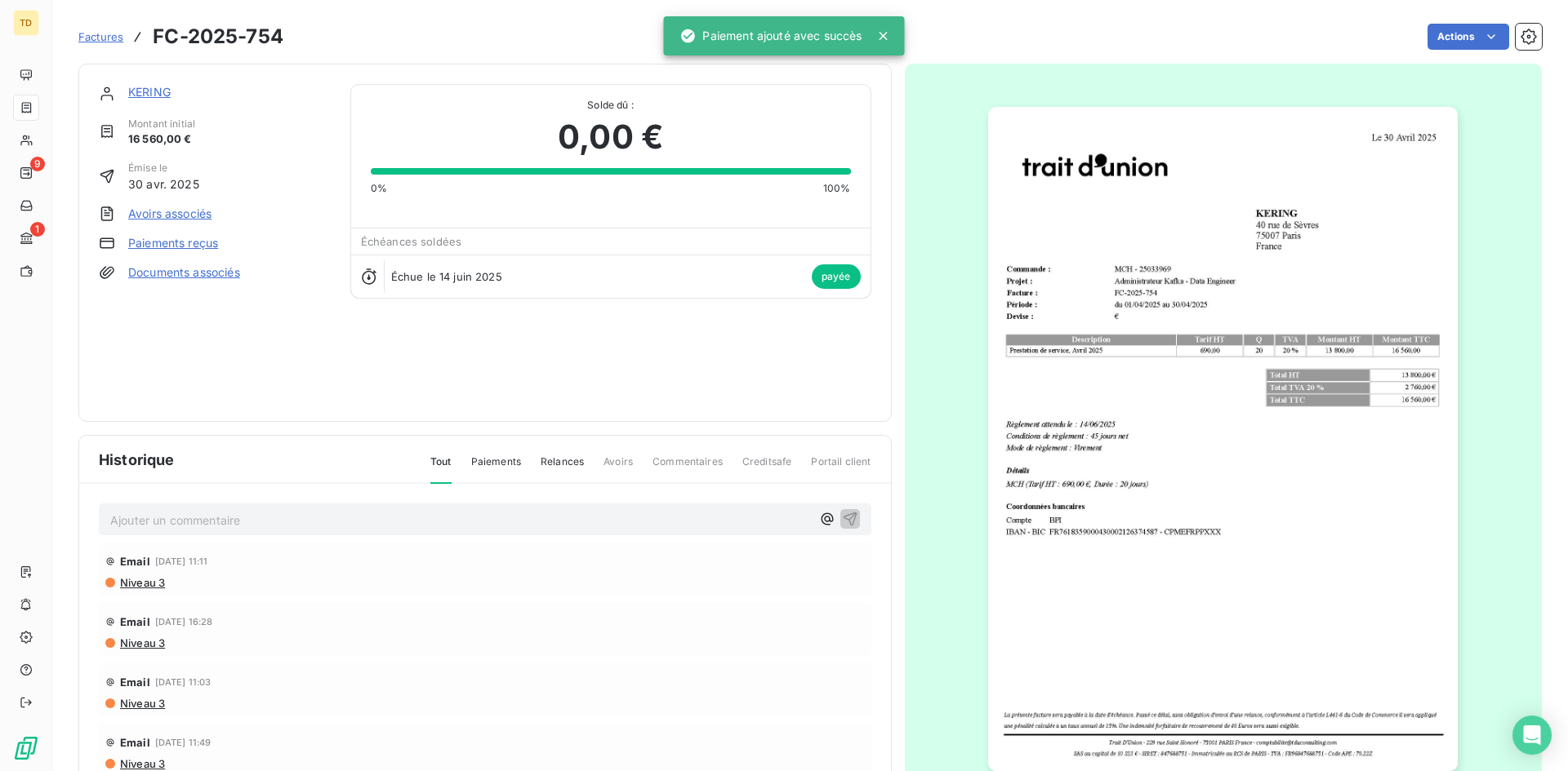
click at [80, 32] on span "Factures" at bounding box center [101, 36] width 45 height 13
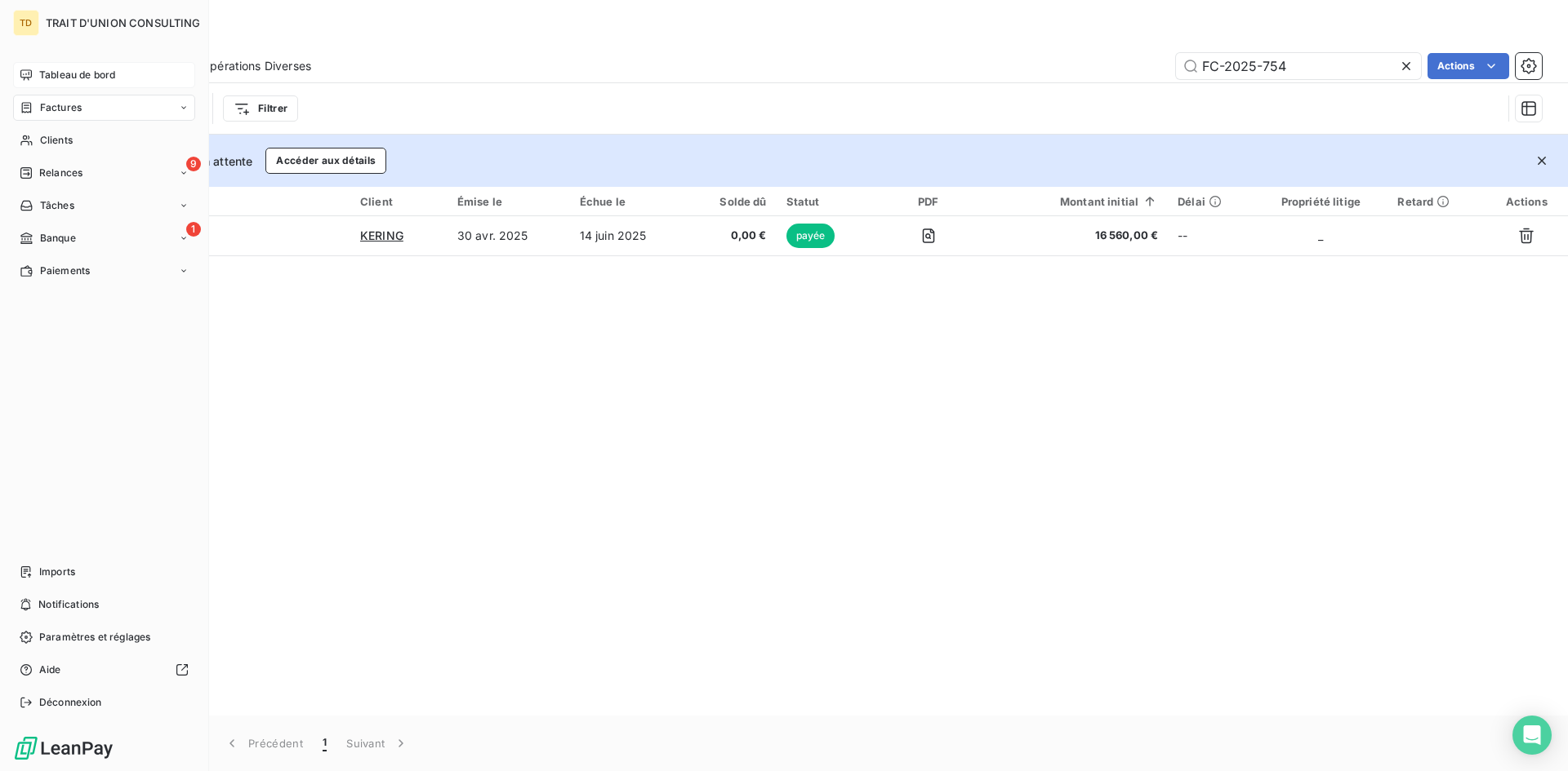
click at [73, 73] on span "Tableau de bord" at bounding box center [77, 75] width 76 height 15
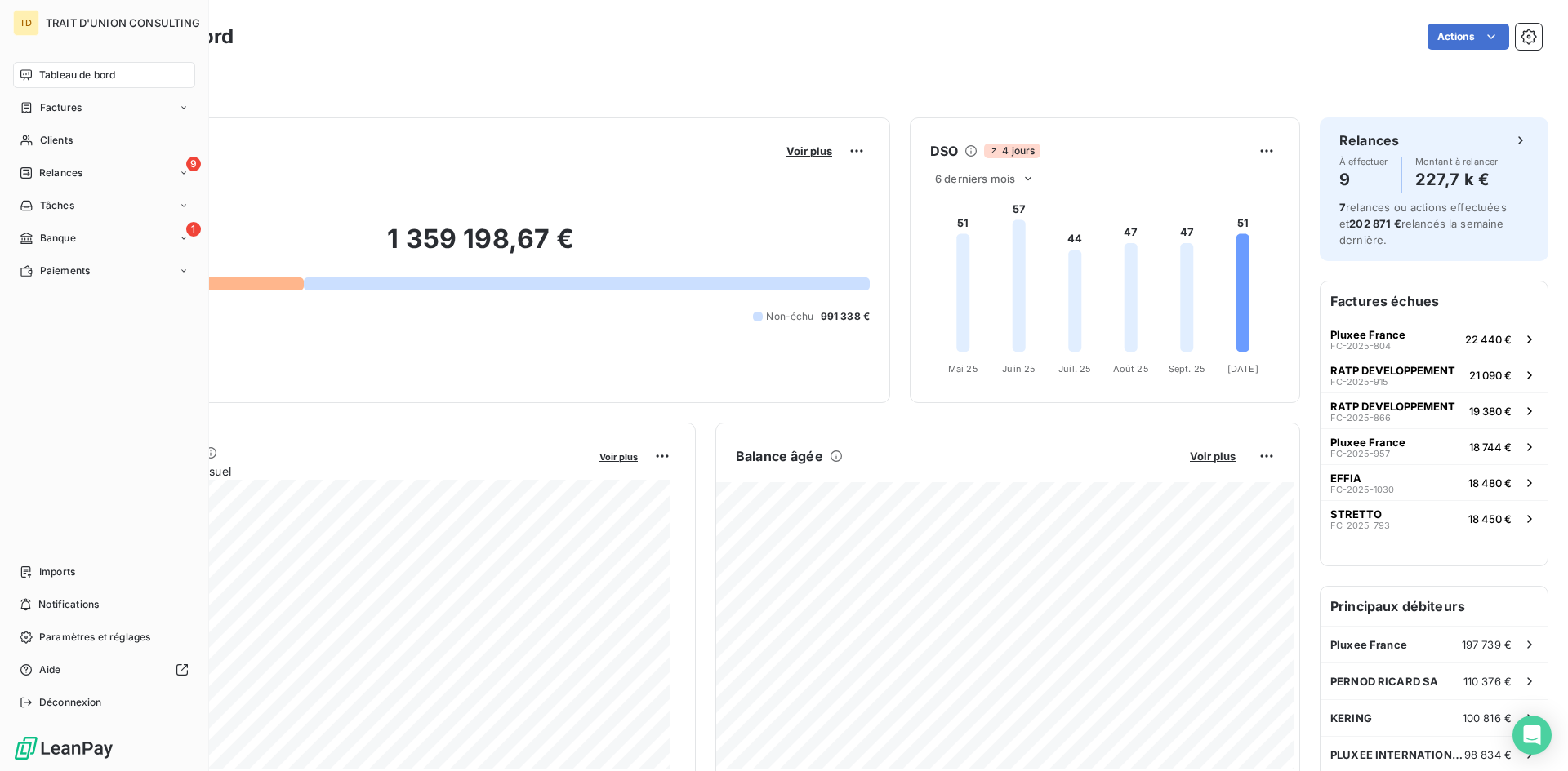
click at [77, 77] on span "Tableau de bord" at bounding box center [77, 75] width 76 height 15
click at [74, 234] on span "Banque" at bounding box center [58, 238] width 36 height 15
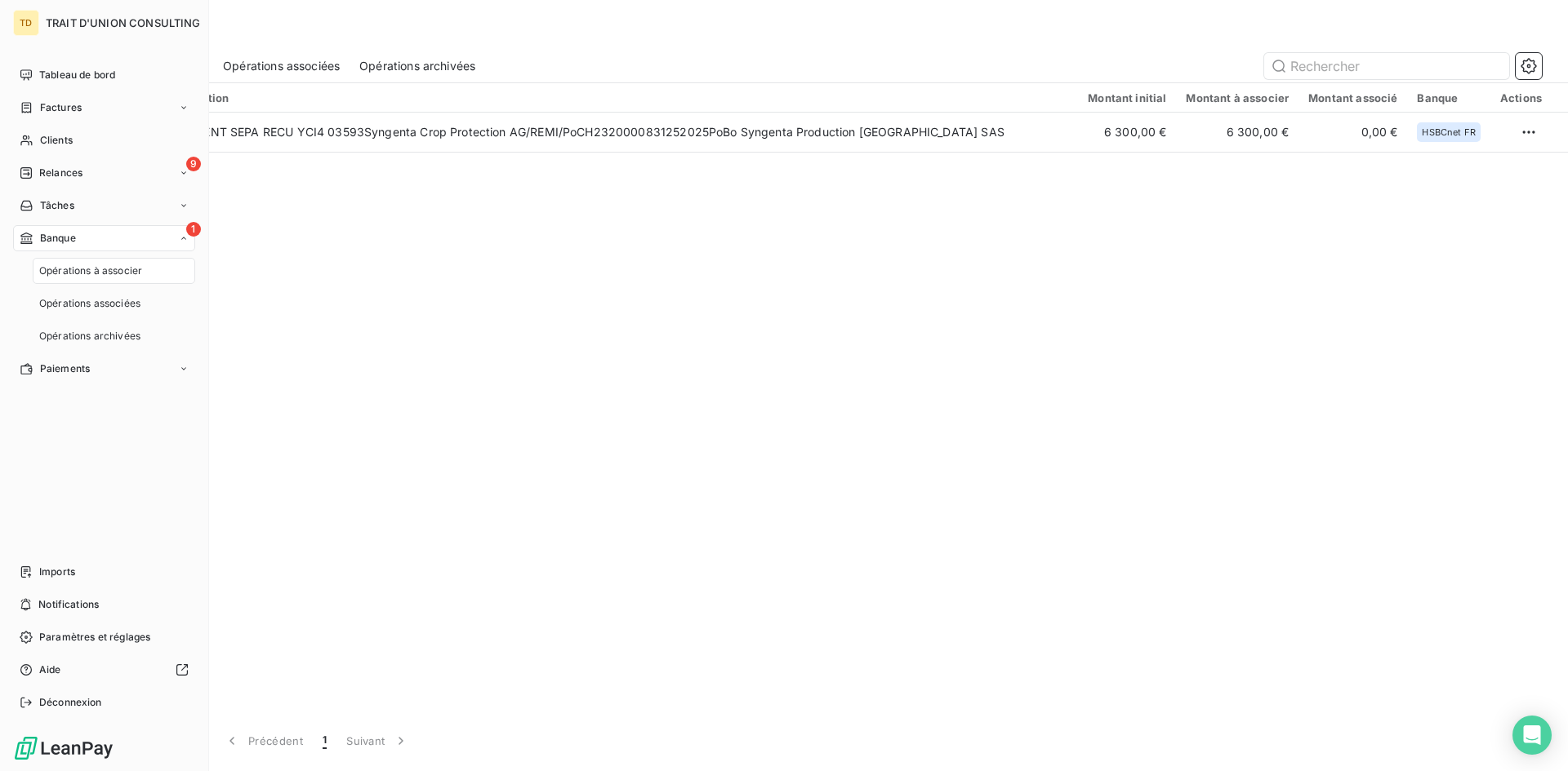
click at [109, 273] on span "Opérations à associer" at bounding box center [90, 272] width 103 height 15
click at [63, 66] on div "Tableau de bord" at bounding box center [104, 75] width 182 height 26
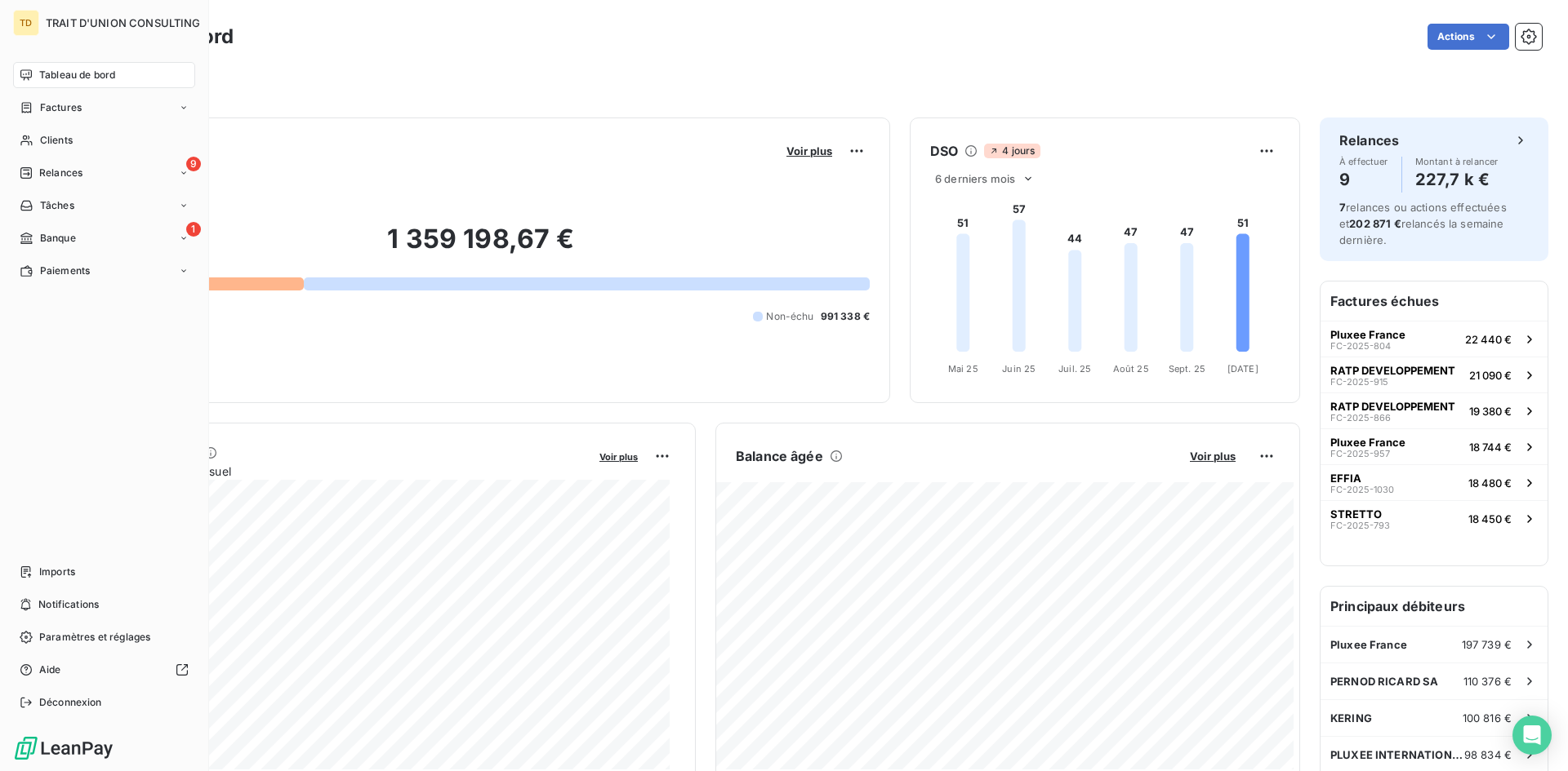
click at [47, 77] on span "Tableau de bord" at bounding box center [77, 75] width 76 height 15
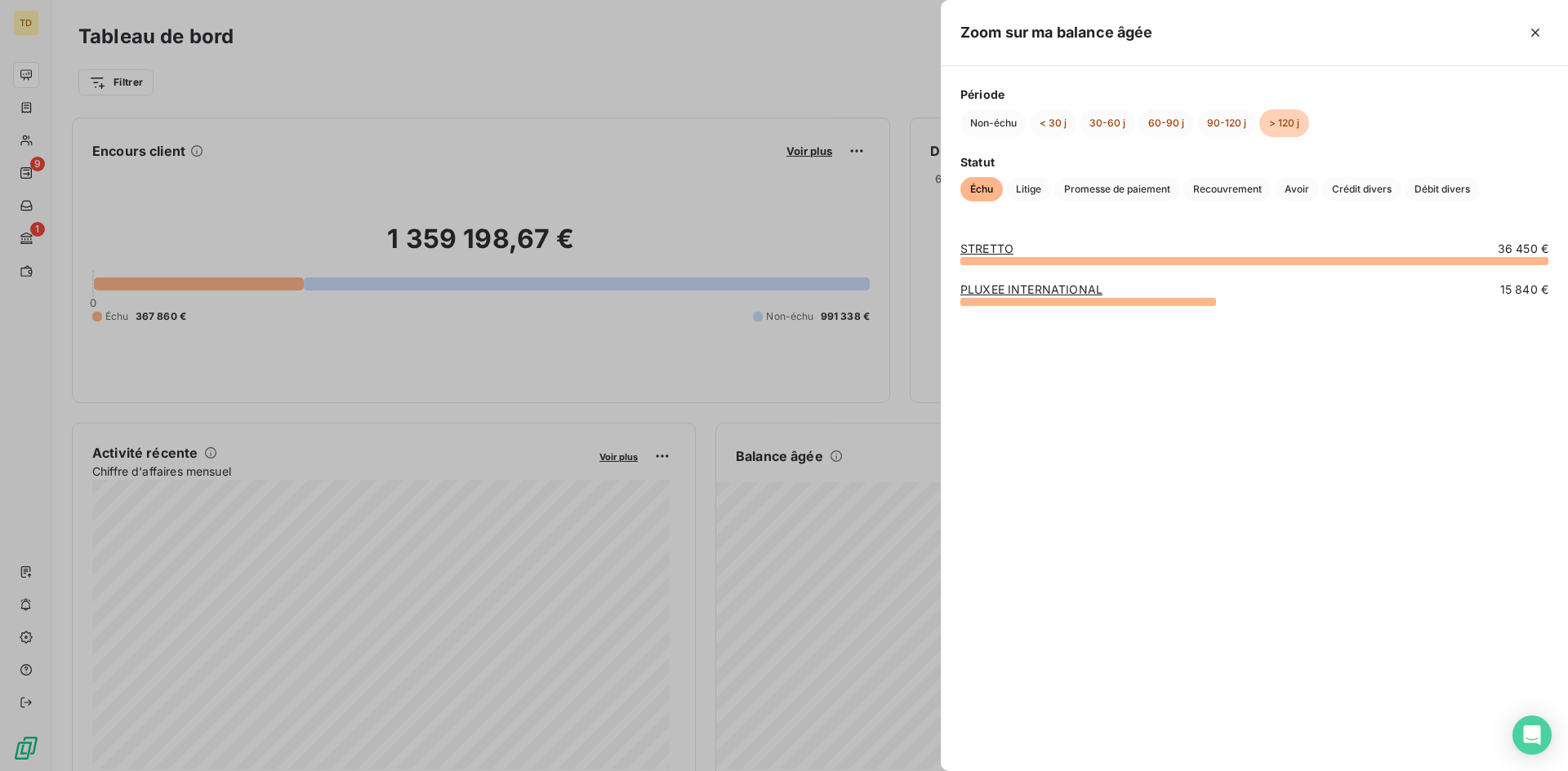
click at [894, 166] on div at bounding box center [784, 385] width 1568 height 771
